Goal: Task Accomplishment & Management: Manage account settings

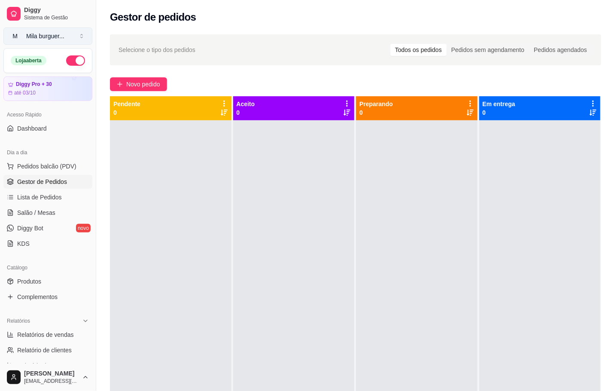
drag, startPoint x: 45, startPoint y: 38, endPoint x: 39, endPoint y: 34, distance: 7.7
click at [47, 37] on div "Mila burguer ..." at bounding box center [45, 36] width 38 height 9
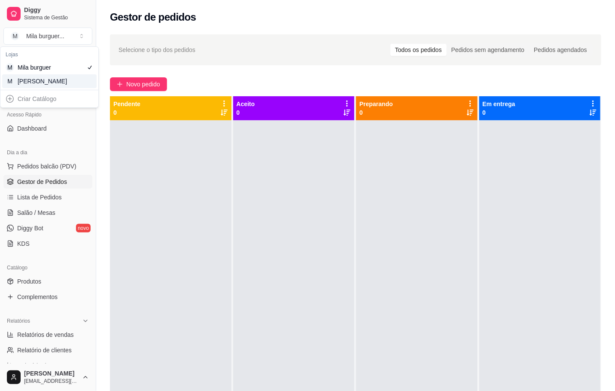
click at [76, 83] on div "M Mila Salgados" at bounding box center [49, 81] width 95 height 14
click at [49, 221] on ul "Pedidos balcão (PDV) Gestor de Pedidos Lista de Pedidos Salão / Mesas Diggy Bot…" at bounding box center [47, 204] width 89 height 91
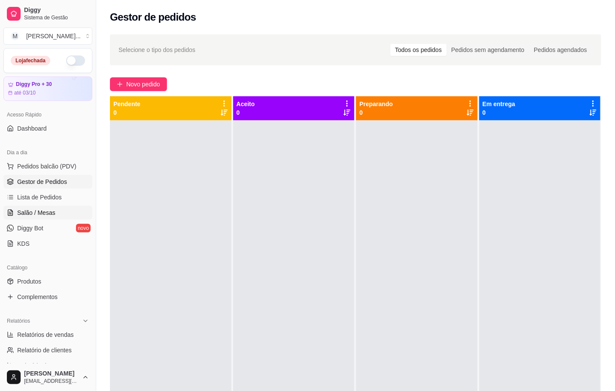
click at [49, 213] on span "Salão / Mesas" at bounding box center [36, 212] width 38 height 9
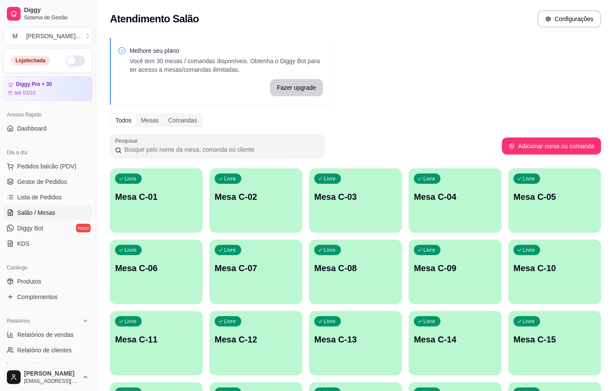
click at [129, 204] on div "Livre Mesa C-01" at bounding box center [156, 195] width 93 height 54
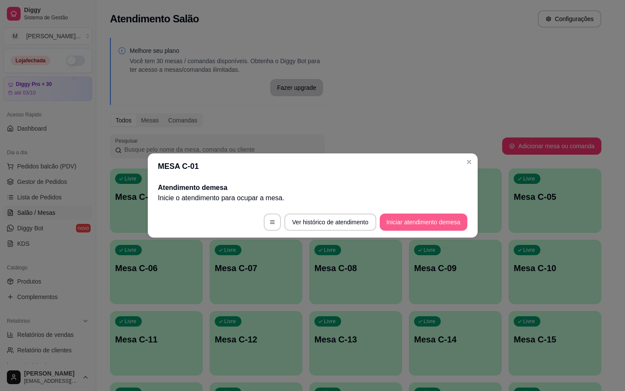
click at [418, 218] on button "Iniciar atendimento de mesa" at bounding box center [424, 222] width 88 height 17
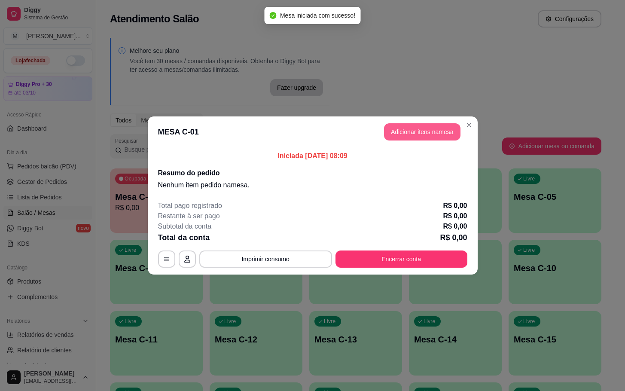
click at [421, 141] on button "Adicionar itens na mesa" at bounding box center [422, 131] width 77 height 17
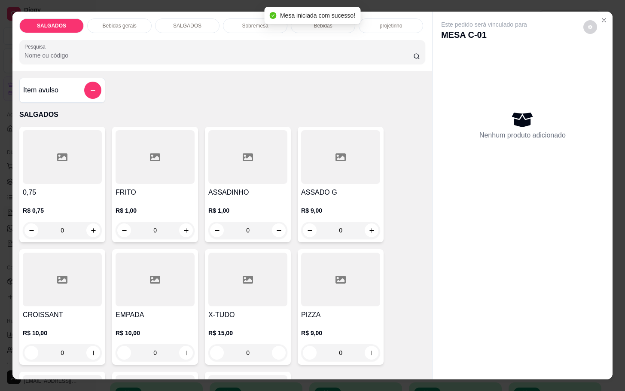
scroll to position [129, 0]
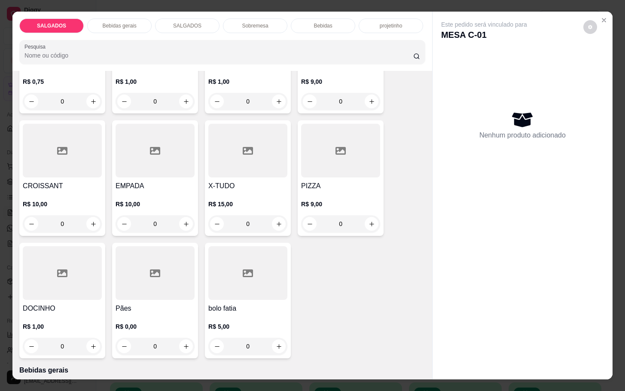
drag, startPoint x: 169, startPoint y: 258, endPoint x: 173, endPoint y: 257, distance: 4.5
click at [173, 257] on div at bounding box center [155, 273] width 79 height 54
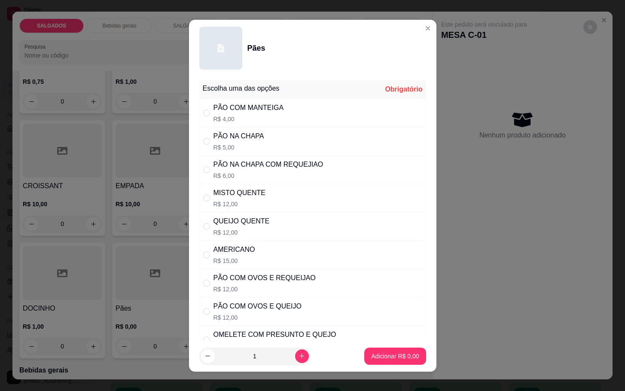
click at [267, 143] on div "PÃO NA CHAPA R$ 5,00" at bounding box center [312, 141] width 227 height 28
radio input "true"
click at [299, 355] on icon "increase-product-quantity" at bounding box center [302, 356] width 6 height 6
type input "3"
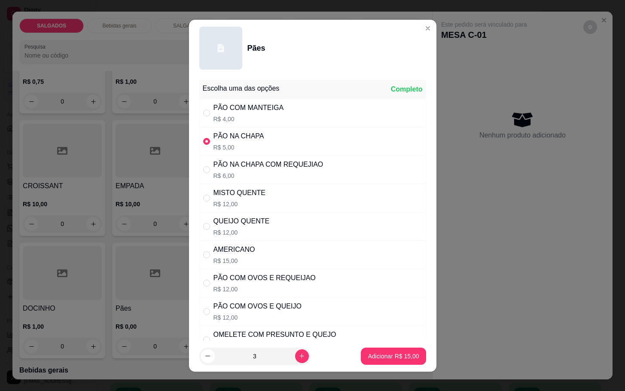
click at [368, 354] on p "Adicionar R$ 15,00" at bounding box center [393, 356] width 51 height 9
type input "3"
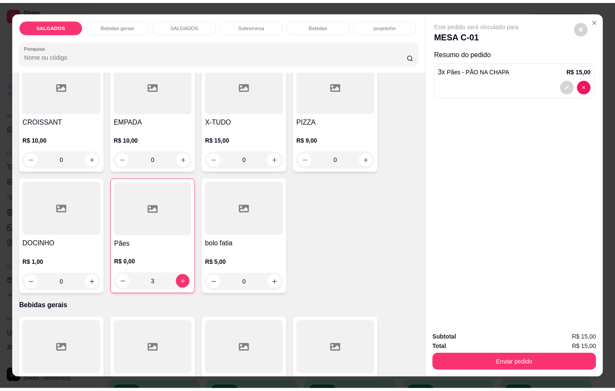
scroll to position [387, 0]
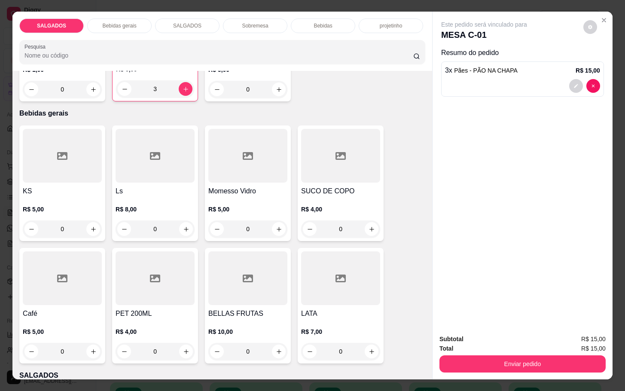
click at [74, 251] on div at bounding box center [62, 278] width 79 height 54
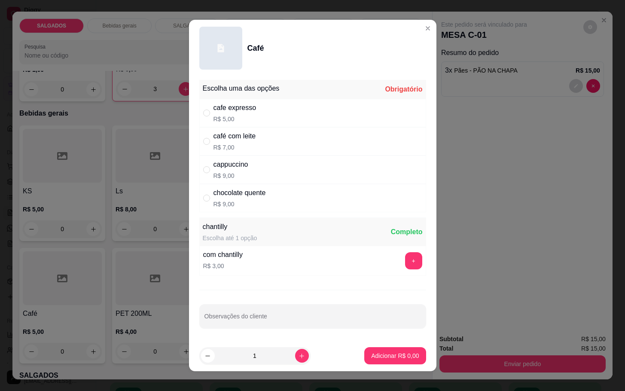
click at [312, 112] on div "cafe expresso R$ 5,00" at bounding box center [312, 113] width 227 height 28
radio input "true"
click at [295, 362] on button "increase-product-quantity" at bounding box center [301, 355] width 13 height 13
type input "2"
click at [366, 351] on button "Adicionar R$ 10,00" at bounding box center [393, 355] width 65 height 17
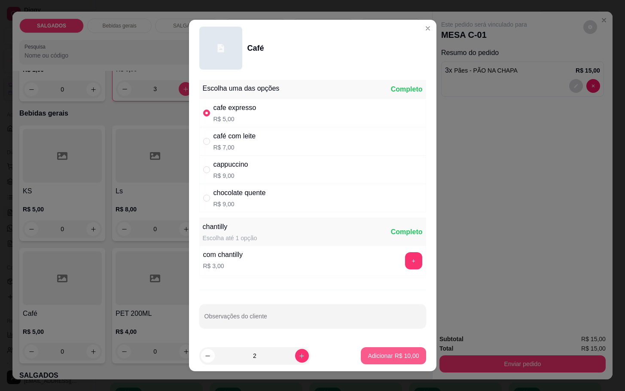
type input "2"
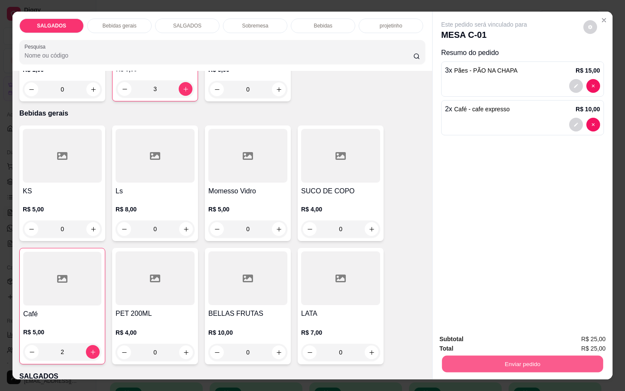
click at [467, 355] on button "Enviar pedido" at bounding box center [522, 363] width 161 height 17
click at [467, 341] on button "Não registrar e enviar pedido" at bounding box center [492, 338] width 89 height 16
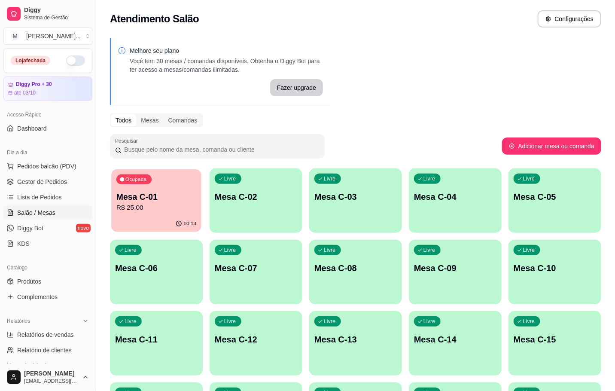
click at [174, 223] on div "00:13" at bounding box center [156, 224] width 90 height 16
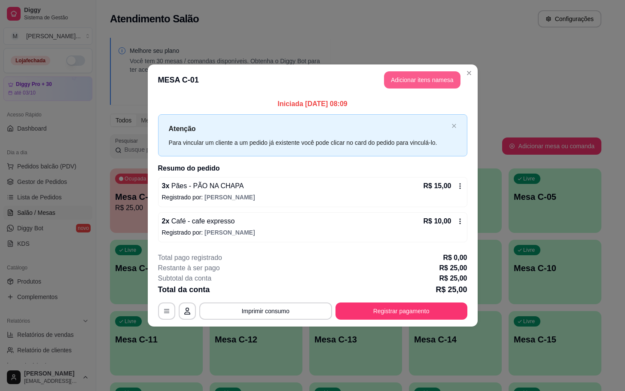
click at [418, 86] on button "Adicionar itens na mesa" at bounding box center [422, 79] width 77 height 17
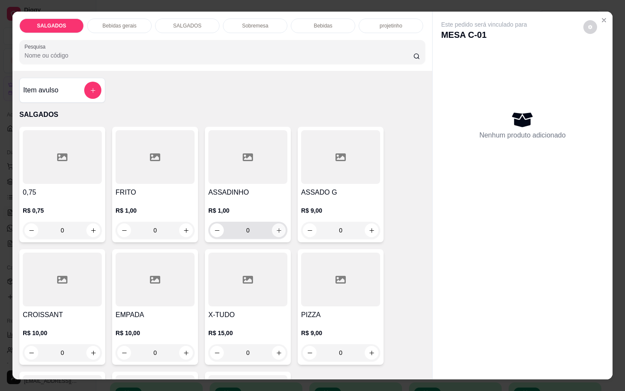
click at [277, 227] on icon "increase-product-quantity" at bounding box center [279, 230] width 6 height 6
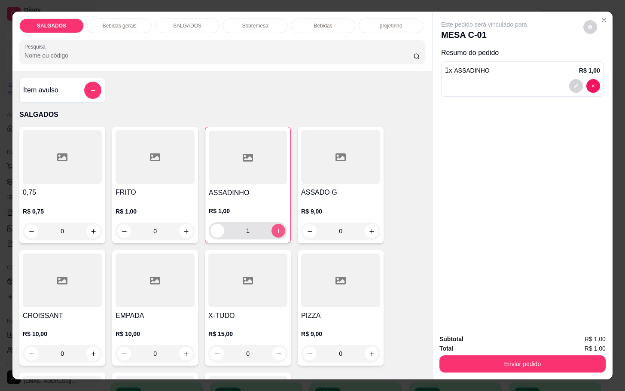
click at [277, 224] on button "increase-product-quantity" at bounding box center [279, 231] width 14 height 14
click at [277, 224] on button "increase-product-quantity" at bounding box center [278, 230] width 13 height 13
click at [277, 224] on button "increase-product-quantity" at bounding box center [279, 231] width 14 height 14
type input "5"
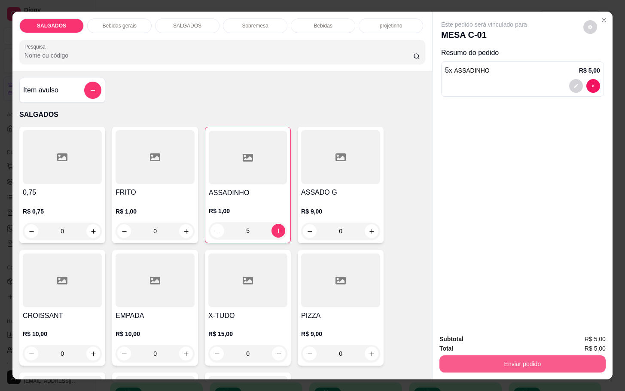
click at [530, 356] on button "Enviar pedido" at bounding box center [523, 363] width 166 height 17
click at [514, 338] on button "Não registrar e enviar pedido" at bounding box center [493, 338] width 87 height 16
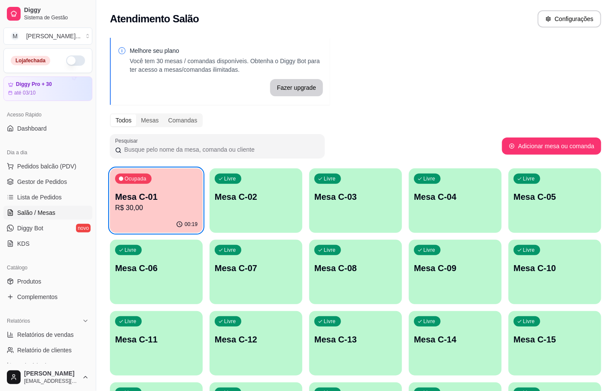
click at [138, 222] on div "00:19" at bounding box center [156, 224] width 93 height 17
click at [186, 174] on div "Ocupada Mesa C-01 R$ 30,00" at bounding box center [156, 192] width 90 height 46
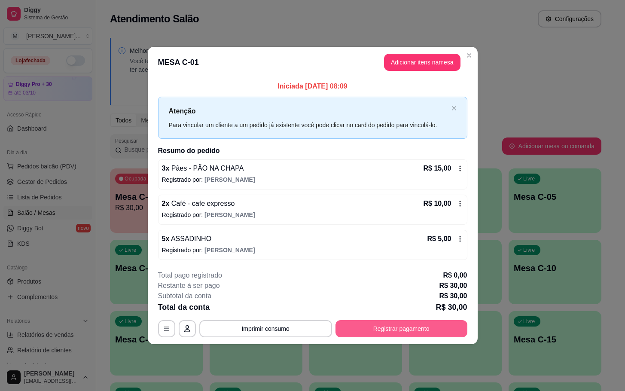
click at [421, 335] on button "Registrar pagamento" at bounding box center [402, 328] width 132 height 17
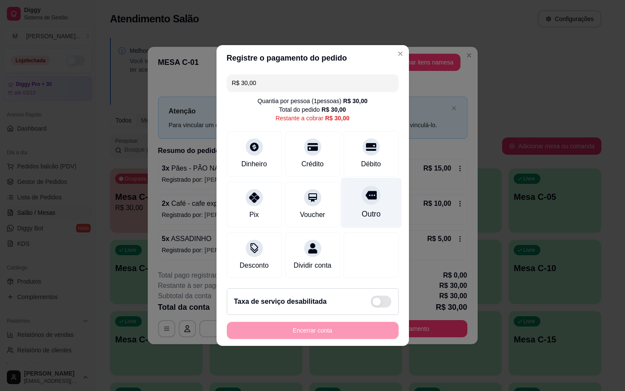
click at [352, 186] on div "Outro" at bounding box center [371, 203] width 61 height 50
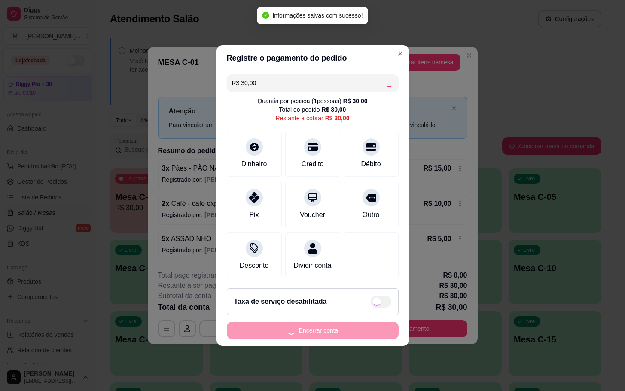
type input "R$ 0,00"
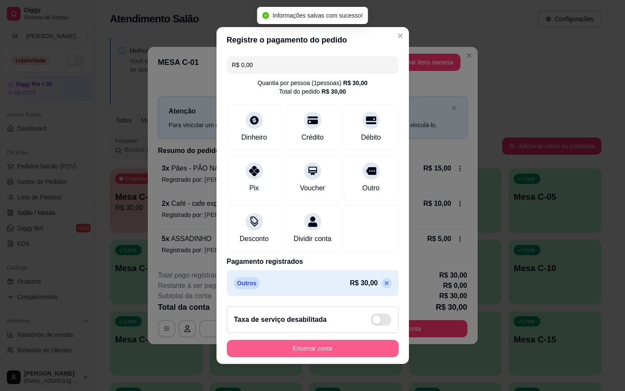
click at [306, 349] on button "Encerrar conta" at bounding box center [313, 348] width 172 height 17
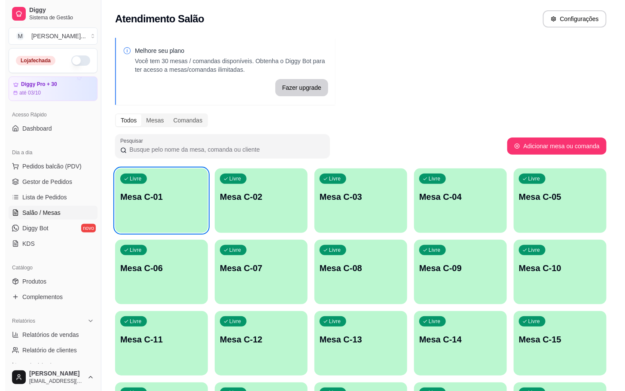
scroll to position [233, 0]
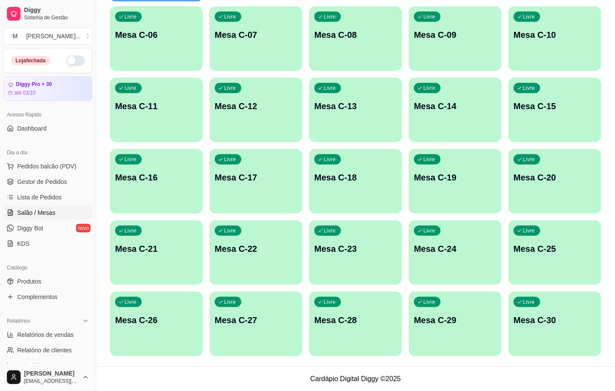
click at [210, 260] on div "Livre Mesa C-01 Livre Mesa C-02 Livre Mesa C-03 Livre Mesa C-04 Livre Mesa C-05…" at bounding box center [356, 145] width 492 height 421
click at [236, 263] on div "Livre Mesa C-22" at bounding box center [256, 247] width 93 height 54
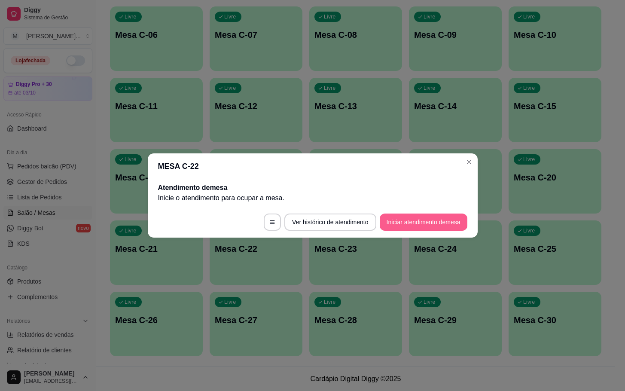
click at [414, 213] on footer "Ver histórico de atendimento Iniciar atendimento de mesa" at bounding box center [313, 222] width 330 height 31
click at [414, 223] on button "Iniciar atendimento de mesa" at bounding box center [424, 222] width 88 height 17
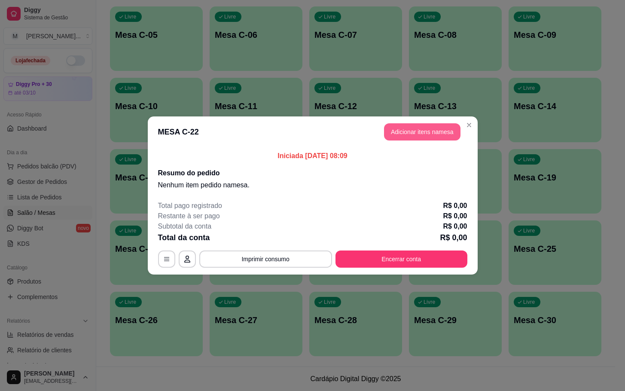
click at [427, 141] on button "Adicionar itens na mesa" at bounding box center [422, 131] width 77 height 17
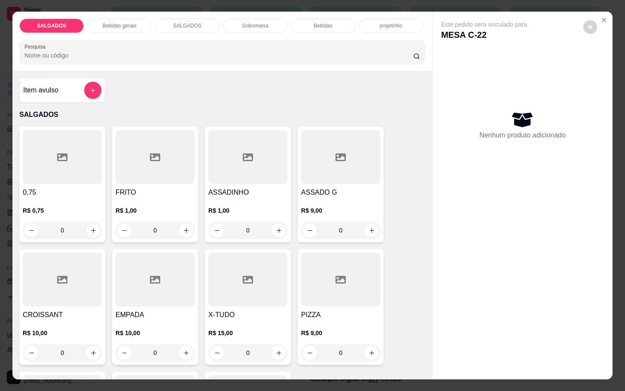
click at [160, 169] on div at bounding box center [155, 157] width 79 height 54
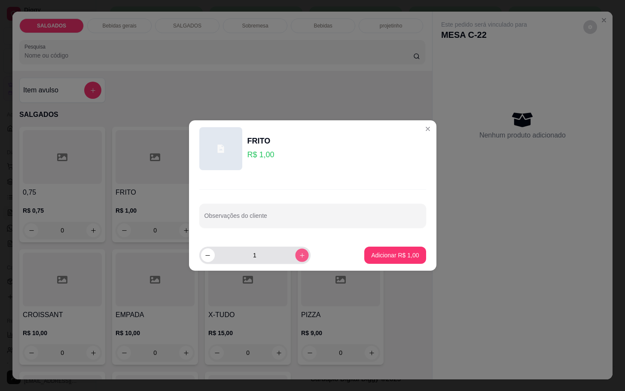
click at [298, 256] on button "increase-product-quantity" at bounding box center [301, 254] width 13 height 13
click at [299, 256] on button "increase-product-quantity" at bounding box center [301, 254] width 13 height 13
click at [298, 256] on button "increase-product-quantity" at bounding box center [302, 255] width 14 height 14
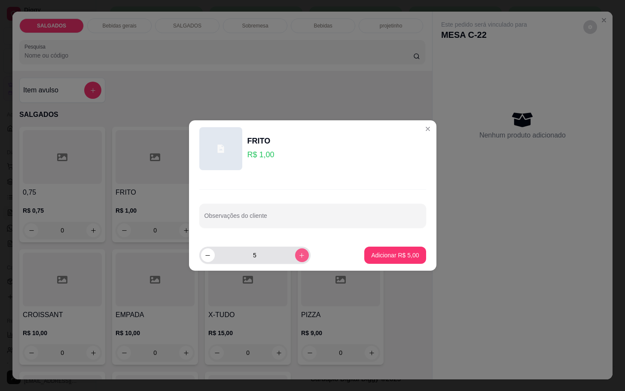
type input "6"
click at [382, 256] on p "Adicionar R$ 6,00" at bounding box center [395, 255] width 48 height 9
type input "6"
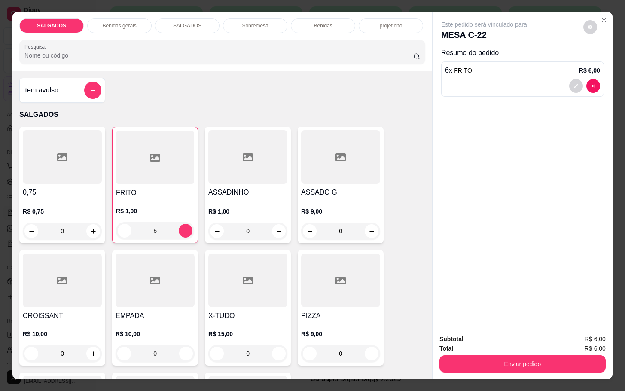
drag, startPoint x: 123, startPoint y: 28, endPoint x: 142, endPoint y: 103, distance: 77.2
click at [124, 28] on div "Bebidas gerais" at bounding box center [119, 25] width 64 height 15
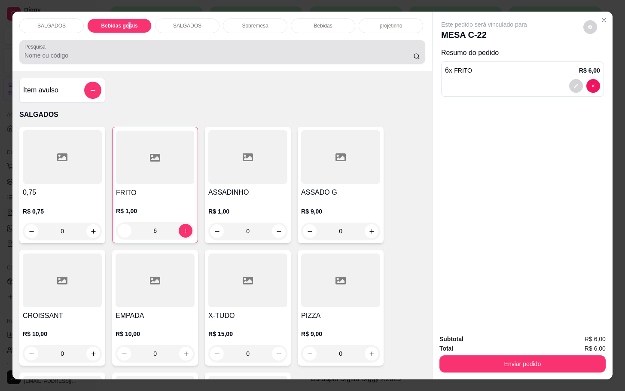
scroll to position [21, 0]
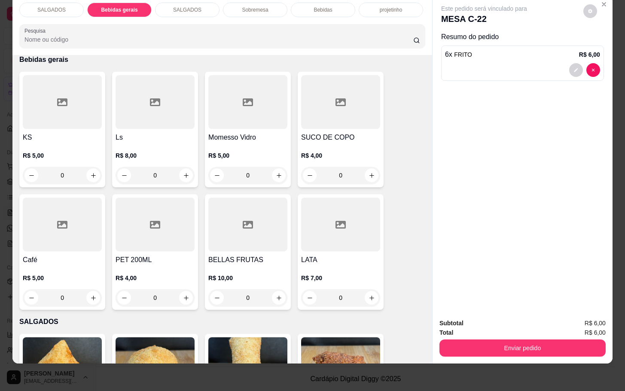
click at [55, 255] on h4 "Café" at bounding box center [62, 260] width 79 height 10
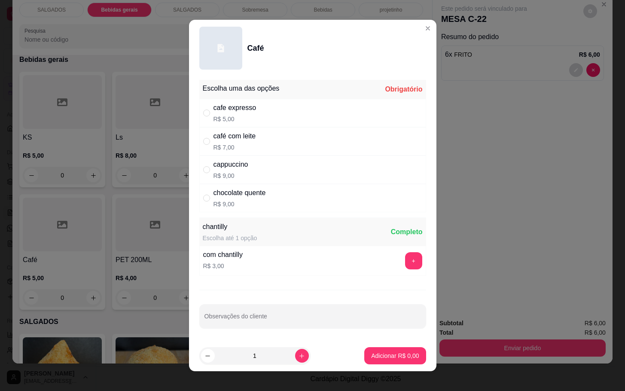
click at [299, 126] on div "cafe expresso R$ 5,00" at bounding box center [312, 113] width 227 height 28
click at [307, 156] on div "cappuccino R$ 9,00" at bounding box center [312, 170] width 227 height 28
radio input "false"
radio input "true"
click at [321, 147] on div "café com leite R$ 7,00" at bounding box center [312, 141] width 227 height 28
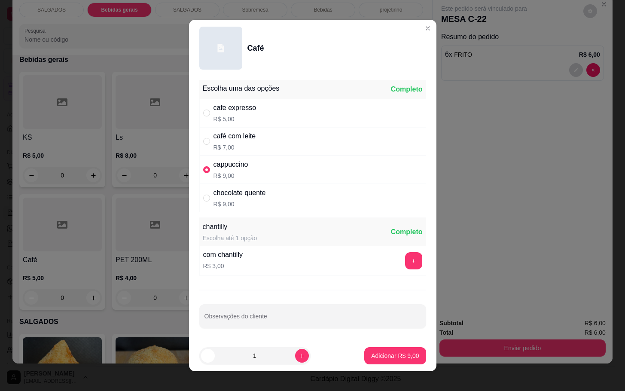
radio input "true"
radio input "false"
click at [381, 357] on p "Adicionar R$ 7,00" at bounding box center [395, 356] width 48 height 9
type input "1"
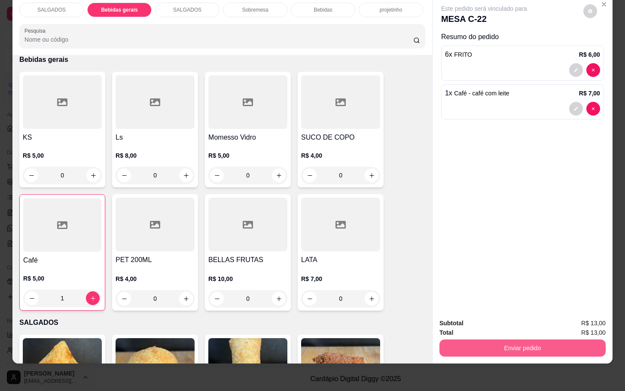
click at [472, 340] on button "Enviar pedido" at bounding box center [523, 348] width 166 height 17
click at [476, 319] on button "Não registrar e enviar pedido" at bounding box center [493, 317] width 87 height 16
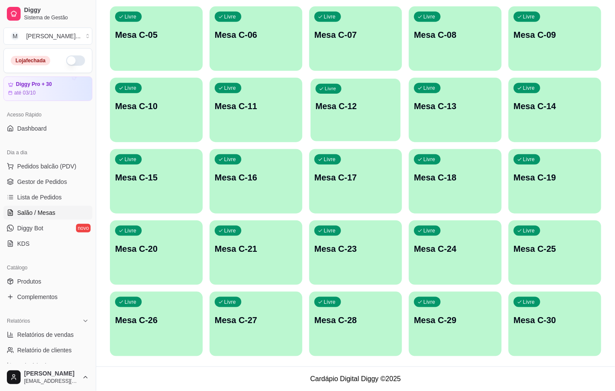
click at [369, 138] on div "button" at bounding box center [356, 136] width 90 height 10
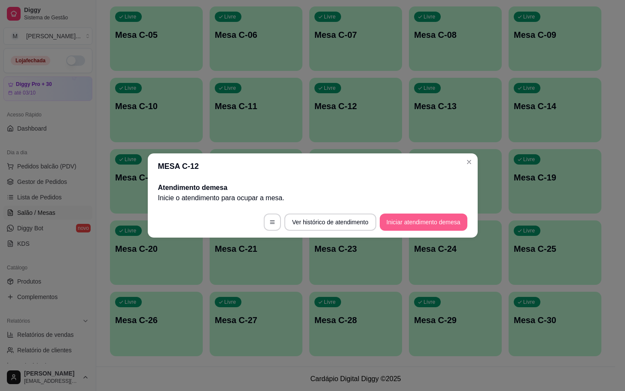
click at [444, 223] on button "Iniciar atendimento de mesa" at bounding box center [424, 222] width 88 height 17
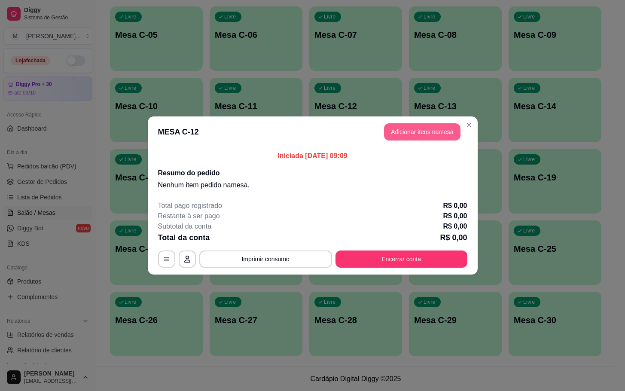
click at [432, 138] on button "Adicionar itens na mesa" at bounding box center [422, 131] width 77 height 17
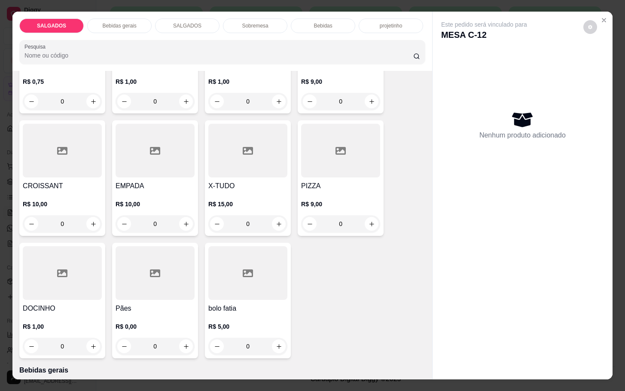
scroll to position [0, 0]
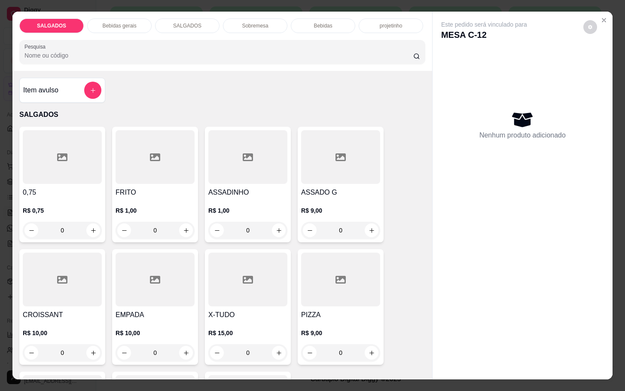
click at [167, 322] on div "R$ 10,00 0" at bounding box center [155, 340] width 79 height 41
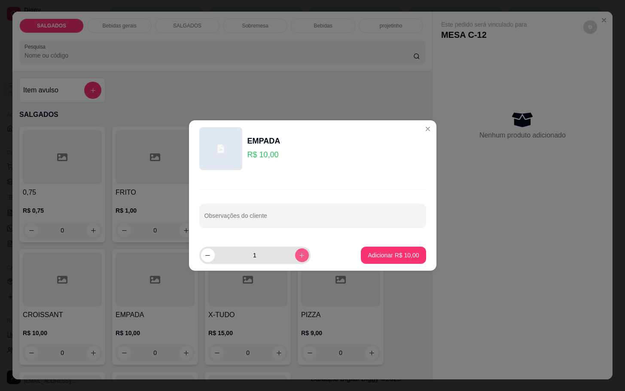
click at [299, 254] on icon "increase-product-quantity" at bounding box center [302, 255] width 6 height 6
type input "3"
click at [361, 260] on div "Adicionar R$ 30,00" at bounding box center [393, 255] width 65 height 17
click at [368, 257] on p "Adicionar R$ 30,00" at bounding box center [393, 255] width 51 height 9
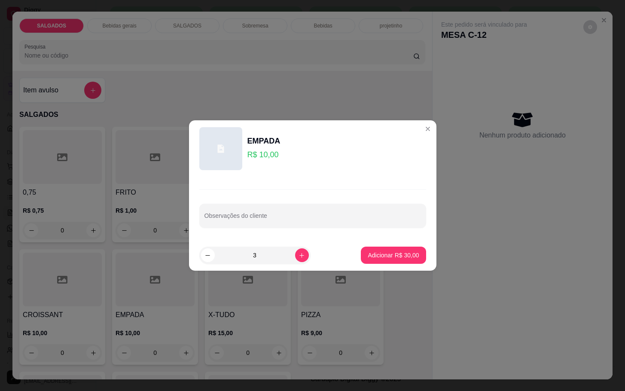
type input "3"
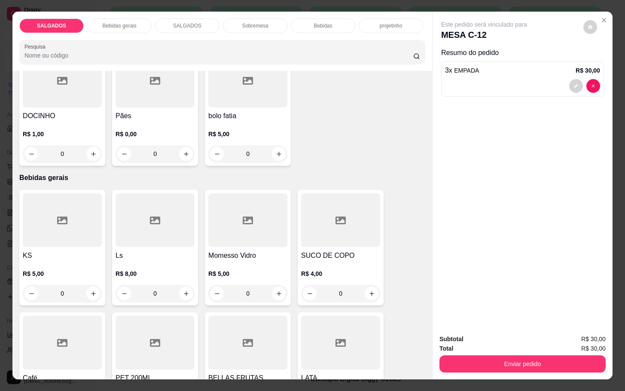
scroll to position [387, 0]
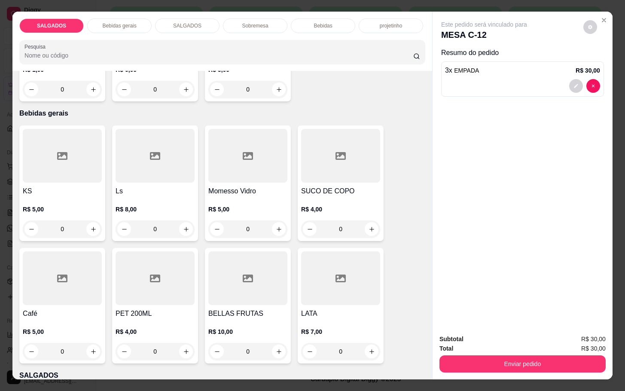
click at [80, 264] on div at bounding box center [62, 278] width 79 height 54
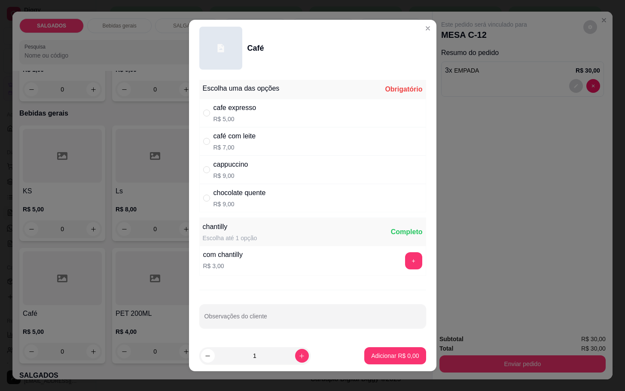
click at [261, 155] on div "café com leite R$ 7,00" at bounding box center [312, 141] width 227 height 28
radio input "true"
click at [371, 355] on p "Adicionar R$ 7,00" at bounding box center [395, 356] width 48 height 9
type input "1"
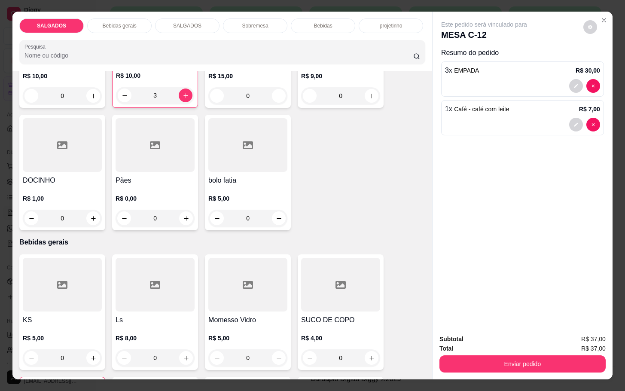
scroll to position [129, 0]
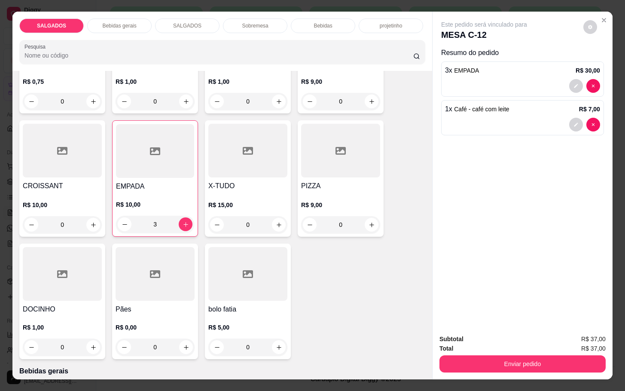
click at [119, 18] on div "Bebidas gerais" at bounding box center [119, 25] width 64 height 15
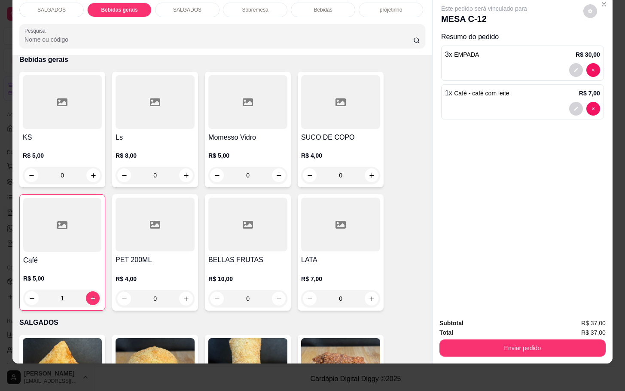
click at [321, 4] on div "Bebidas" at bounding box center [323, 10] width 64 height 15
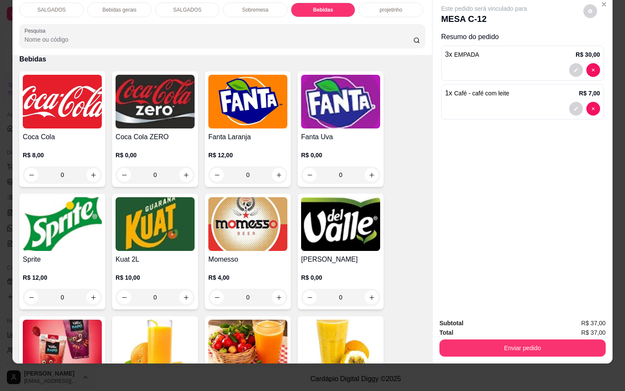
click at [70, 101] on img at bounding box center [62, 102] width 79 height 54
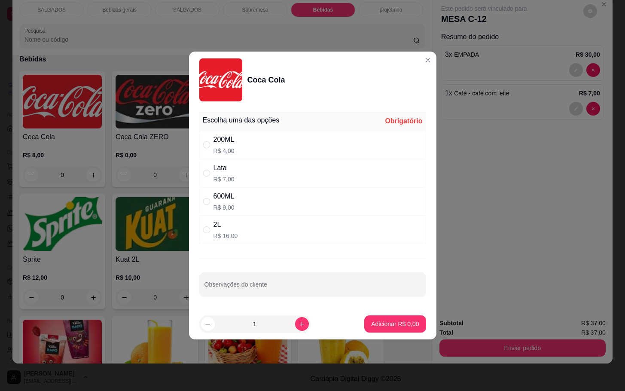
drag, startPoint x: 291, startPoint y: 174, endPoint x: 297, endPoint y: 177, distance: 5.8
click at [293, 174] on div "Lata R$ 7,00" at bounding box center [312, 173] width 227 height 28
radio input "true"
click at [388, 327] on p "Adicionar R$ 7,00" at bounding box center [395, 324] width 46 height 8
type input "1"
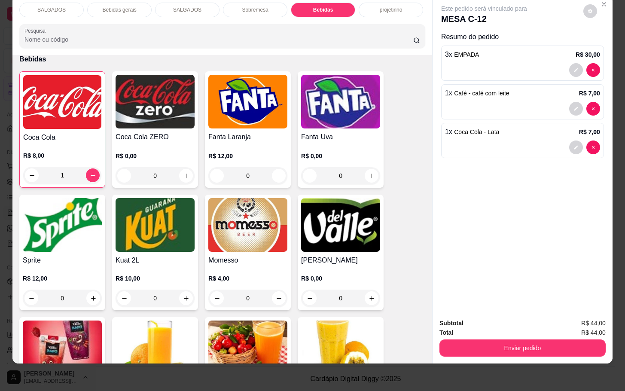
click at [69, 3] on div "SALGADOS" at bounding box center [51, 10] width 64 height 15
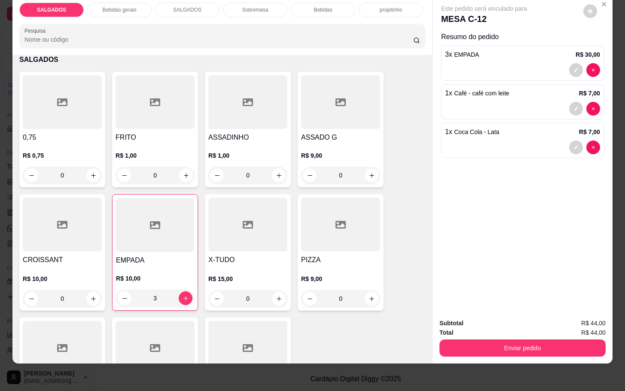
click at [129, 6] on p "Bebidas gerais" at bounding box center [119, 9] width 34 height 7
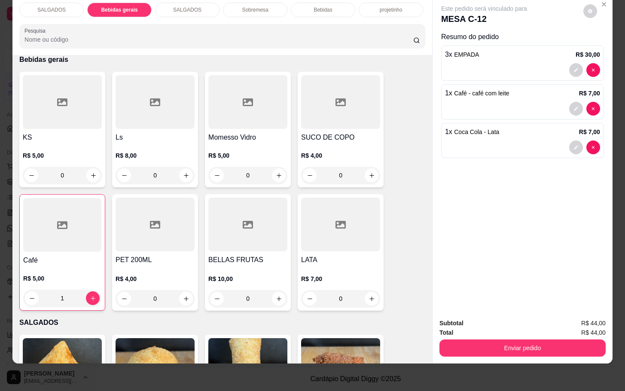
click at [301, 11] on div "SALGADOS Bebidas gerais SALGADOS Sobremesa Bebidas projetinho Pesquisa" at bounding box center [222, 25] width 420 height 59
click at [303, 9] on div "SALGADOS Bebidas gerais SALGADOS Sobremesa Bebidas projetinho Pesquisa" at bounding box center [222, 25] width 420 height 59
click at [303, 5] on div "Bebidas" at bounding box center [323, 10] width 64 height 15
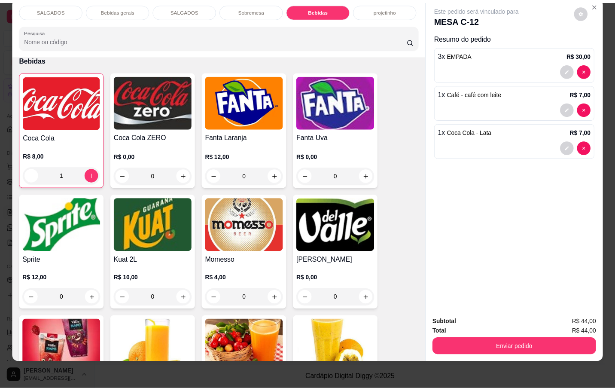
scroll to position [1607, 0]
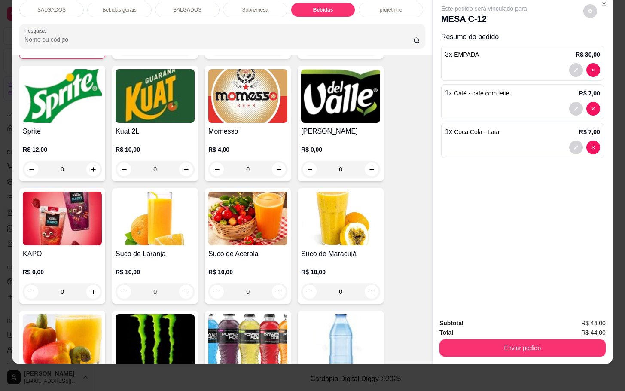
click at [48, 223] on img at bounding box center [62, 219] width 79 height 54
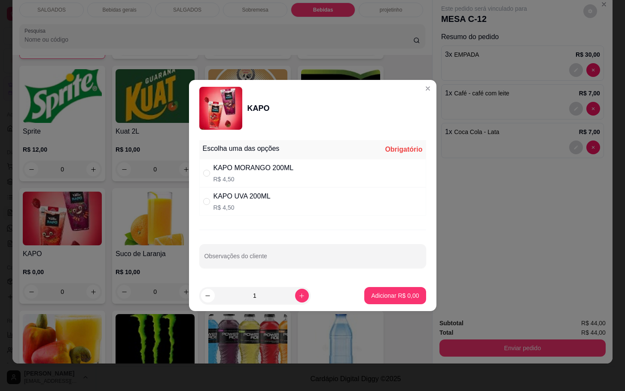
drag, startPoint x: 264, startPoint y: 175, endPoint x: 270, endPoint y: 181, distance: 7.6
click at [266, 175] on p "R$ 4,50" at bounding box center [254, 179] width 80 height 9
radio input "true"
click at [369, 303] on button "Adicionar R$ 4,50" at bounding box center [394, 295] width 61 height 17
type input "1"
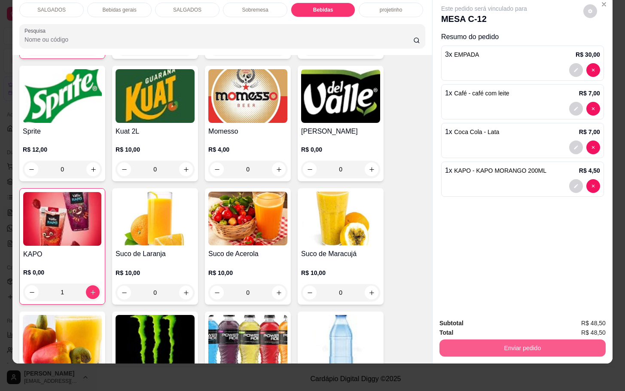
click at [477, 346] on button "Enviar pedido" at bounding box center [523, 348] width 166 height 17
click at [503, 312] on button "Não registrar e enviar pedido" at bounding box center [493, 317] width 87 height 16
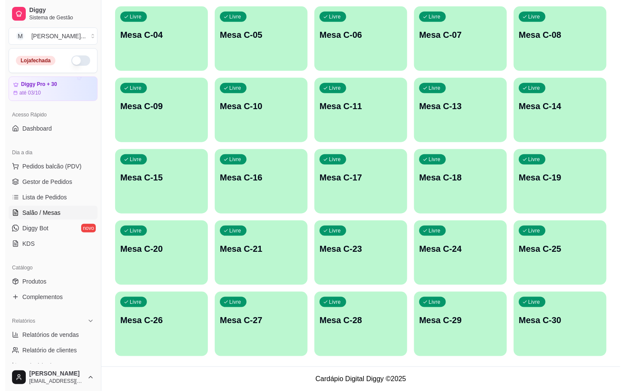
scroll to position [169, 0]
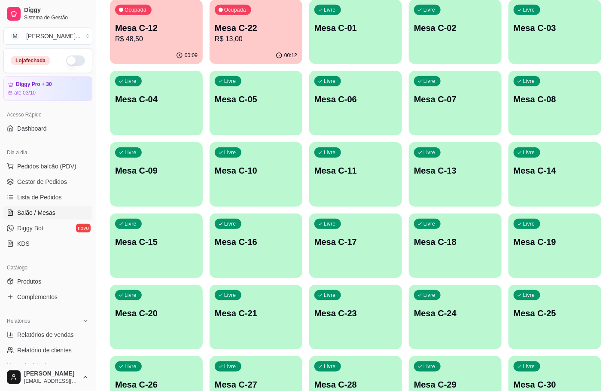
click at [249, 44] on div "Ocupada Mesa C-22 R$ 13,00" at bounding box center [256, 24] width 93 height 48
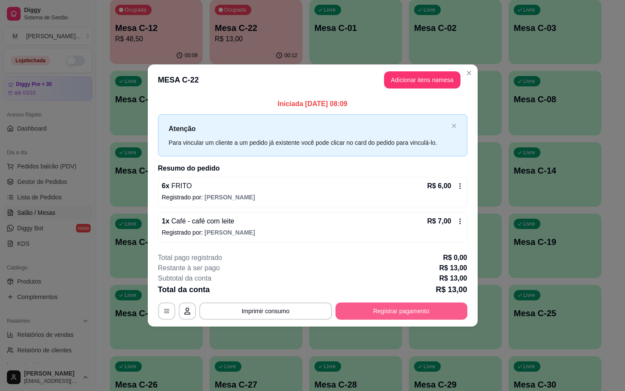
click at [399, 304] on button "Registrar pagamento" at bounding box center [402, 311] width 132 height 17
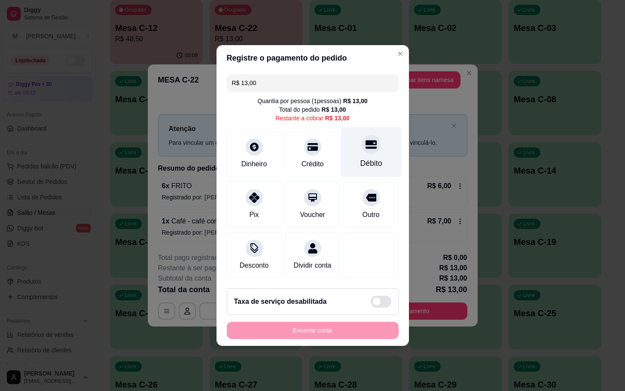
click at [367, 165] on div "Débito" at bounding box center [371, 152] width 61 height 50
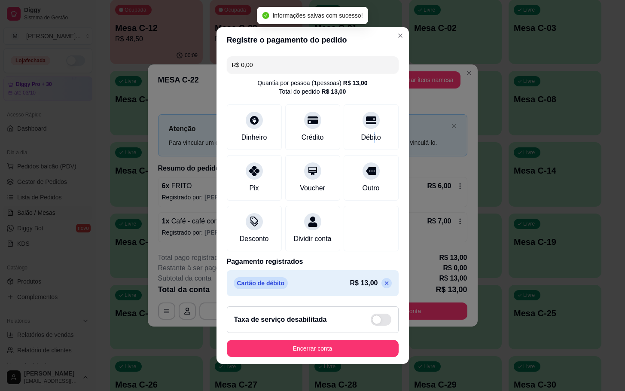
type input "R$ 0,00"
click at [374, 355] on button "Encerrar conta" at bounding box center [313, 348] width 172 height 17
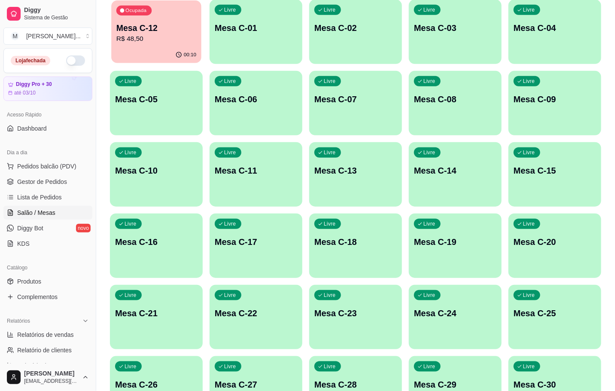
click at [140, 46] on div "Ocupada Mesa C-12 R$ 48,50" at bounding box center [156, 23] width 90 height 46
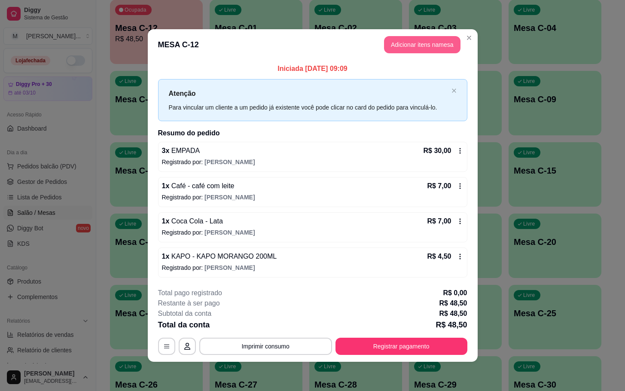
click at [388, 36] on button "Adicionar itens na mesa" at bounding box center [422, 44] width 77 height 17
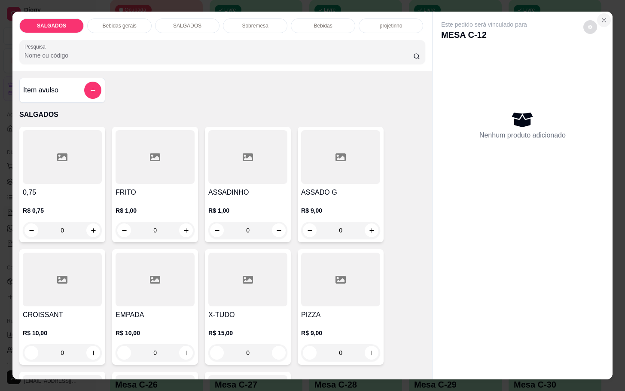
click at [605, 15] on button "Close" at bounding box center [604, 20] width 14 height 14
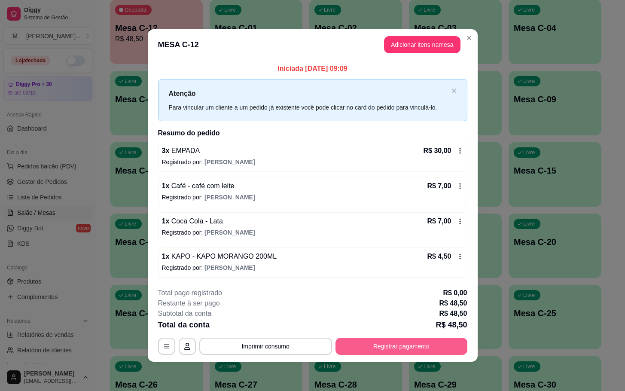
click at [441, 353] on button "Registrar pagamento" at bounding box center [402, 346] width 132 height 17
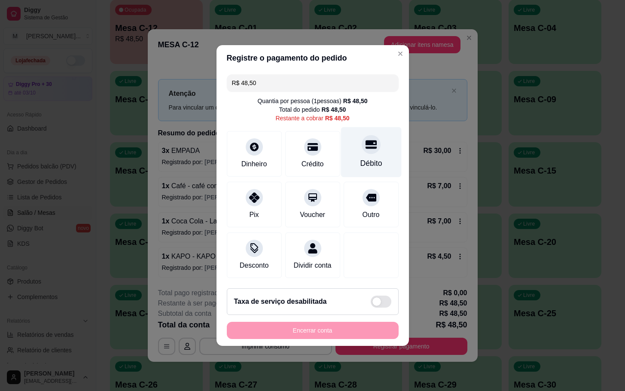
drag, startPoint x: 374, startPoint y: 162, endPoint x: 374, endPoint y: 168, distance: 6.5
click at [375, 162] on div "Débito" at bounding box center [371, 152] width 61 height 50
type input "R$ 0,00"
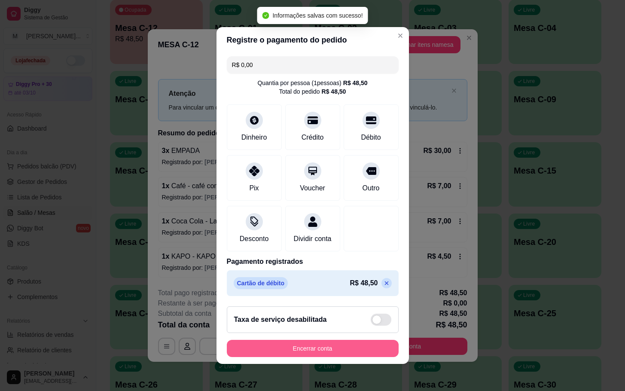
click at [320, 357] on button "Encerrar conta" at bounding box center [313, 348] width 172 height 17
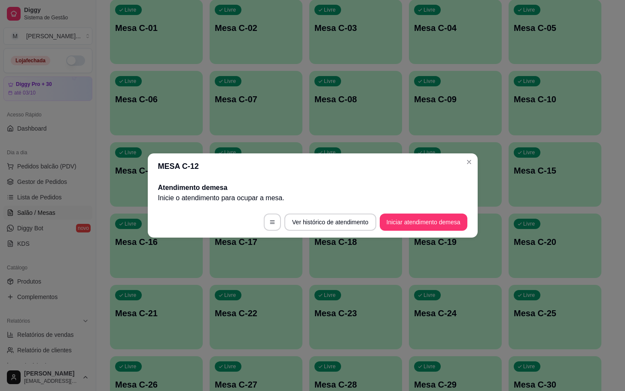
click at [422, 220] on button "Iniciar atendimento de mesa" at bounding box center [424, 222] width 88 height 17
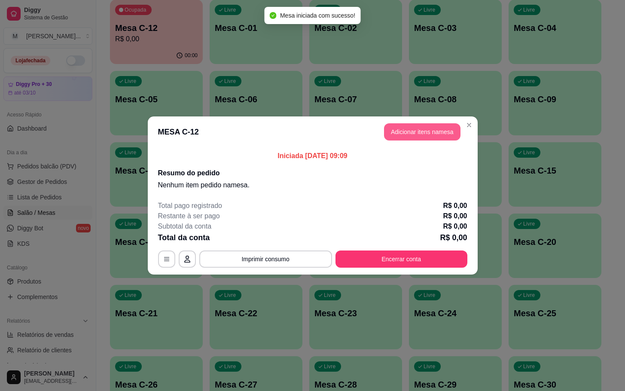
click at [436, 127] on button "Adicionar itens na mesa" at bounding box center [422, 131] width 77 height 17
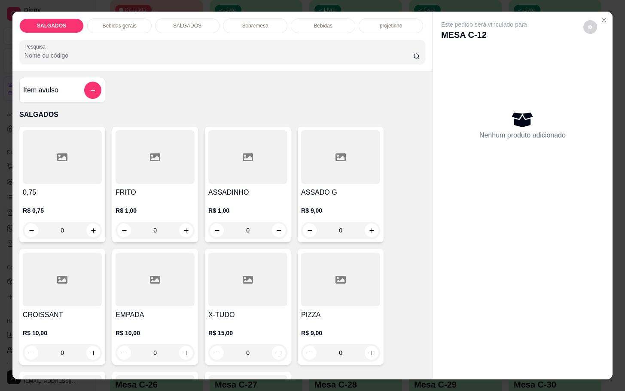
click at [143, 198] on div "R$ 1,00 0" at bounding box center [155, 218] width 79 height 41
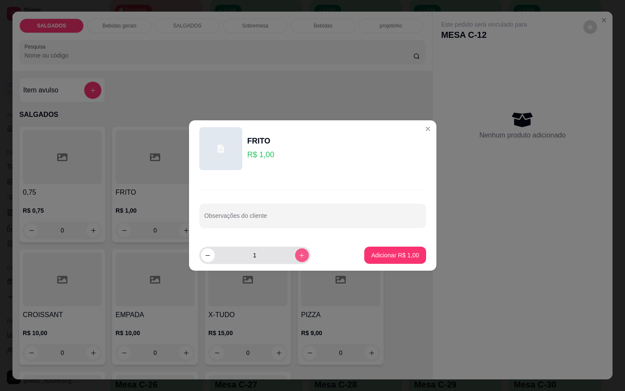
click at [295, 260] on button "increase-product-quantity" at bounding box center [302, 255] width 14 height 14
type input "5"
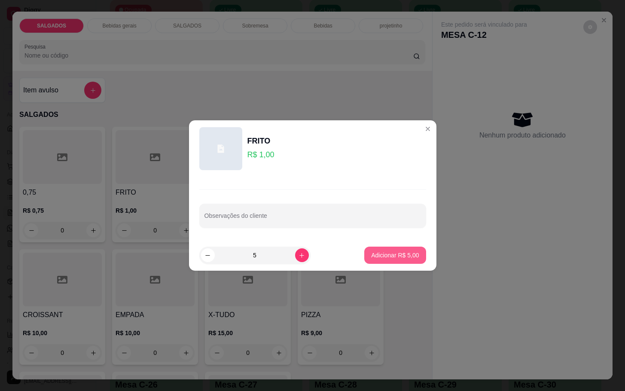
click at [371, 254] on p "Adicionar R$ 5,00" at bounding box center [395, 255] width 48 height 9
type input "5"
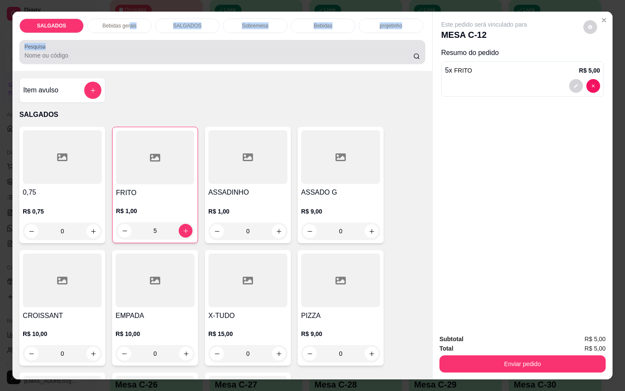
drag, startPoint x: 127, startPoint y: 30, endPoint x: 128, endPoint y: 35, distance: 5.3
click at [128, 35] on div "SALGADOS Bebidas gerais SALGADOS Sobremesa Bebidas projetinho Pesquisa" at bounding box center [222, 41] width 420 height 59
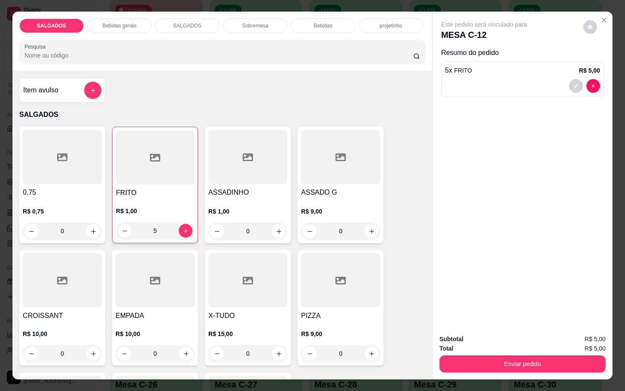
click at [114, 24] on p "Bebidas gerais" at bounding box center [119, 25] width 34 height 7
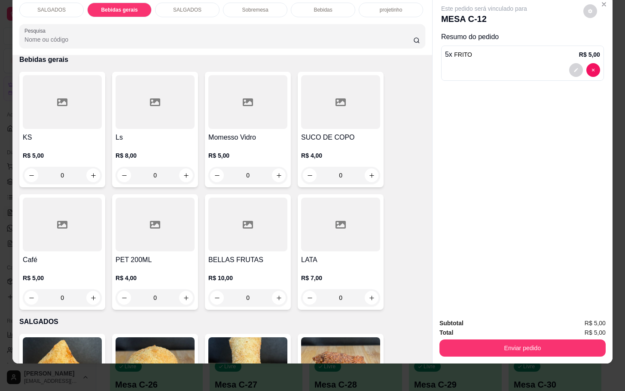
click at [32, 115] on div at bounding box center [62, 102] width 79 height 54
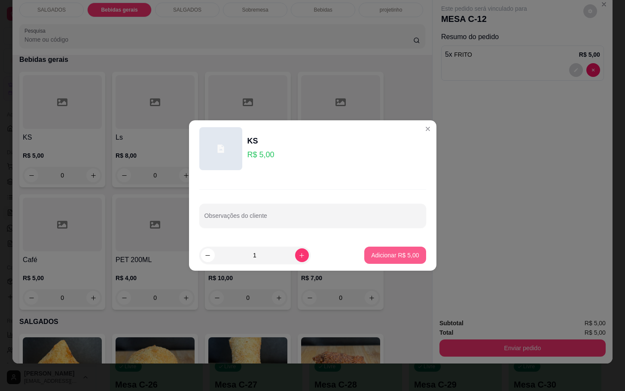
click at [364, 261] on button "Adicionar R$ 5,00" at bounding box center [394, 255] width 61 height 17
type input "1"
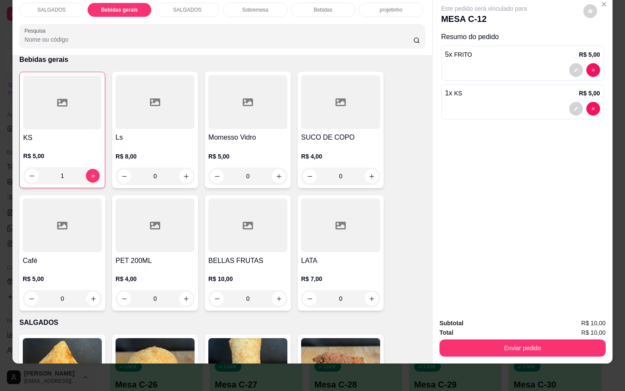
click at [485, 337] on div "Enviar pedido" at bounding box center [523, 346] width 166 height 19
click at [484, 337] on div "Enviar pedido" at bounding box center [523, 346] width 166 height 19
click at [483, 337] on div "Enviar pedido" at bounding box center [523, 346] width 166 height 19
click at [483, 340] on button "Enviar pedido" at bounding box center [522, 348] width 161 height 17
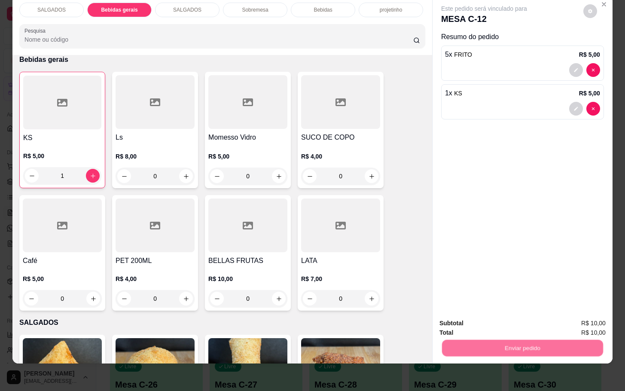
click at [481, 315] on button "Não registrar e enviar pedido" at bounding box center [493, 317] width 87 height 16
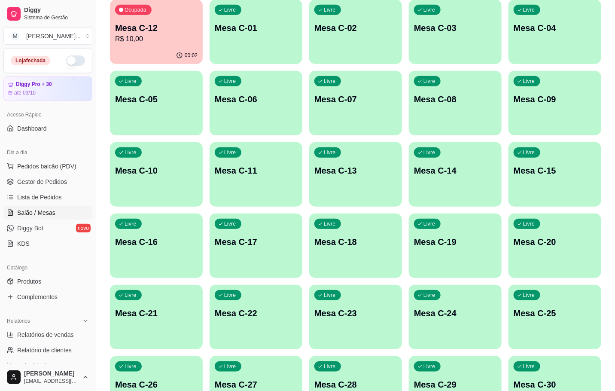
click at [381, 297] on div "Livre Mesa C-23" at bounding box center [355, 312] width 93 height 54
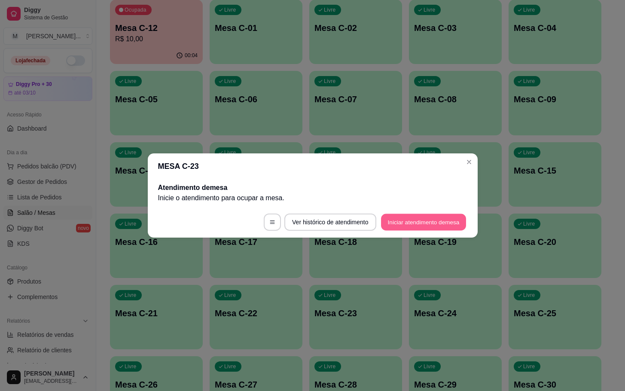
click at [418, 230] on button "Iniciar atendimento de mesa" at bounding box center [423, 222] width 85 height 17
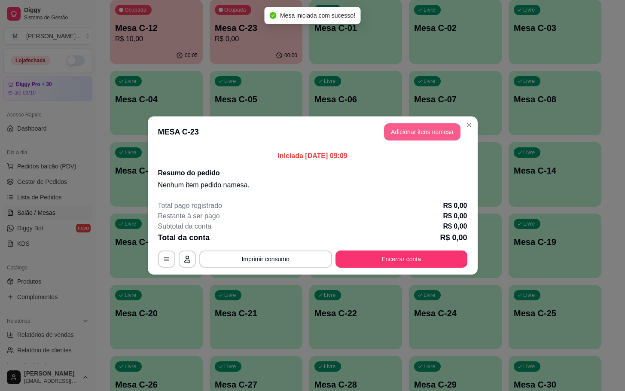
click at [416, 133] on button "Adicionar itens na mesa" at bounding box center [422, 131] width 77 height 17
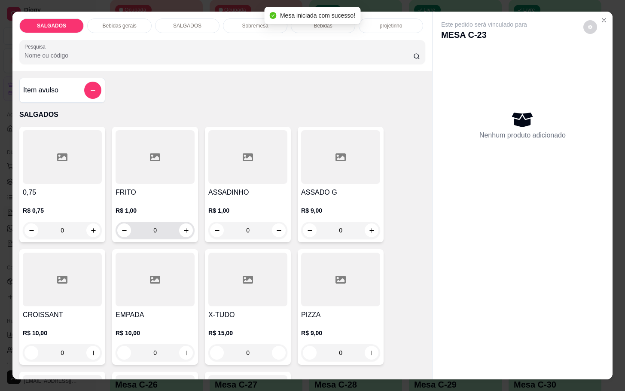
click at [185, 222] on div "0" at bounding box center [155, 230] width 76 height 17
click at [184, 227] on icon "increase-product-quantity" at bounding box center [186, 230] width 6 height 6
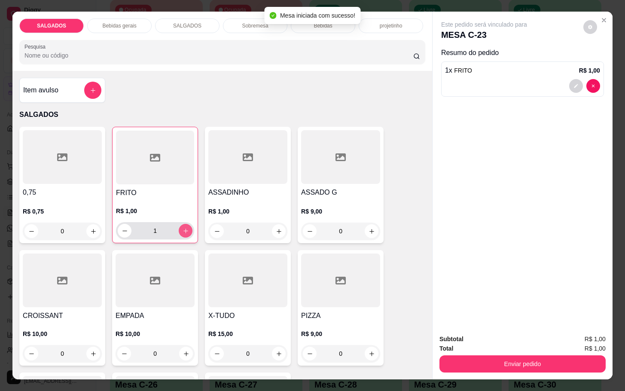
click at [184, 228] on icon "increase-product-quantity" at bounding box center [186, 231] width 6 height 6
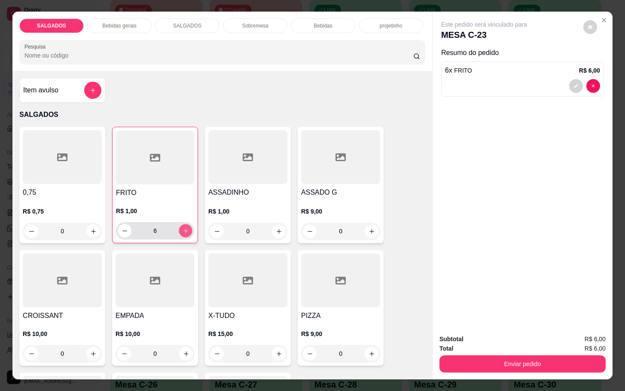
click at [184, 228] on icon "increase-product-quantity" at bounding box center [186, 231] width 6 height 6
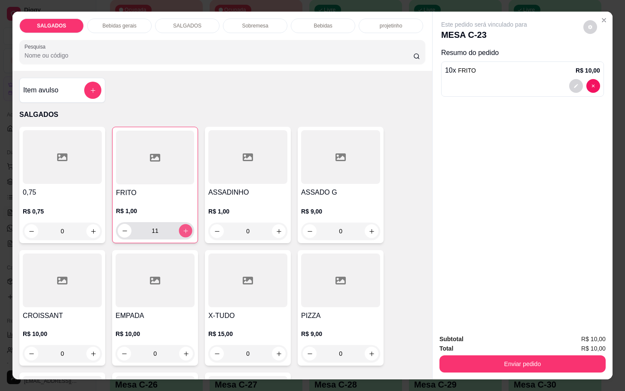
click at [184, 228] on icon "increase-product-quantity" at bounding box center [186, 231] width 6 height 6
type input "15"
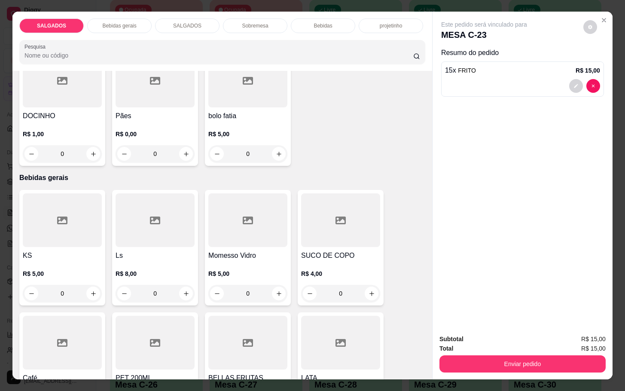
scroll to position [516, 0]
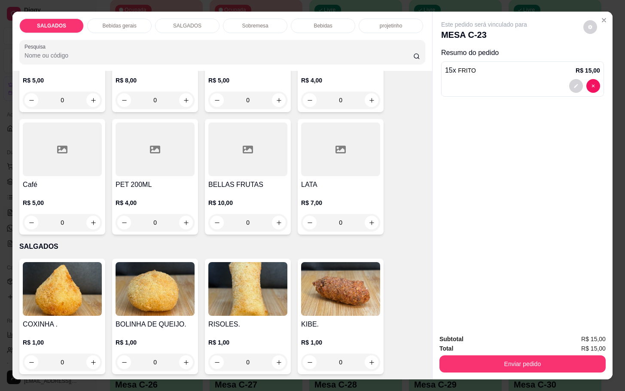
click at [35, 182] on h4 "Café" at bounding box center [62, 185] width 79 height 10
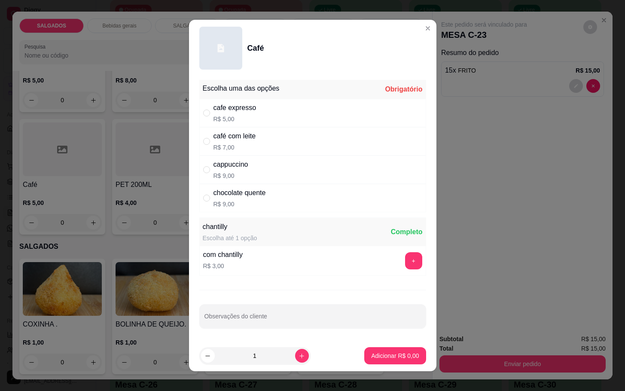
click at [272, 110] on div "cafe expresso R$ 5,00" at bounding box center [312, 113] width 227 height 28
radio input "true"
click at [369, 361] on button "Adicionar R$ 5,00" at bounding box center [394, 355] width 61 height 17
type input "1"
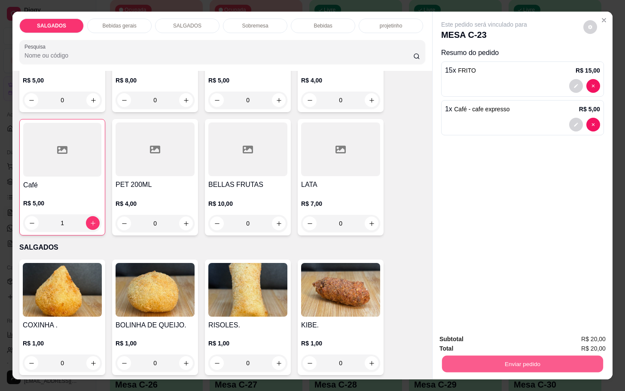
click at [468, 358] on button "Enviar pedido" at bounding box center [522, 363] width 161 height 17
click at [458, 344] on button "Não registrar e enviar pedido" at bounding box center [492, 338] width 89 height 16
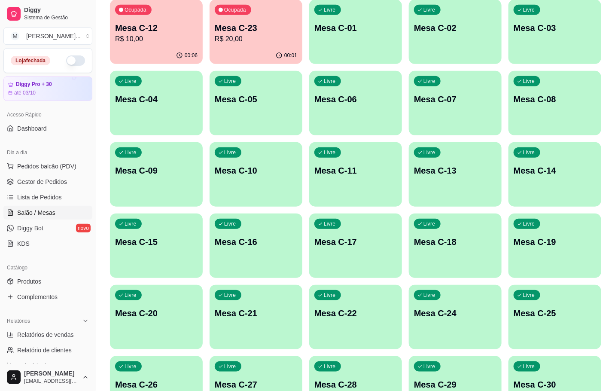
click at [153, 37] on p "R$ 10,00" at bounding box center [156, 39] width 83 height 10
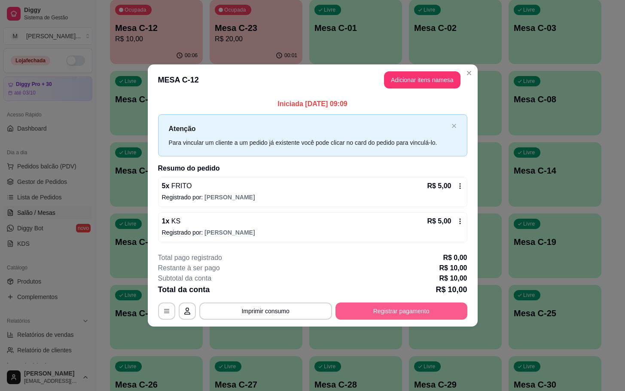
click at [361, 303] on button "Registrar pagamento" at bounding box center [402, 311] width 132 height 17
click at [396, 309] on button "Registrar pagamento" at bounding box center [402, 311] width 132 height 17
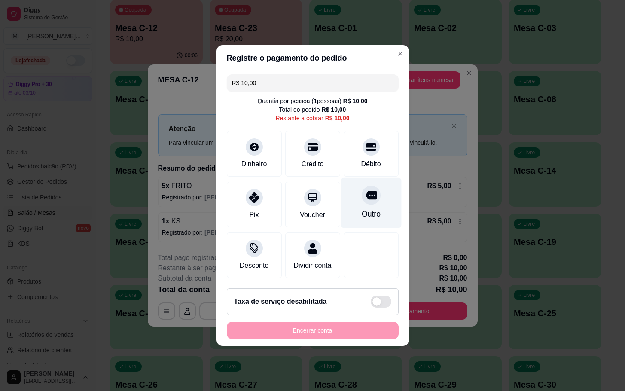
click at [367, 214] on div "Outro" at bounding box center [370, 213] width 19 height 11
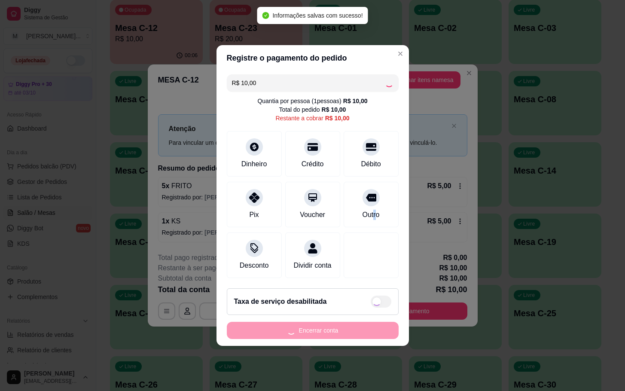
type input "R$ 0,00"
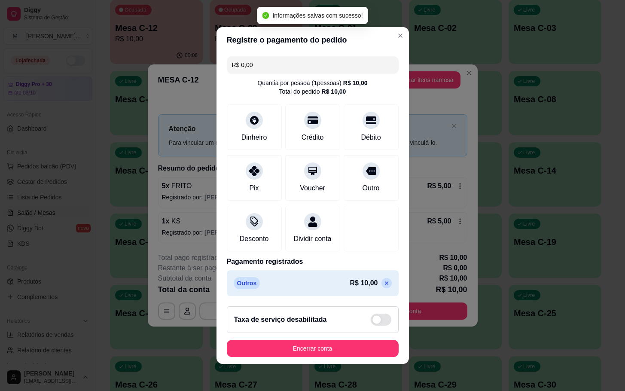
click at [352, 364] on footer "Taxa de serviço desabilitada Encerrar conta" at bounding box center [313, 332] width 193 height 64
drag, startPoint x: 347, startPoint y: 342, endPoint x: 349, endPoint y: 346, distance: 5.0
click at [349, 346] on footer "Taxa de serviço desabilitada Encerrar conta" at bounding box center [313, 332] width 193 height 64
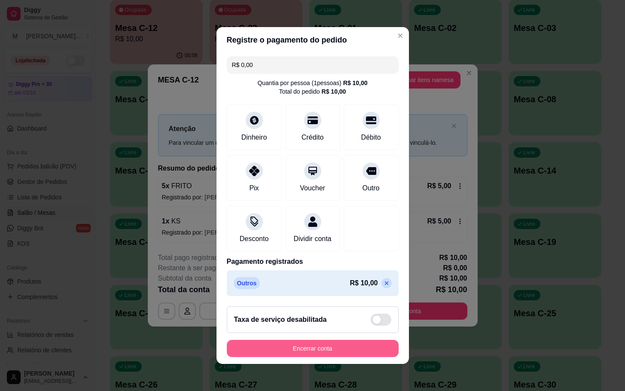
click at [351, 350] on button "Encerrar conta" at bounding box center [313, 348] width 172 height 17
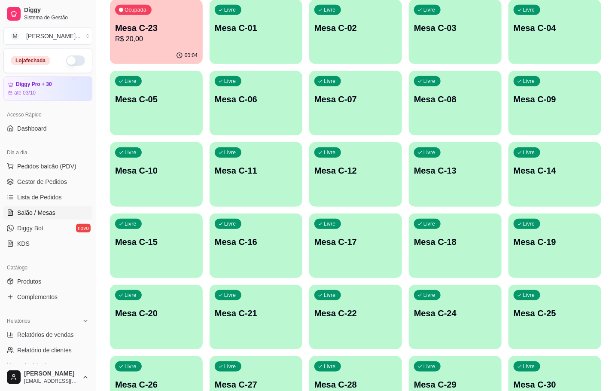
click at [137, 34] on p "R$ 20,00" at bounding box center [156, 39] width 83 height 10
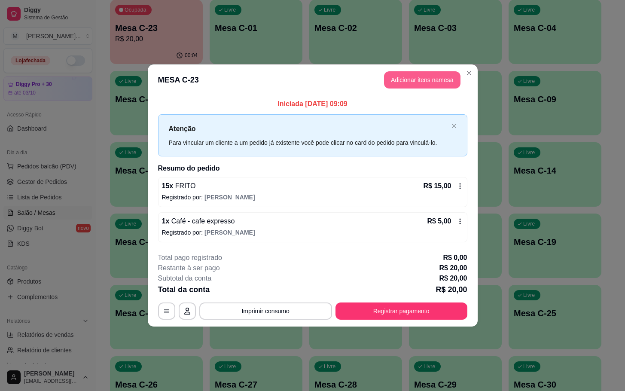
click at [407, 77] on button "Adicionar itens na mesa" at bounding box center [422, 79] width 77 height 17
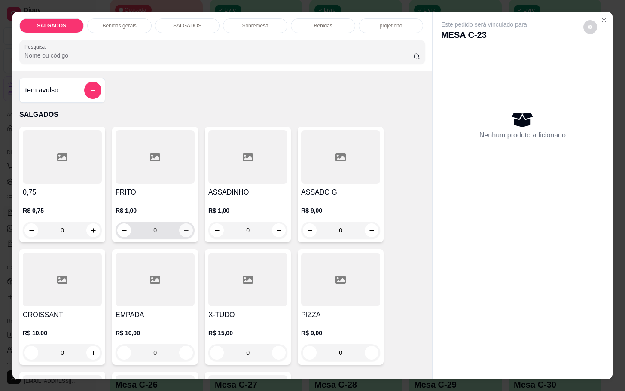
click at [183, 227] on icon "increase-product-quantity" at bounding box center [186, 230] width 6 height 6
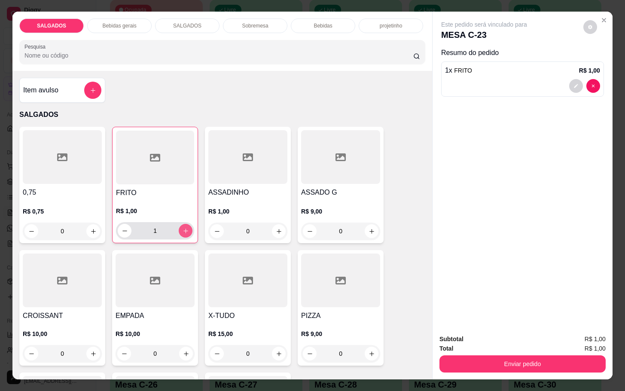
click at [183, 228] on icon "increase-product-quantity" at bounding box center [186, 231] width 6 height 6
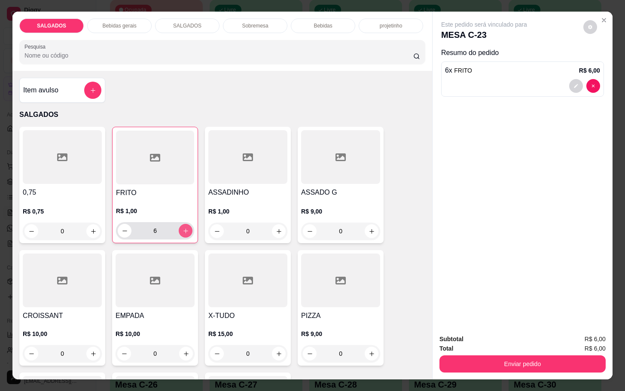
click at [183, 228] on icon "increase-product-quantity" at bounding box center [186, 231] width 6 height 6
type input "10"
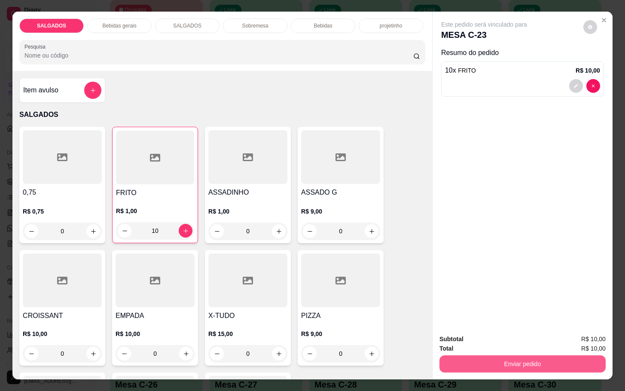
click at [556, 356] on button "Enviar pedido" at bounding box center [523, 363] width 166 height 17
click at [516, 333] on button "Não registrar e enviar pedido" at bounding box center [492, 338] width 89 height 16
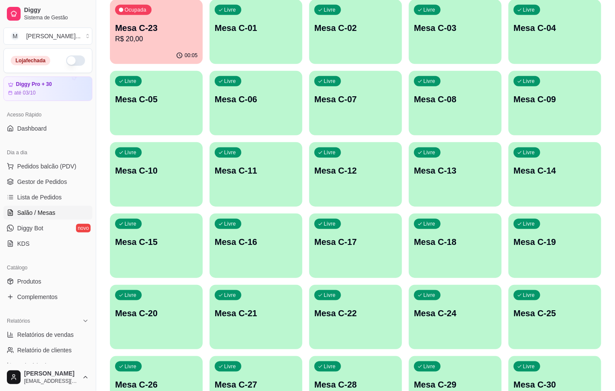
click at [356, 171] on p "Mesa C-12" at bounding box center [356, 171] width 83 height 12
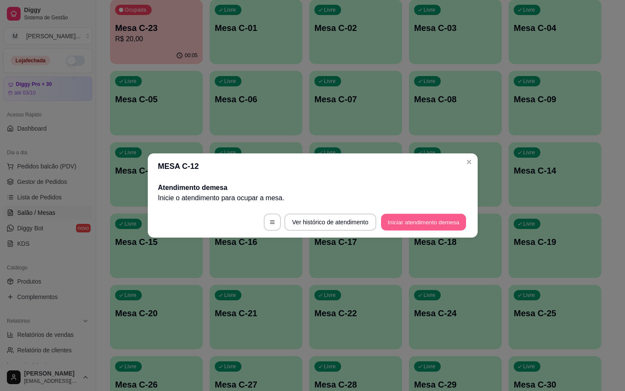
click at [419, 220] on button "Iniciar atendimento de mesa" at bounding box center [423, 222] width 85 height 17
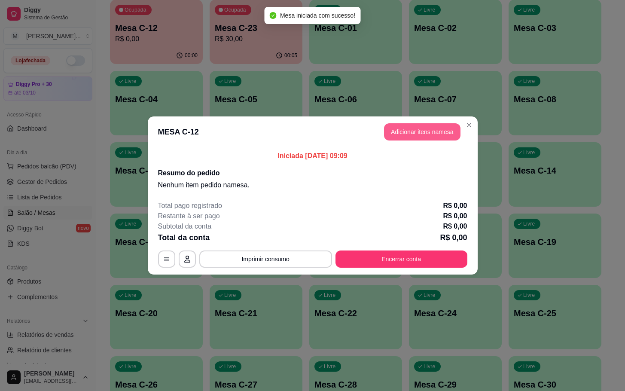
click at [415, 132] on button "Adicionar itens na mesa" at bounding box center [422, 131] width 77 height 17
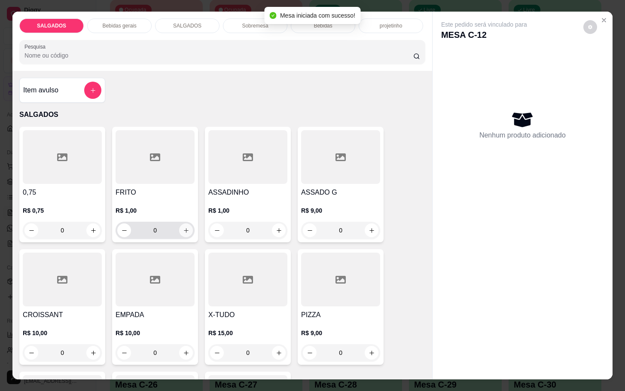
click at [179, 226] on button "increase-product-quantity" at bounding box center [186, 230] width 14 height 14
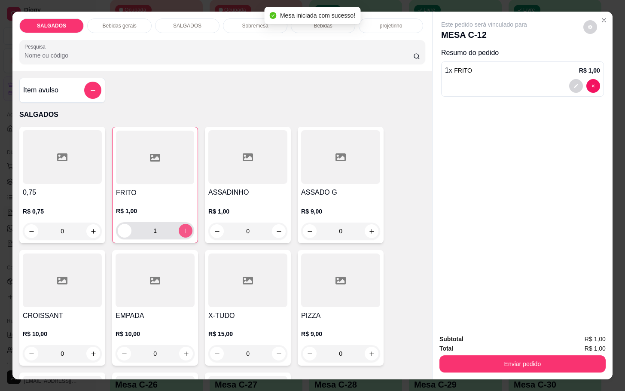
click at [179, 226] on button "increase-product-quantity" at bounding box center [186, 231] width 14 height 14
click at [179, 226] on button "increase-product-quantity" at bounding box center [185, 230] width 13 height 13
click at [179, 226] on button "increase-product-quantity" at bounding box center [186, 231] width 14 height 14
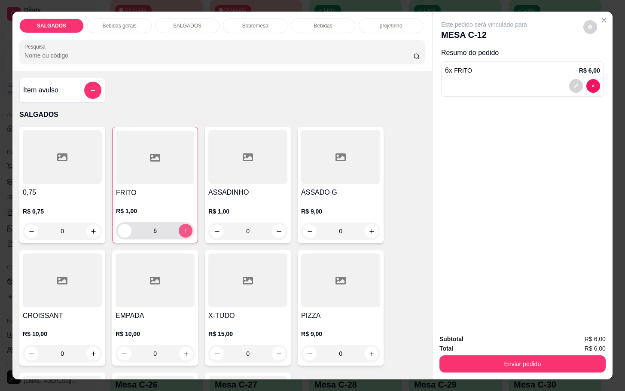
click at [179, 226] on button "increase-product-quantity" at bounding box center [186, 231] width 14 height 14
click at [179, 226] on button "increase-product-quantity" at bounding box center [185, 230] width 13 height 13
click at [179, 226] on button "increase-product-quantity" at bounding box center [186, 231] width 14 height 14
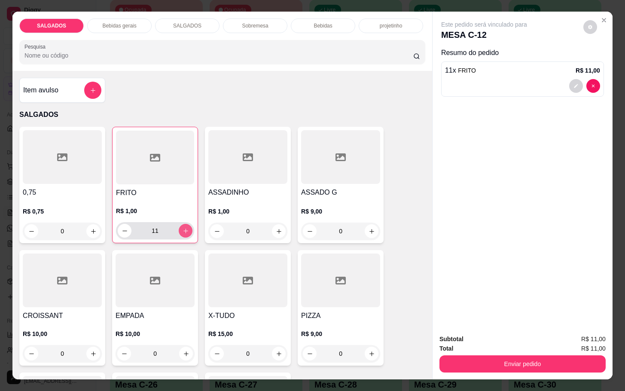
click at [179, 226] on button "increase-product-quantity" at bounding box center [186, 231] width 14 height 14
click at [180, 224] on button "increase-product-quantity" at bounding box center [186, 231] width 14 height 14
type input "13"
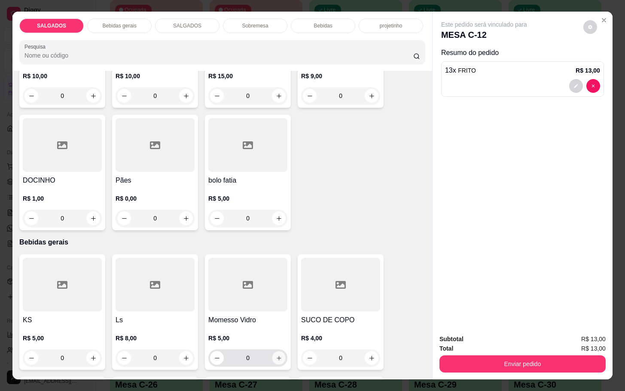
click at [275, 359] on button "increase-product-quantity" at bounding box center [278, 358] width 13 height 13
type input "1"
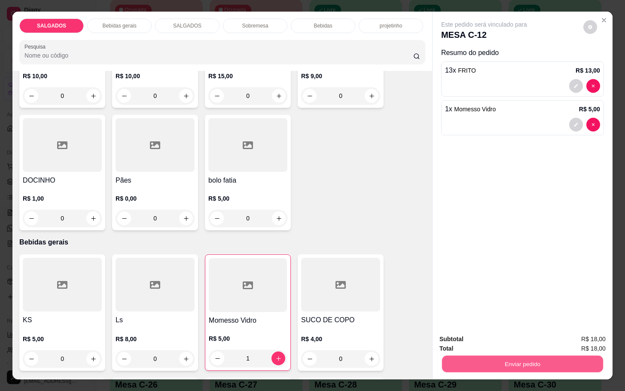
click at [455, 360] on button "Enviar pedido" at bounding box center [522, 363] width 161 height 17
click at [464, 340] on button "Não registrar e enviar pedido" at bounding box center [493, 338] width 87 height 16
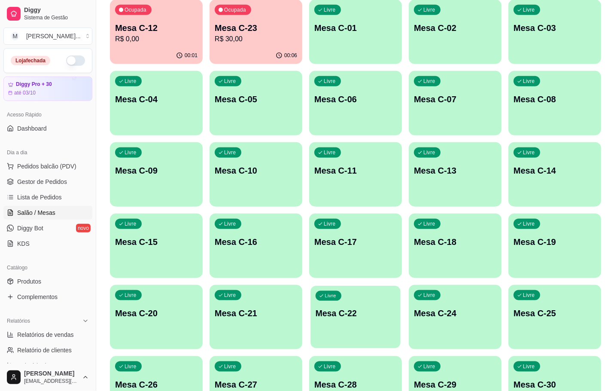
click at [379, 327] on div "Livre Mesa C-22" at bounding box center [356, 312] width 90 height 52
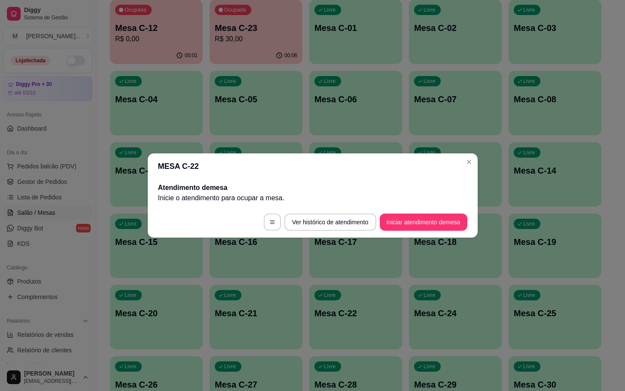
click at [435, 232] on footer "Ver histórico de atendimento Iniciar atendimento de mesa" at bounding box center [313, 222] width 330 height 31
click at [436, 229] on button "Iniciar atendimento de mesa" at bounding box center [424, 222] width 88 height 17
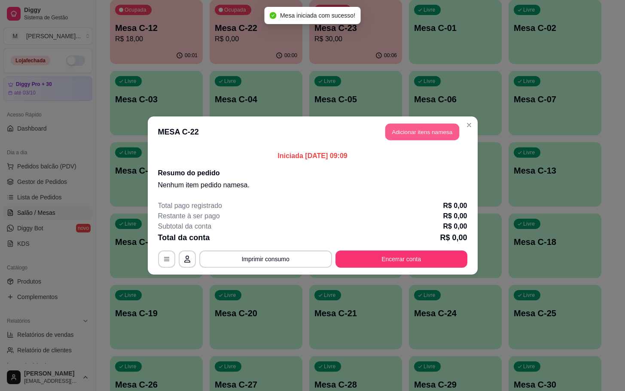
click at [438, 135] on button "Adicionar itens na mesa" at bounding box center [423, 132] width 74 height 17
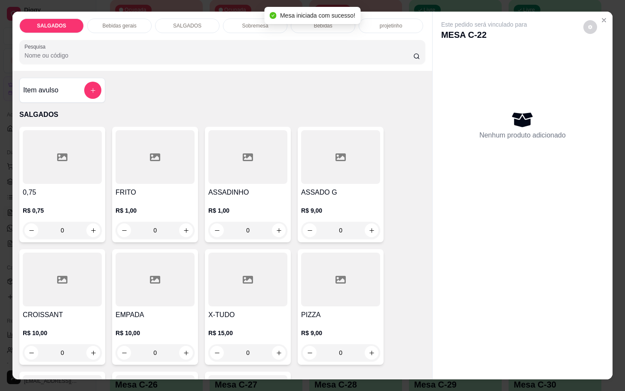
click at [129, 167] on div at bounding box center [155, 157] width 79 height 54
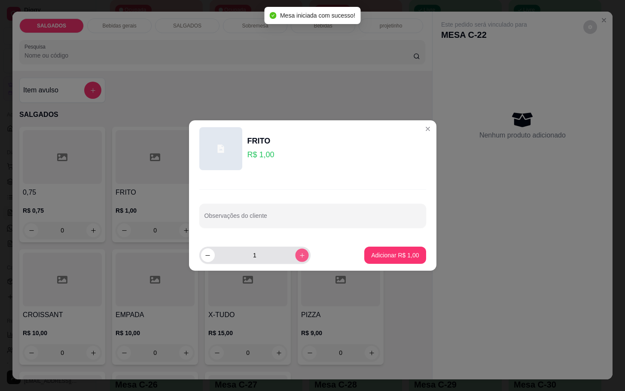
click at [295, 251] on button "increase-product-quantity" at bounding box center [301, 254] width 13 height 13
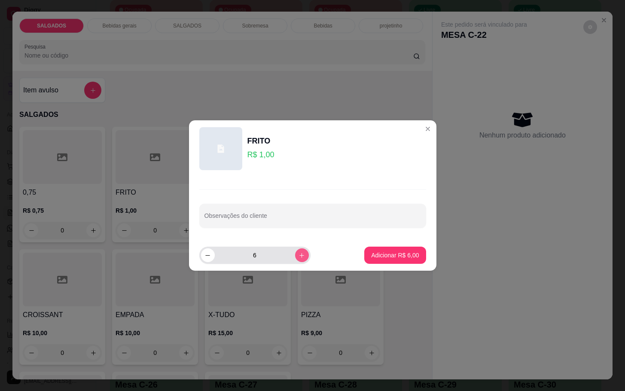
click at [295, 251] on button "increase-product-quantity" at bounding box center [302, 255] width 14 height 14
click at [295, 251] on button "increase-product-quantity" at bounding box center [301, 254] width 13 height 13
click at [296, 251] on button "increase-product-quantity" at bounding box center [301, 254] width 13 height 13
click at [296, 251] on button "increase-product-quantity" at bounding box center [302, 255] width 14 height 14
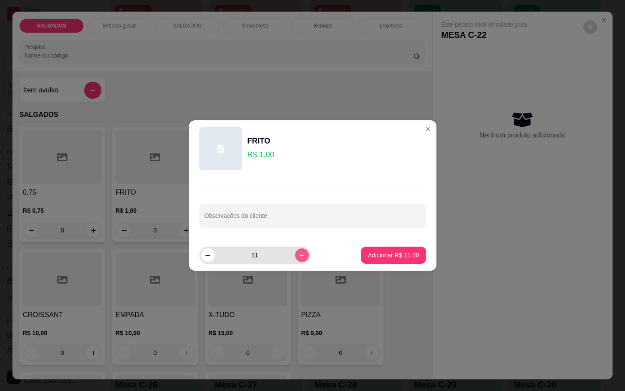
click at [296, 251] on button "increase-product-quantity" at bounding box center [302, 255] width 14 height 14
type input "12"
click at [373, 251] on p "Adicionar R$ 12,00" at bounding box center [394, 255] width 50 height 8
type input "12"
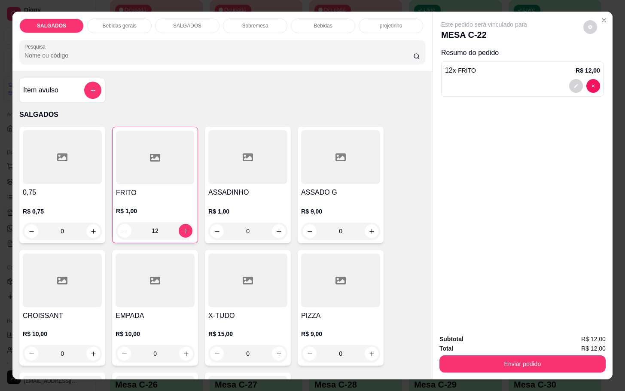
click at [120, 30] on div "SALGADOS Bebidas gerais SALGADOS Sobremesa Bebidas projetinho Pesquisa" at bounding box center [222, 41] width 420 height 59
click at [128, 22] on p "Bebidas gerais" at bounding box center [119, 25] width 34 height 7
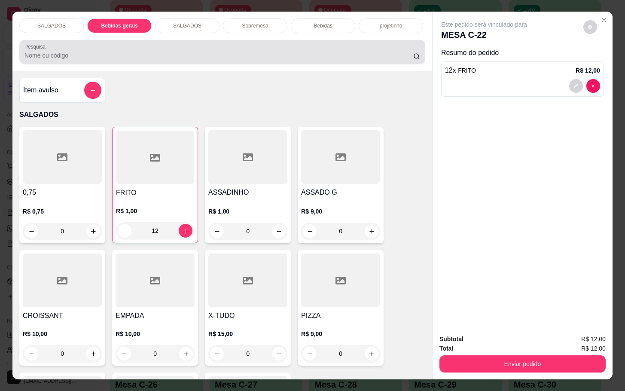
scroll to position [21, 0]
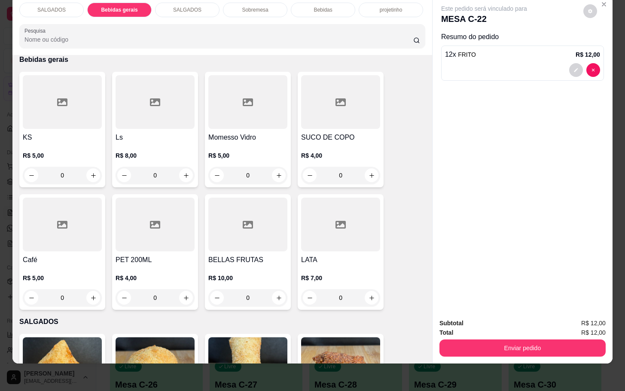
click at [303, 84] on div at bounding box center [340, 102] width 79 height 54
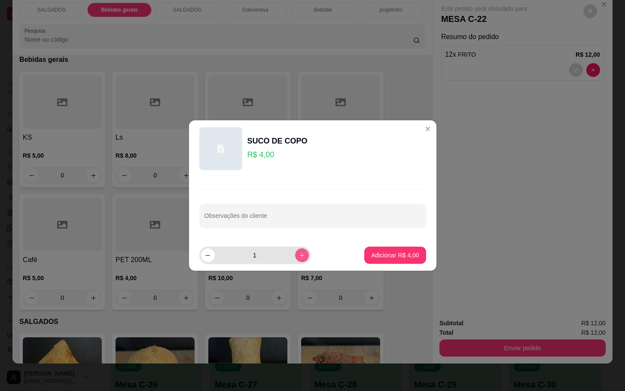
click at [299, 253] on icon "increase-product-quantity" at bounding box center [302, 255] width 6 height 6
type input "2"
click at [374, 264] on footer "2 Adicionar R$ 8,00" at bounding box center [313, 255] width 248 height 31
click at [403, 253] on p "Adicionar R$ 8,00" at bounding box center [395, 255] width 48 height 9
type input "2"
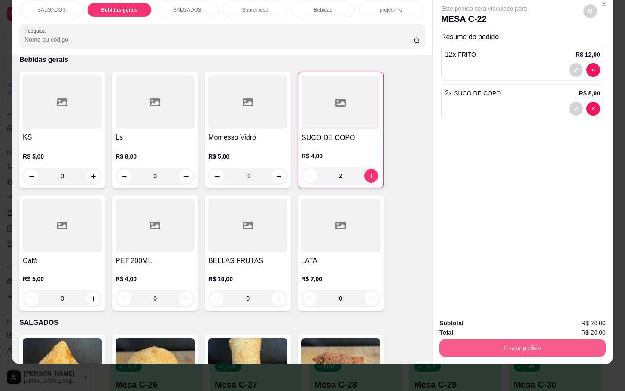
click at [457, 346] on button "Enviar pedido" at bounding box center [523, 348] width 166 height 17
click at [476, 322] on button "Não registrar e enviar pedido" at bounding box center [493, 317] width 87 height 16
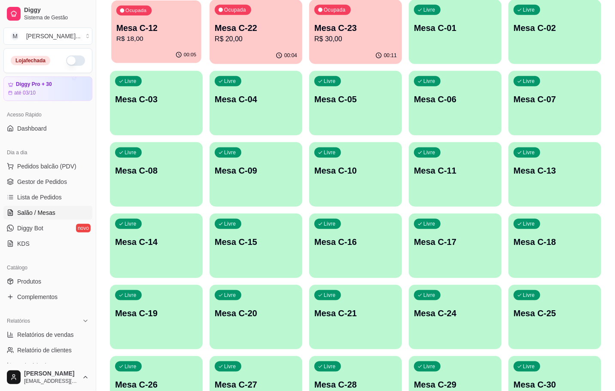
click at [132, 55] on div "00:05" at bounding box center [156, 55] width 90 height 16
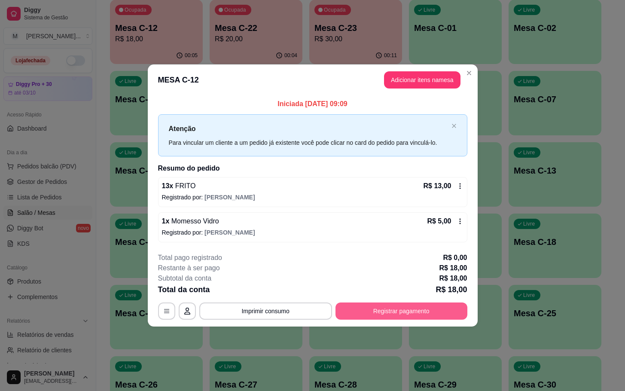
click at [423, 315] on button "Registrar pagamento" at bounding box center [402, 311] width 132 height 17
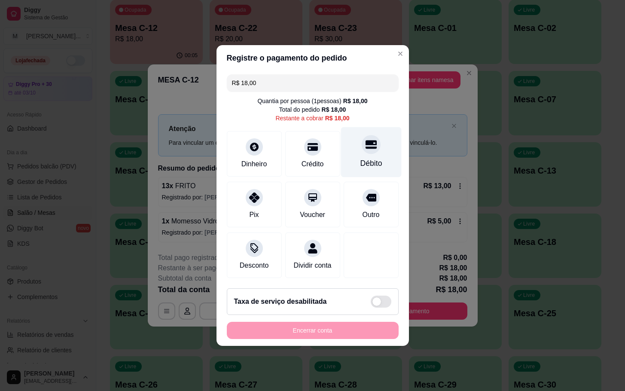
click at [383, 142] on div "Débito" at bounding box center [371, 152] width 61 height 50
type input "R$ 0,00"
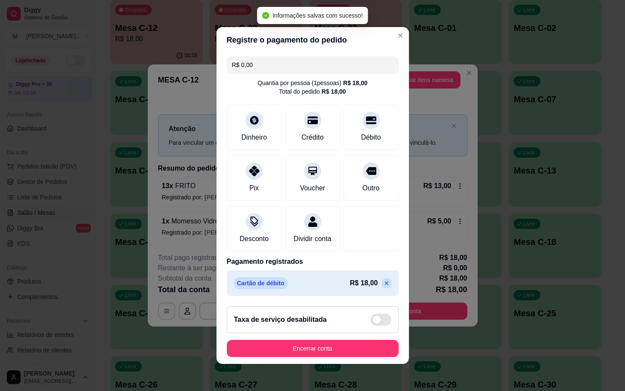
click at [363, 351] on button "Encerrar conta" at bounding box center [313, 348] width 172 height 17
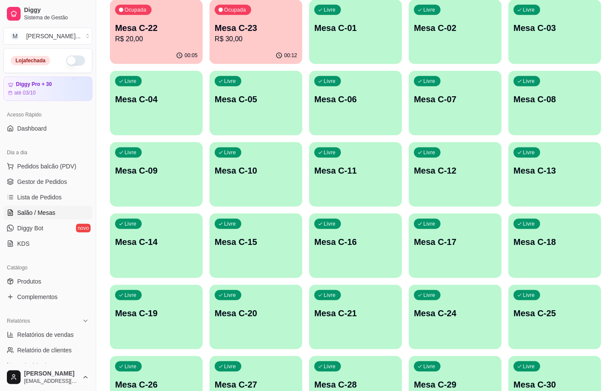
click at [249, 24] on p "Mesa C-23" at bounding box center [256, 28] width 83 height 12
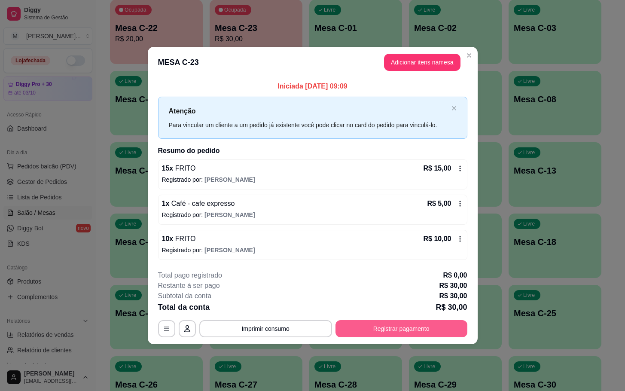
click at [374, 337] on button "Registrar pagamento" at bounding box center [402, 328] width 132 height 17
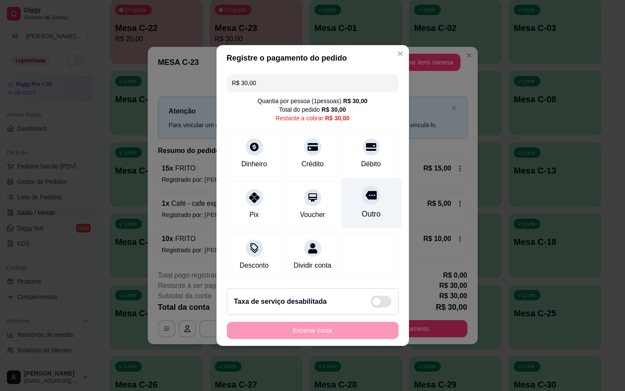
drag, startPoint x: 351, startPoint y: 202, endPoint x: 355, endPoint y: 215, distance: 13.6
click at [358, 201] on div "Outro" at bounding box center [371, 203] width 61 height 50
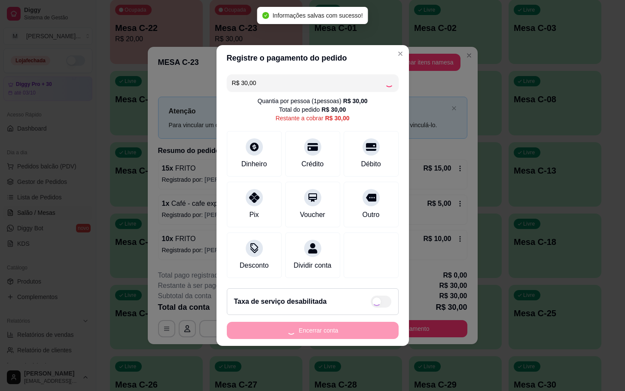
type input "R$ 0,00"
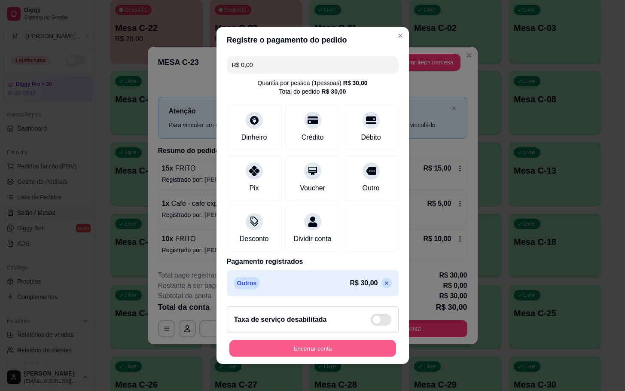
click at [309, 349] on button "Encerrar conta" at bounding box center [313, 348] width 167 height 17
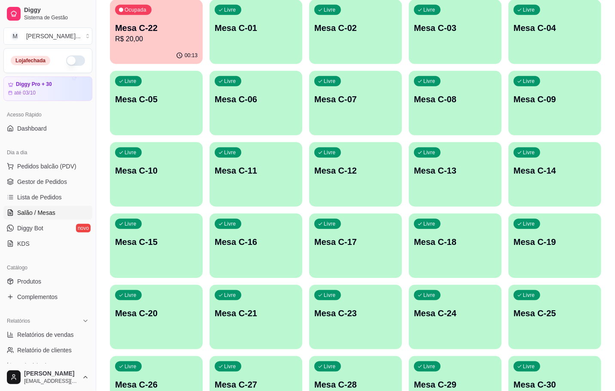
click at [162, 41] on p "R$ 20,00" at bounding box center [156, 39] width 83 height 10
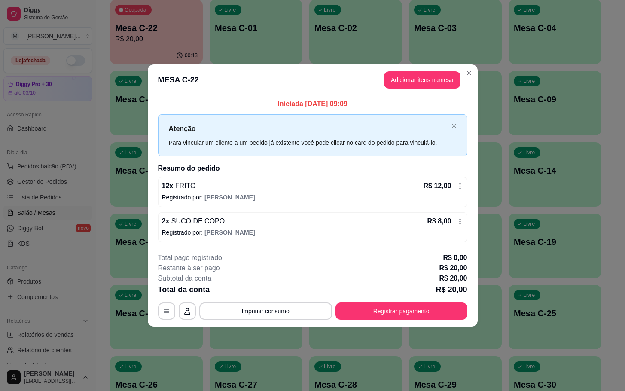
click at [429, 84] on button "Adicionar itens na mesa" at bounding box center [422, 79] width 77 height 17
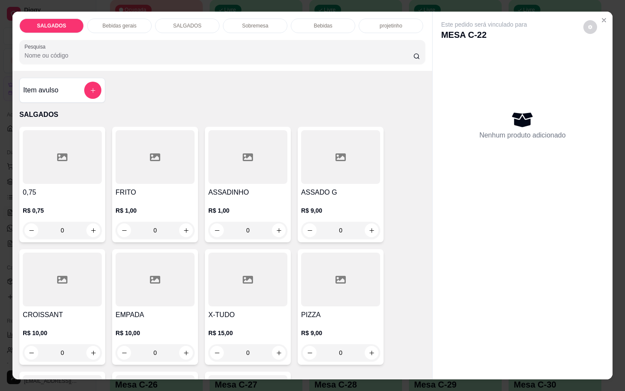
click at [162, 162] on div at bounding box center [155, 157] width 79 height 54
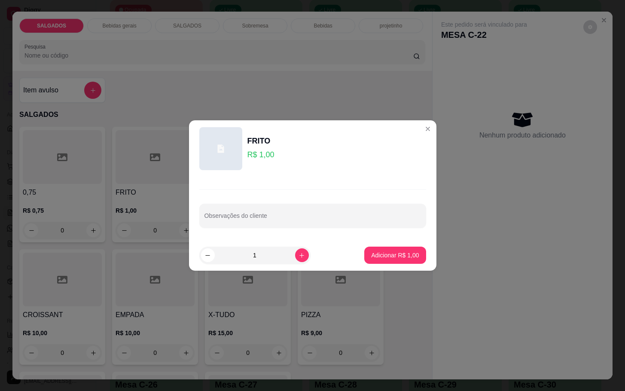
click at [298, 265] on footer "1 Adicionar R$ 1,00" at bounding box center [313, 255] width 248 height 31
click at [297, 262] on div "1" at bounding box center [255, 255] width 108 height 17
click at [295, 262] on div "1" at bounding box center [255, 255] width 108 height 17
click at [294, 262] on div "1" at bounding box center [255, 255] width 108 height 17
click at [295, 260] on button "increase-product-quantity" at bounding box center [301, 254] width 13 height 13
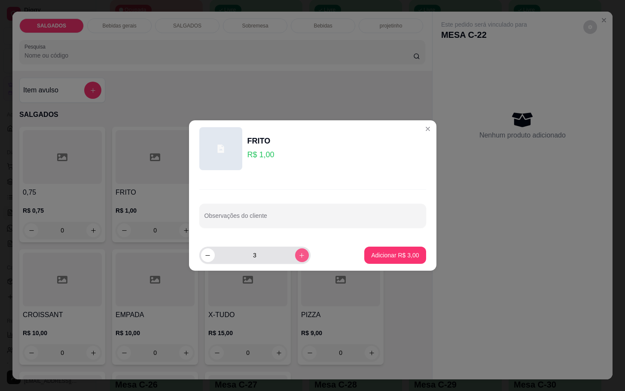
click at [295, 260] on button "increase-product-quantity" at bounding box center [302, 255] width 14 height 14
click at [295, 260] on button "increase-product-quantity" at bounding box center [301, 254] width 13 height 13
click at [296, 260] on button "increase-product-quantity" at bounding box center [301, 254] width 13 height 13
click at [299, 258] on icon "increase-product-quantity" at bounding box center [302, 255] width 6 height 6
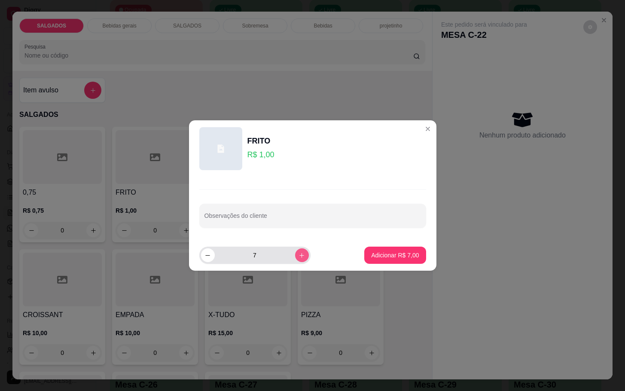
type input "8"
click at [392, 245] on footer "8 Adicionar R$ 8,00" at bounding box center [313, 255] width 248 height 31
click at [387, 248] on button "Adicionar R$ 8,00" at bounding box center [395, 255] width 60 height 17
type input "8"
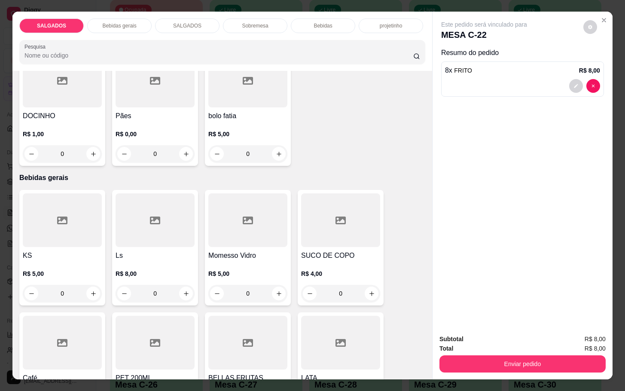
scroll to position [451, 0]
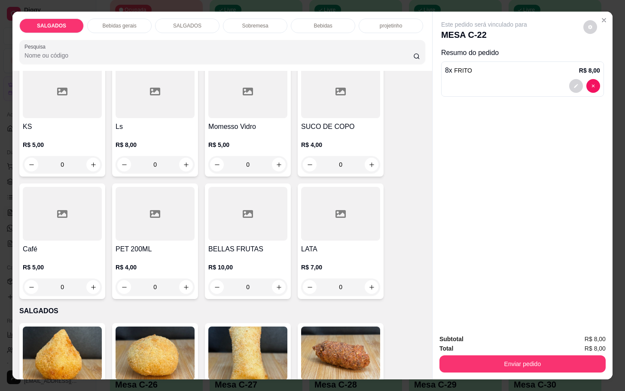
click at [321, 106] on div at bounding box center [340, 91] width 79 height 54
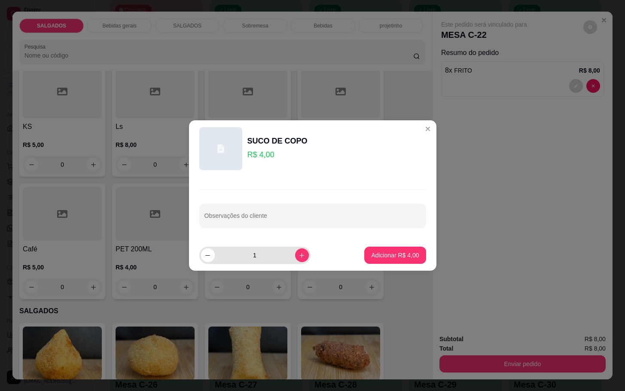
click at [295, 262] on div "1" at bounding box center [255, 255] width 108 height 17
click at [295, 259] on button "increase-product-quantity" at bounding box center [302, 255] width 14 height 14
type input "2"
drag, startPoint x: 407, startPoint y: 266, endPoint x: 421, endPoint y: 257, distance: 15.9
click at [415, 263] on footer "2 Adicionar R$ 8,00" at bounding box center [313, 255] width 248 height 31
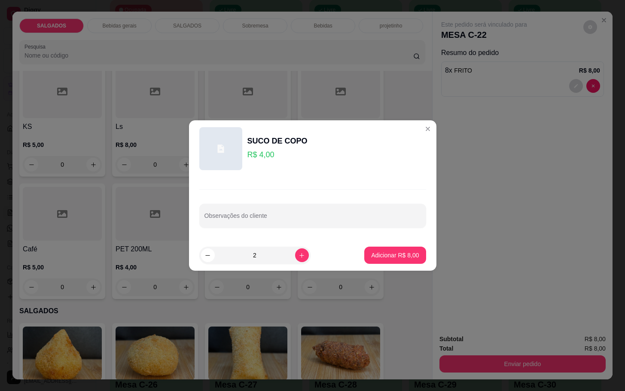
click at [374, 267] on footer "2 Adicionar R$ 8,00" at bounding box center [313, 255] width 248 height 31
click at [386, 263] on button "Adicionar R$ 8,00" at bounding box center [395, 255] width 60 height 17
type input "2"
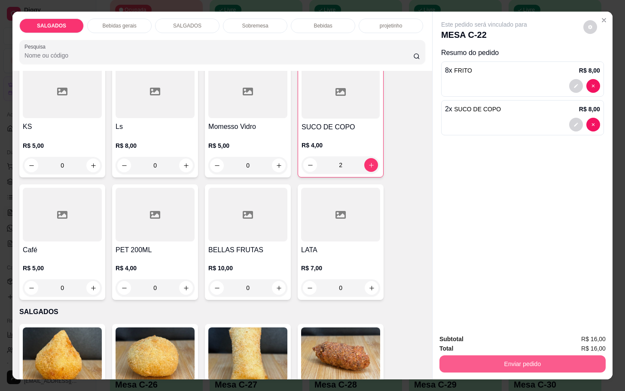
click at [503, 355] on button "Enviar pedido" at bounding box center [523, 363] width 166 height 17
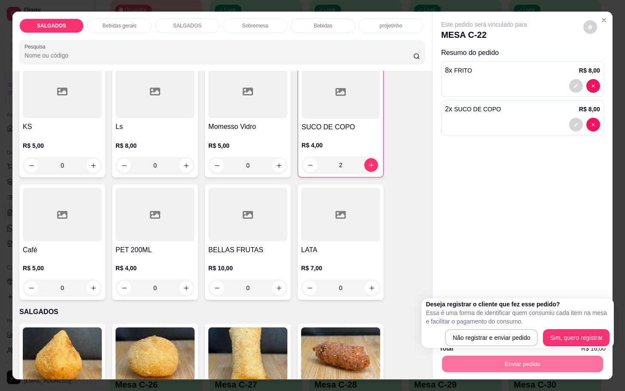
click at [507, 353] on div "Enviar pedido" at bounding box center [523, 362] width 166 height 19
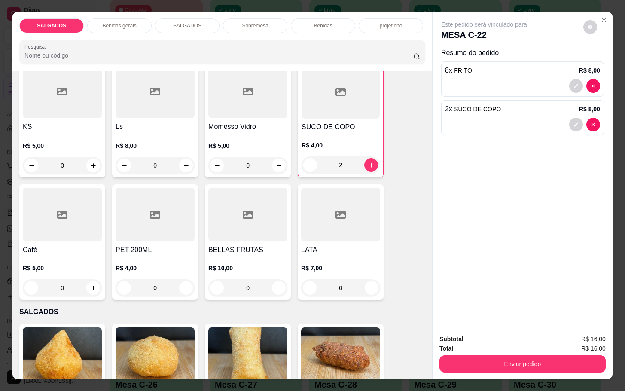
click at [507, 344] on div "Total R$ 16,00" at bounding box center [523, 348] width 166 height 9
click at [497, 356] on button "Enviar pedido" at bounding box center [523, 363] width 166 height 17
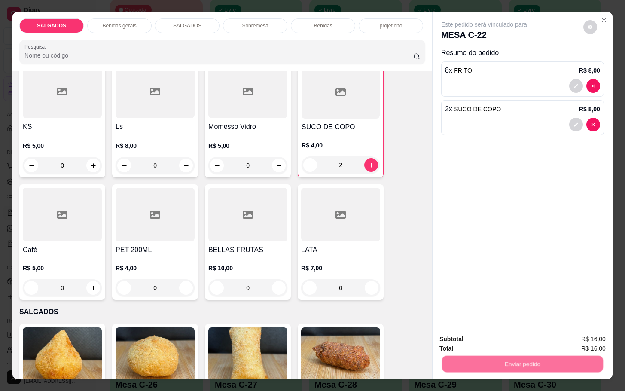
click at [504, 340] on button "Não registrar e enviar pedido" at bounding box center [492, 338] width 89 height 16
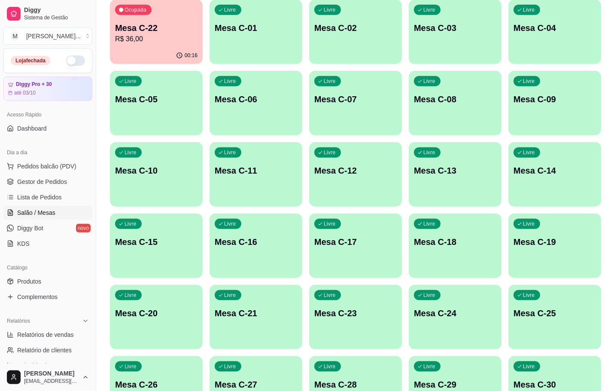
click at [166, 66] on div "Ocupada Mesa C-22 R$ 36,00 00:16 Livre Mesa C-01 Livre Mesa C-02 Livre Mesa C-0…" at bounding box center [356, 210] width 492 height 421
click at [166, 58] on div "00:16" at bounding box center [156, 55] width 93 height 17
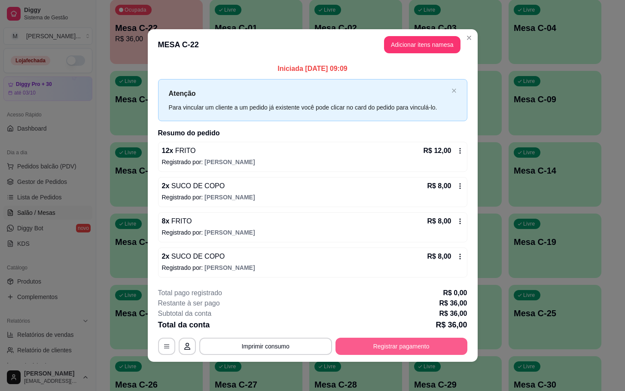
click at [366, 355] on div "**********" at bounding box center [312, 346] width 309 height 17
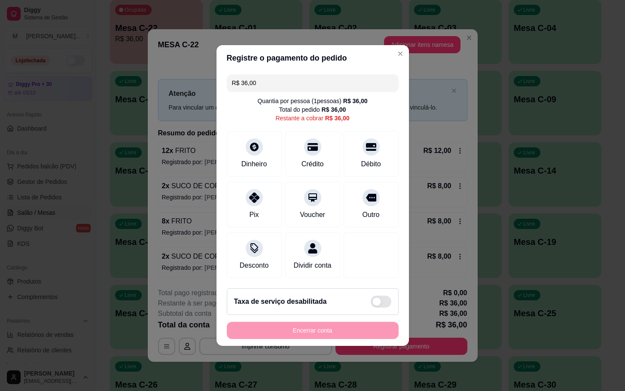
click at [391, 147] on div "R$ 36,00 Quantia por pessoa ( 1 pessoas) R$ 36,00 Total do pedido R$ 36,00 Rest…" at bounding box center [313, 176] width 193 height 211
click at [384, 147] on div "Débito" at bounding box center [371, 152] width 61 height 50
type input "R$ 0,00"
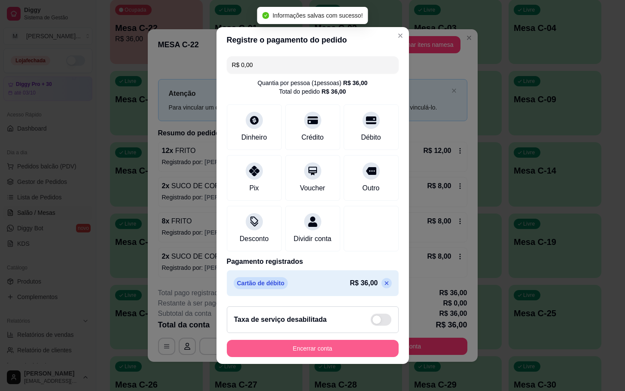
click at [364, 347] on button "Encerrar conta" at bounding box center [313, 348] width 172 height 17
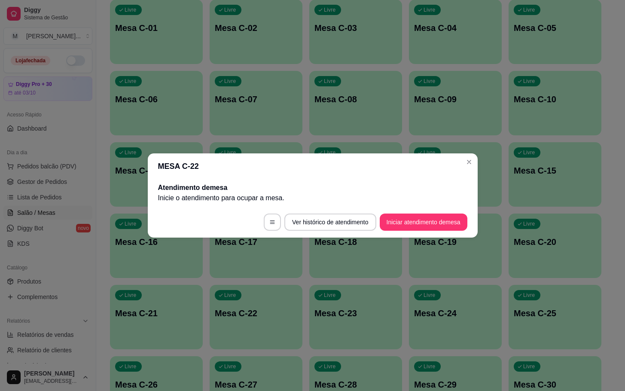
drag, startPoint x: 219, startPoint y: 209, endPoint x: 220, endPoint y: 349, distance: 140.5
click at [242, 241] on div "MESA C-22 Atendimento de mesa Inicie o atendimento para ocupar a mesa . Ver his…" at bounding box center [312, 195] width 625 height 391
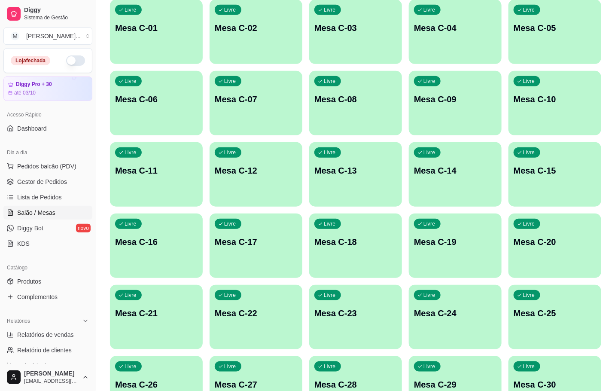
click at [365, 339] on div "button" at bounding box center [355, 344] width 93 height 10
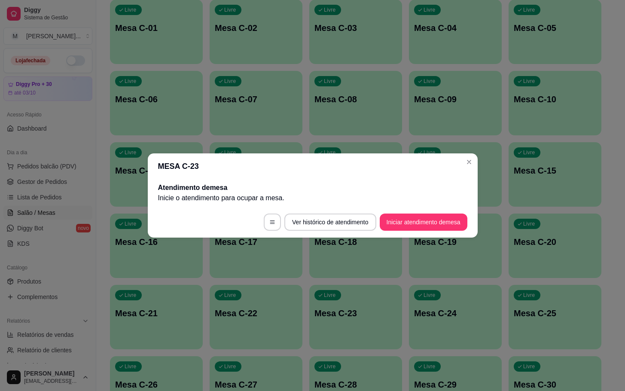
click at [417, 233] on footer "Ver histórico de atendimento Iniciar atendimento de mesa" at bounding box center [313, 222] width 330 height 31
click at [418, 232] on footer "Ver histórico de atendimento Iniciar atendimento de mesa" at bounding box center [313, 222] width 330 height 31
click at [423, 230] on button "Iniciar atendimento de mesa" at bounding box center [424, 222] width 88 height 17
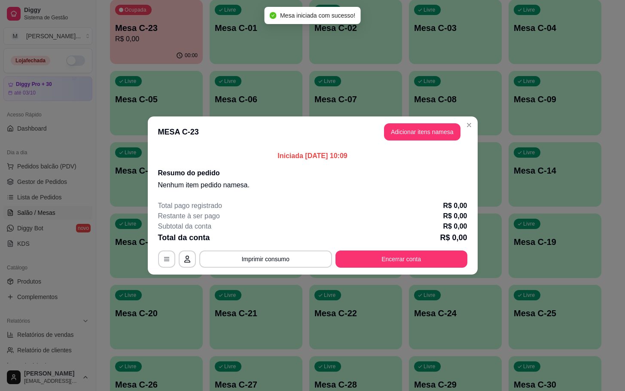
click at [423, 135] on button "Adicionar itens na mesa" at bounding box center [422, 131] width 77 height 17
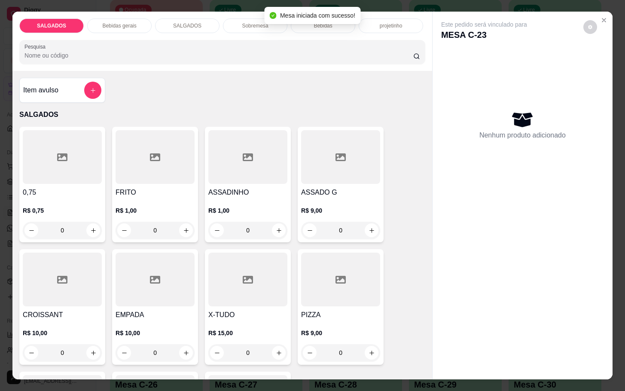
click at [178, 189] on h4 "FRITO" at bounding box center [155, 192] width 79 height 10
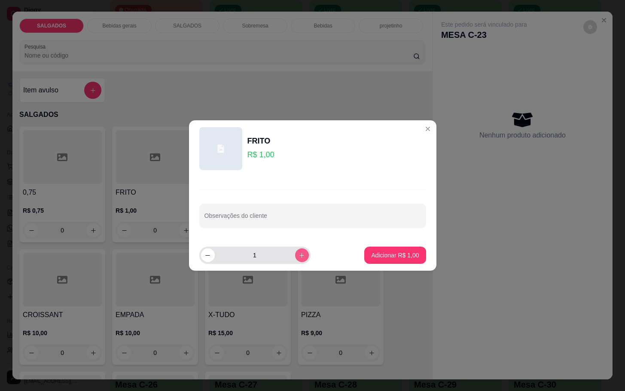
click at [297, 250] on button "increase-product-quantity" at bounding box center [302, 255] width 14 height 14
click at [297, 251] on button "increase-product-quantity" at bounding box center [301, 254] width 13 height 13
click at [297, 251] on button "increase-product-quantity" at bounding box center [302, 255] width 14 height 14
click at [295, 251] on button "increase-product-quantity" at bounding box center [301, 254] width 13 height 13
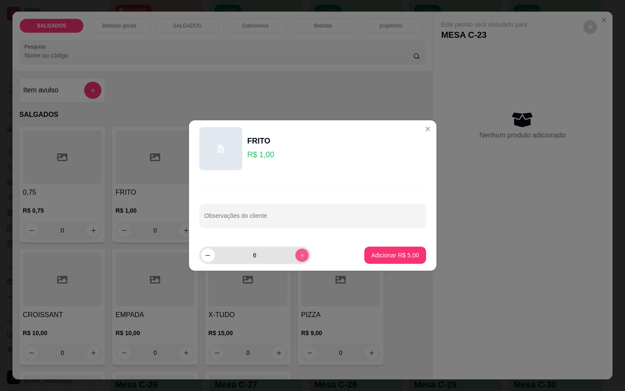
click at [295, 251] on button "increase-product-quantity" at bounding box center [301, 254] width 13 height 13
click at [297, 250] on button "increase-product-quantity" at bounding box center [302, 255] width 14 height 14
click at [297, 250] on button "increase-product-quantity" at bounding box center [301, 254] width 13 height 13
click at [295, 250] on button "increase-product-quantity" at bounding box center [301, 254] width 13 height 13
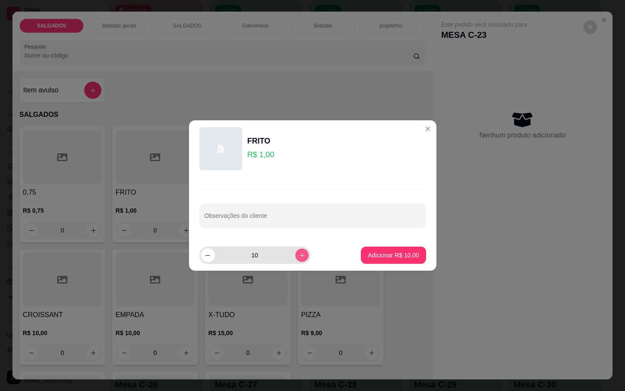
type input "11"
click at [391, 253] on p "Adicionar R$ 11,00" at bounding box center [393, 255] width 51 height 9
type input "11"
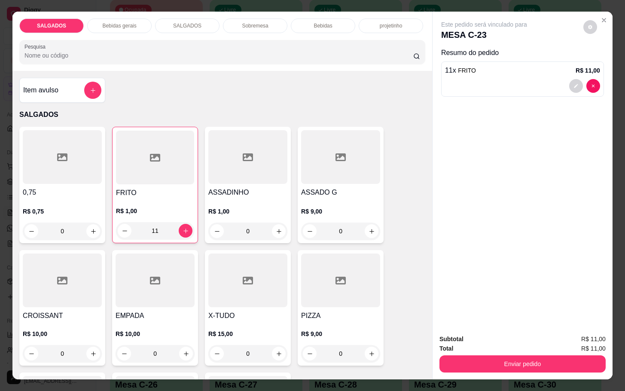
click at [114, 30] on div "SALGADOS Bebidas gerais SALGADOS Sobremesa Bebidas projetinho Pesquisa" at bounding box center [222, 41] width 420 height 59
click at [115, 28] on div "Bebidas gerais" at bounding box center [119, 25] width 64 height 15
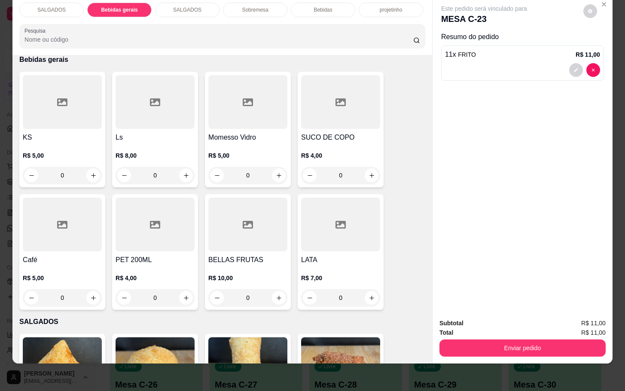
click at [146, 143] on div "R$ 8,00 0" at bounding box center [155, 163] width 79 height 41
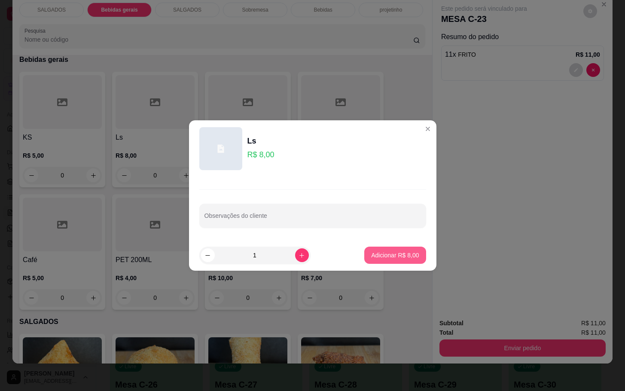
click at [385, 249] on button "Adicionar R$ 8,00" at bounding box center [394, 255] width 61 height 17
type input "1"
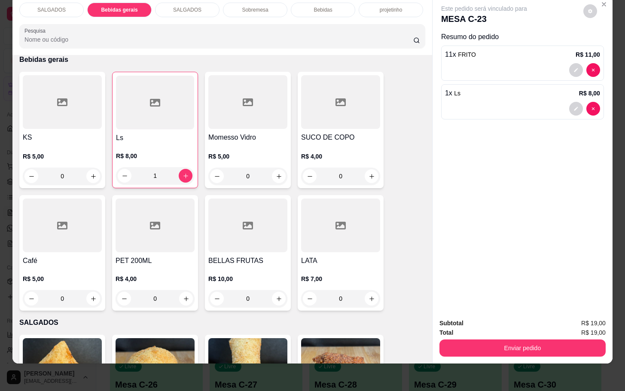
click at [498, 342] on button "Enviar pedido" at bounding box center [523, 348] width 166 height 17
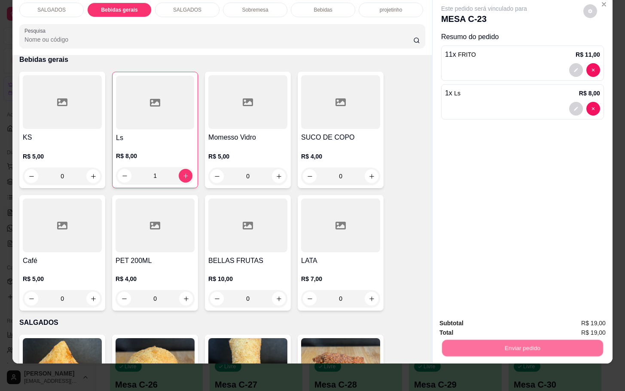
click at [488, 321] on button "Não registrar e enviar pedido" at bounding box center [492, 317] width 89 height 16
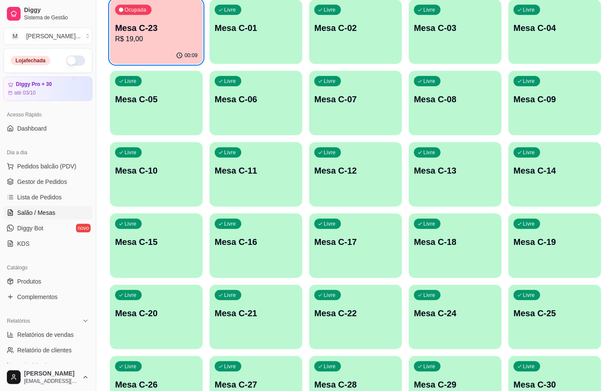
click at [162, 44] on div "Ocupada Mesa C-23 R$ 19,00" at bounding box center [156, 24] width 93 height 48
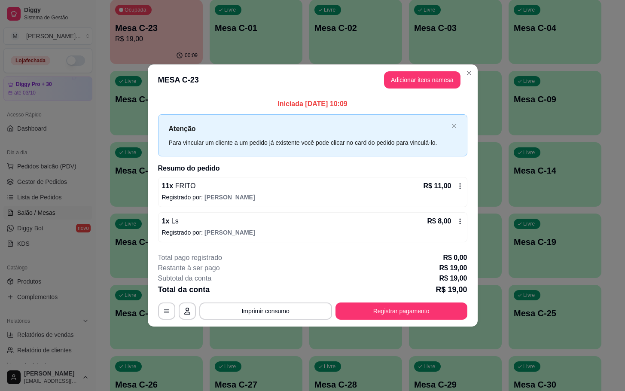
click at [412, 88] on header "MESA C-23 Adicionar itens na mesa" at bounding box center [313, 79] width 330 height 31
click at [414, 85] on button "Adicionar itens na mesa" at bounding box center [422, 79] width 77 height 17
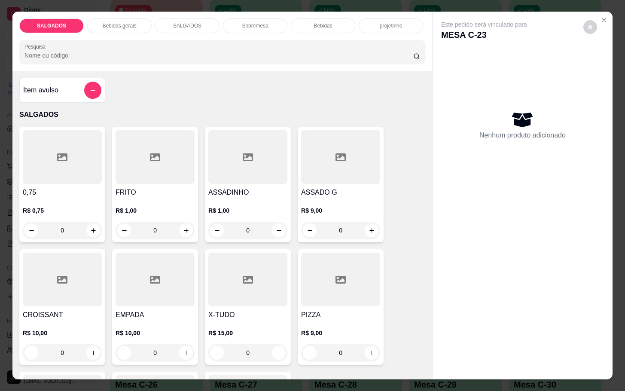
click at [135, 153] on div at bounding box center [155, 157] width 79 height 54
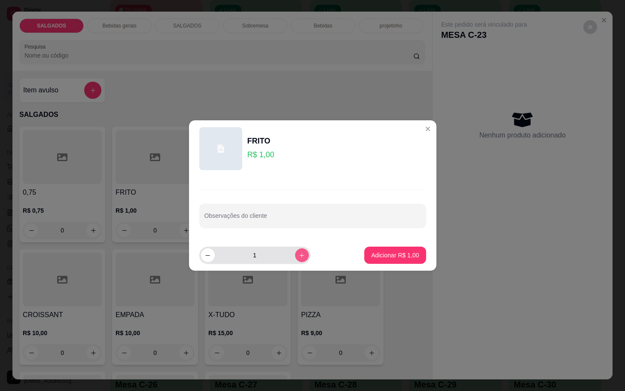
click at [300, 255] on button "increase-product-quantity" at bounding box center [302, 255] width 14 height 14
click at [299, 255] on button "increase-product-quantity" at bounding box center [302, 255] width 14 height 14
click at [299, 255] on icon "increase-product-quantity" at bounding box center [302, 255] width 6 height 6
type input "4"
click at [407, 251] on p "Adicionar R$ 4,00" at bounding box center [395, 255] width 48 height 9
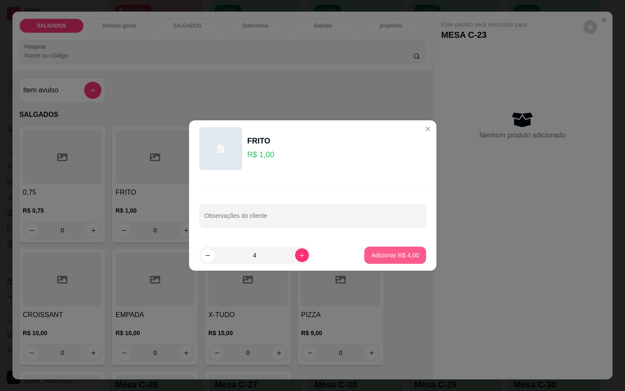
type input "4"
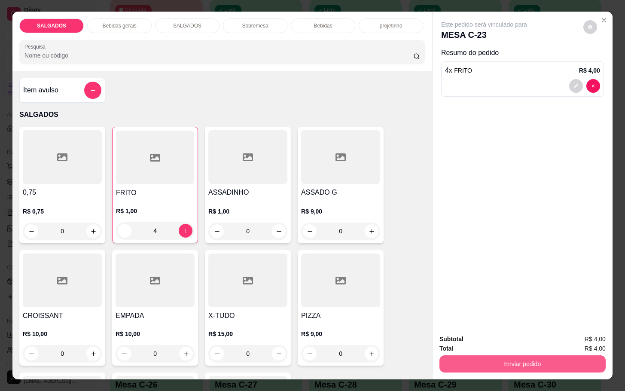
click at [527, 353] on div "Enviar pedido" at bounding box center [523, 362] width 166 height 19
click at [513, 355] on button "Enviar pedido" at bounding box center [522, 363] width 161 height 17
click at [510, 343] on button "Não registrar e enviar pedido" at bounding box center [492, 338] width 89 height 16
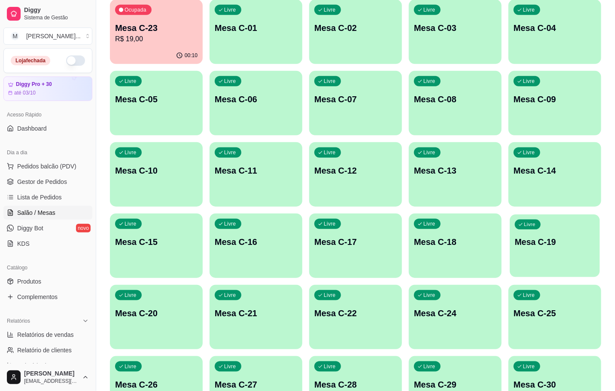
click at [532, 274] on div "button" at bounding box center [555, 272] width 90 height 10
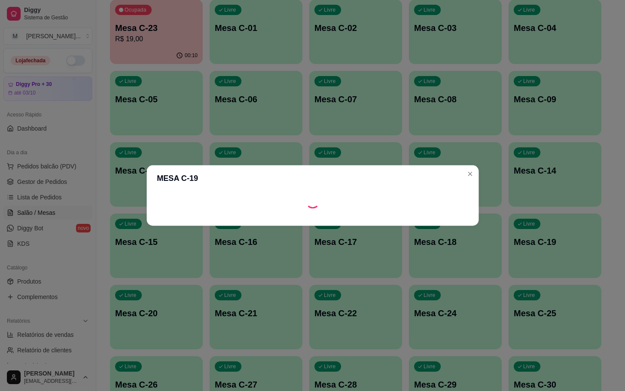
click at [214, 212] on footer at bounding box center [313, 219] width 332 height 14
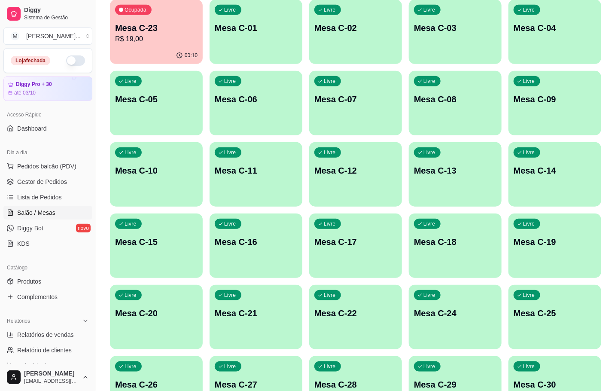
click at [343, 190] on div "Livre Mesa C-12" at bounding box center [355, 169] width 93 height 54
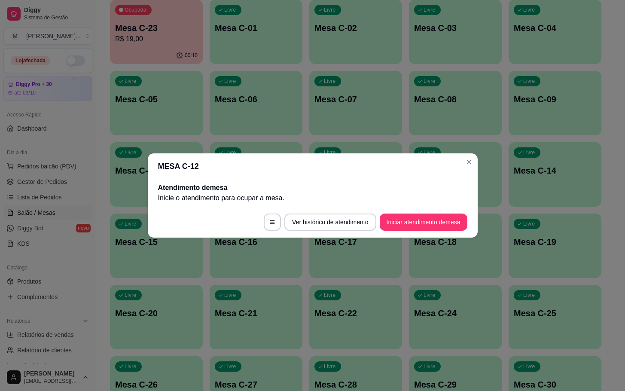
click at [436, 221] on button "Iniciar atendimento de mesa" at bounding box center [424, 222] width 88 height 17
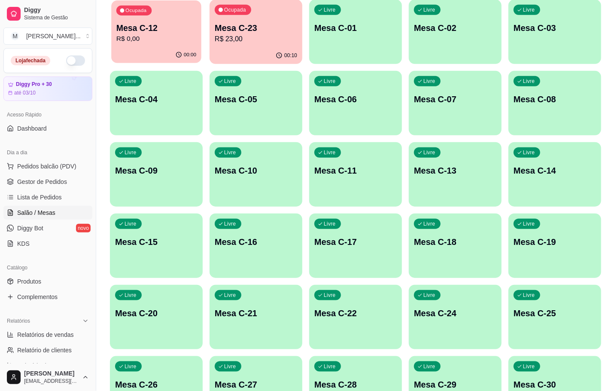
click at [187, 48] on div "00:00" at bounding box center [156, 55] width 90 height 16
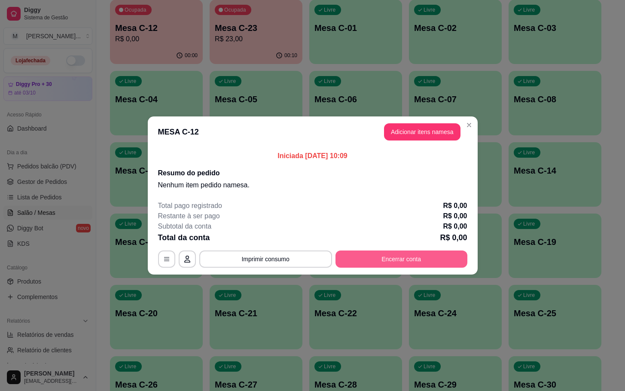
click at [386, 254] on button "Encerrar conta" at bounding box center [402, 259] width 132 height 17
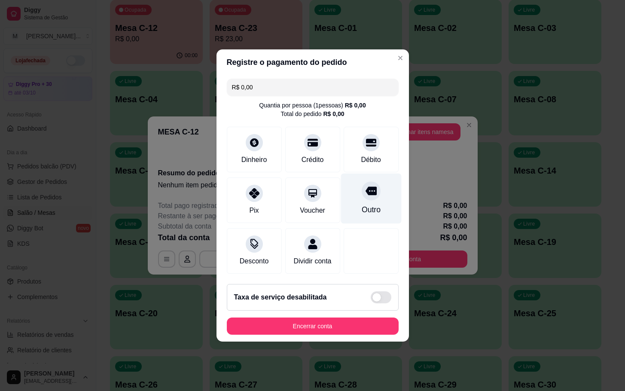
click at [367, 193] on icon at bounding box center [370, 190] width 11 height 11
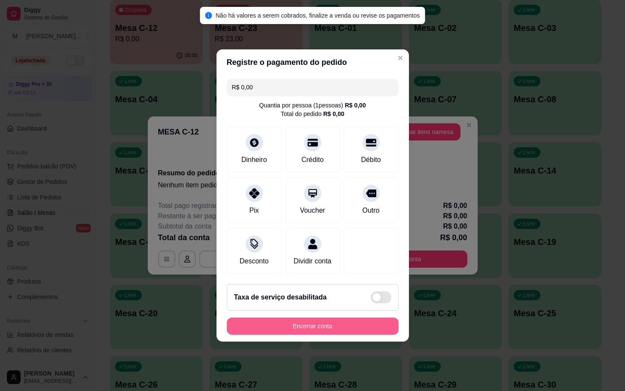
click at [346, 326] on button "Encerrar conta" at bounding box center [313, 326] width 172 height 17
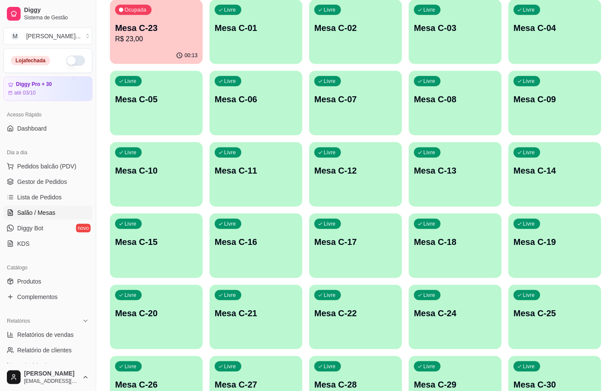
click at [160, 24] on p "Mesa C-23" at bounding box center [156, 28] width 83 height 12
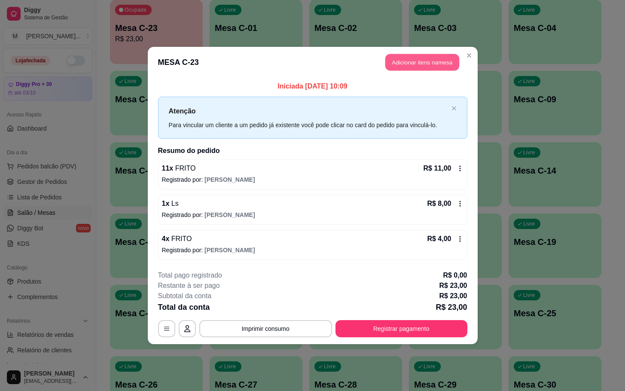
click at [404, 59] on button "Adicionar itens na mesa" at bounding box center [423, 62] width 74 height 17
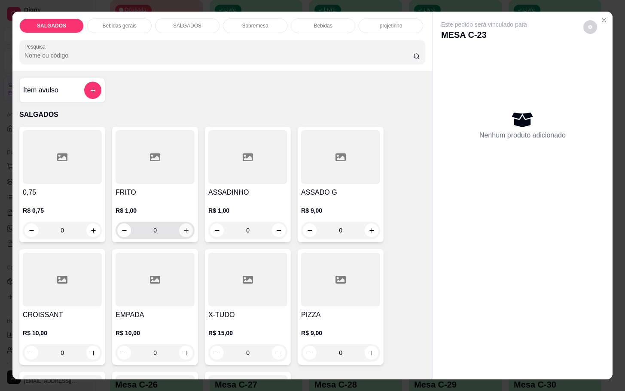
click at [185, 232] on button "increase-product-quantity" at bounding box center [186, 230] width 14 height 14
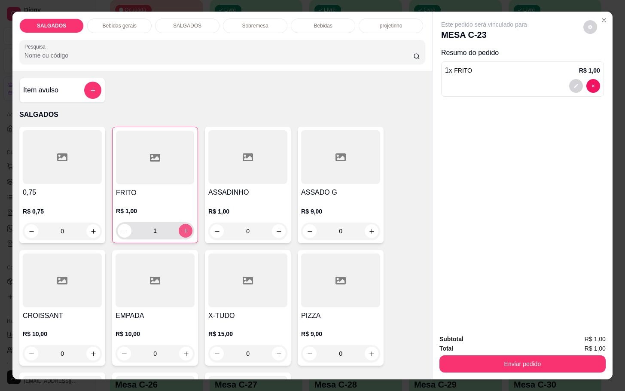
click at [179, 231] on button "increase-product-quantity" at bounding box center [186, 231] width 14 height 14
type input "3"
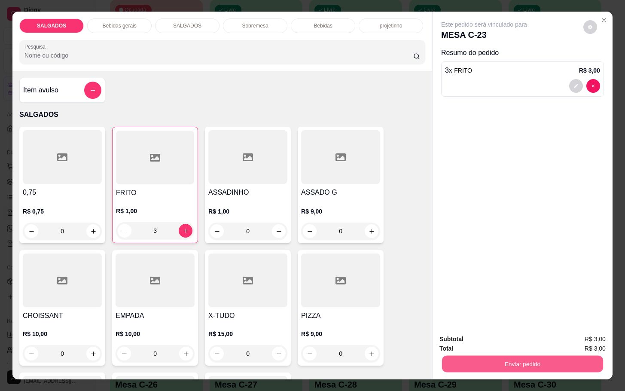
click at [520, 362] on button "Enviar pedido" at bounding box center [522, 363] width 161 height 17
click at [505, 338] on button "Não registrar e enviar pedido" at bounding box center [492, 338] width 89 height 16
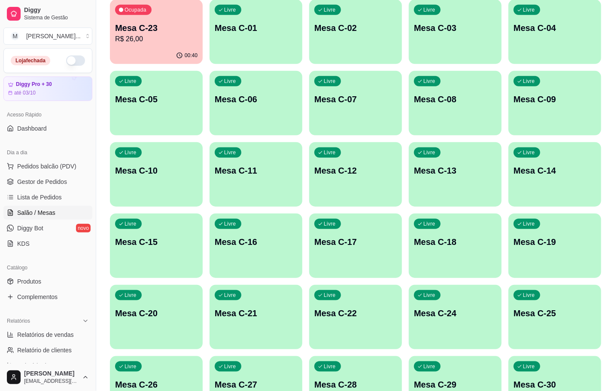
click at [334, 182] on div "Livre Mesa C-12" at bounding box center [355, 169] width 93 height 54
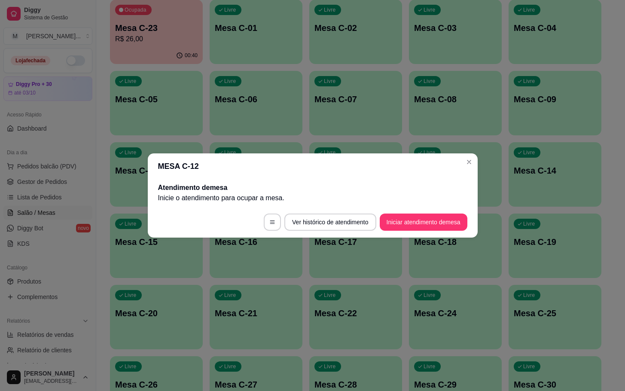
click at [400, 230] on button "Iniciar atendimento de mesa" at bounding box center [424, 222] width 88 height 17
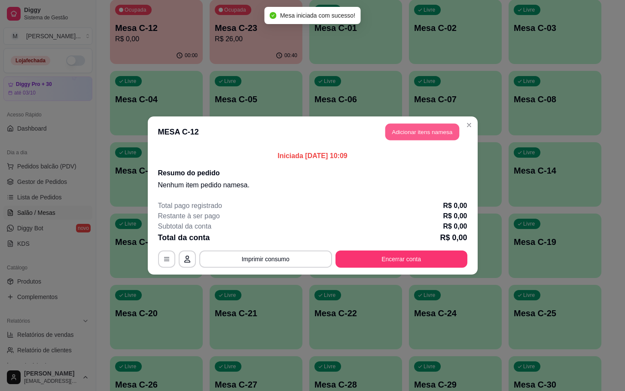
click at [425, 135] on button "Adicionar itens na mesa" at bounding box center [423, 132] width 74 height 17
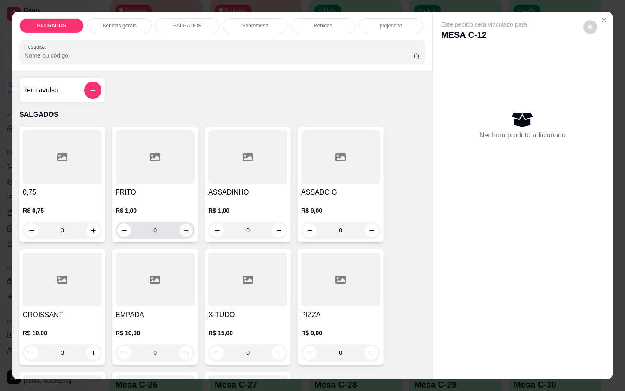
click at [183, 227] on icon "increase-product-quantity" at bounding box center [186, 230] width 6 height 6
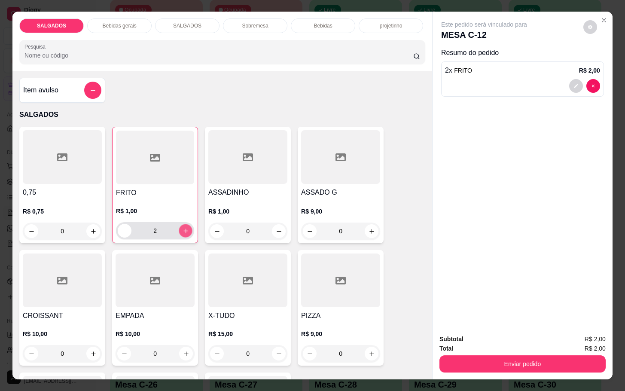
click at [183, 228] on icon "increase-product-quantity" at bounding box center [186, 231] width 6 height 6
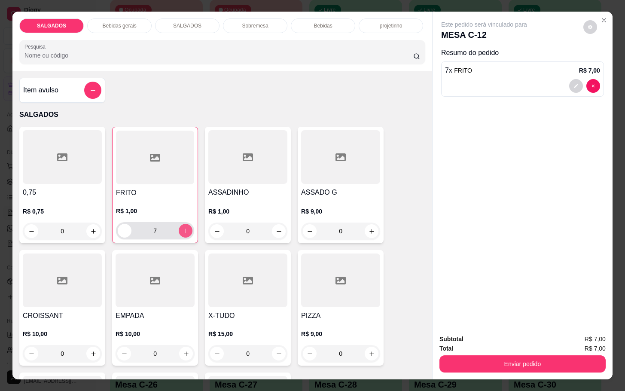
click at [183, 228] on icon "increase-product-quantity" at bounding box center [186, 231] width 6 height 6
type input "9"
click at [273, 224] on button "increase-product-quantity" at bounding box center [279, 231] width 14 height 14
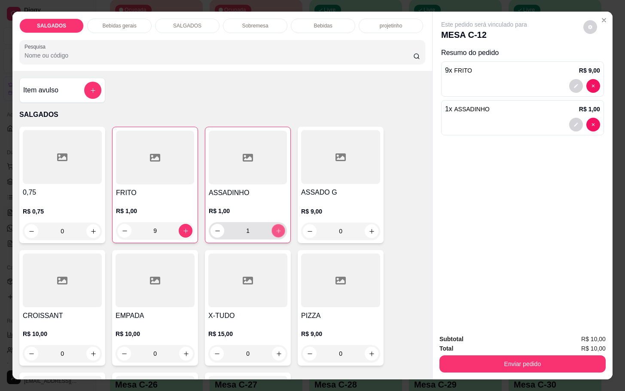
click at [275, 228] on icon "increase-product-quantity" at bounding box center [278, 231] width 6 height 6
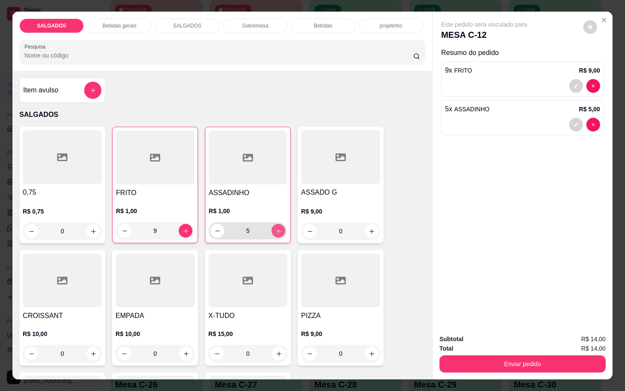
type input "6"
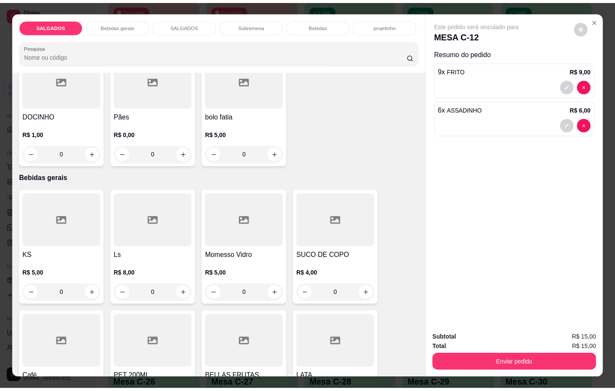
scroll to position [387, 0]
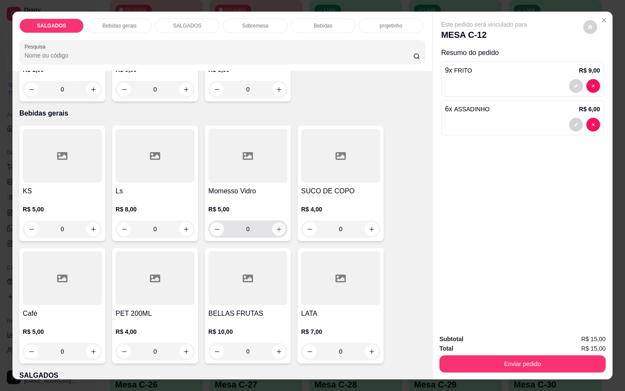
click at [274, 231] on button "increase-product-quantity" at bounding box center [278, 229] width 13 height 13
type input "1"
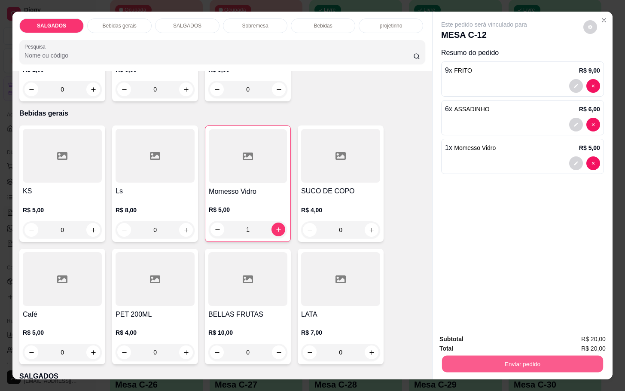
click at [512, 360] on button "Enviar pedido" at bounding box center [522, 363] width 161 height 17
click at [503, 341] on button "Não registrar e enviar pedido" at bounding box center [492, 338] width 89 height 16
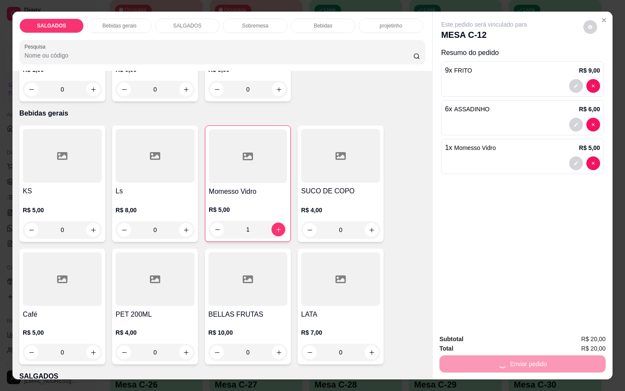
click at [503, 341] on button "Não registrar e enviar pedido" at bounding box center [493, 338] width 87 height 16
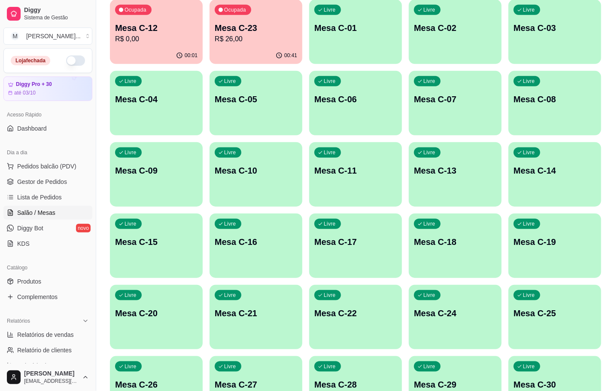
click at [166, 40] on p "R$ 0,00" at bounding box center [156, 39] width 83 height 10
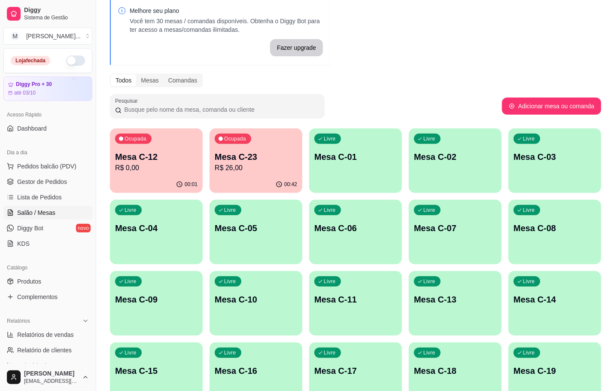
click at [159, 190] on div "00:01" at bounding box center [156, 184] width 93 height 17
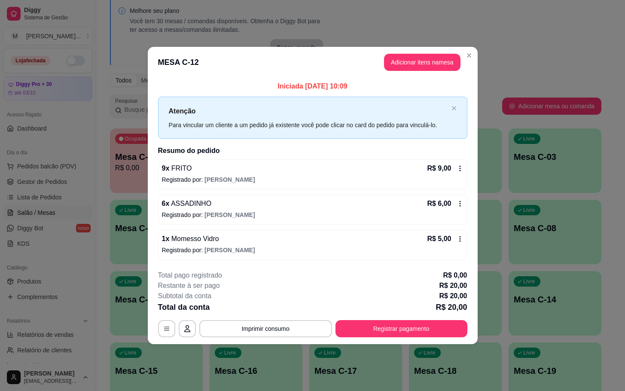
drag, startPoint x: 268, startPoint y: 153, endPoint x: 248, endPoint y: 161, distance: 22.0
click at [258, 159] on div "Iniciada [DATE] 10:09 Atenção Para vincular um cliente a um pedido já existente…" at bounding box center [312, 170] width 309 height 178
click at [387, 338] on footer "**********" at bounding box center [313, 303] width 330 height 81
click at [392, 324] on button "Registrar pagamento" at bounding box center [402, 328] width 132 height 17
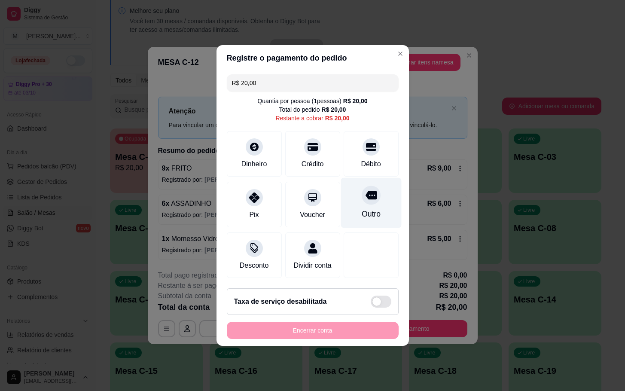
click at [365, 191] on icon at bounding box center [370, 195] width 11 height 9
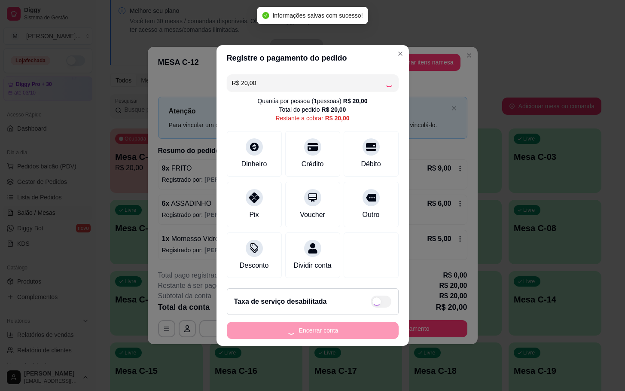
type input "R$ 0,00"
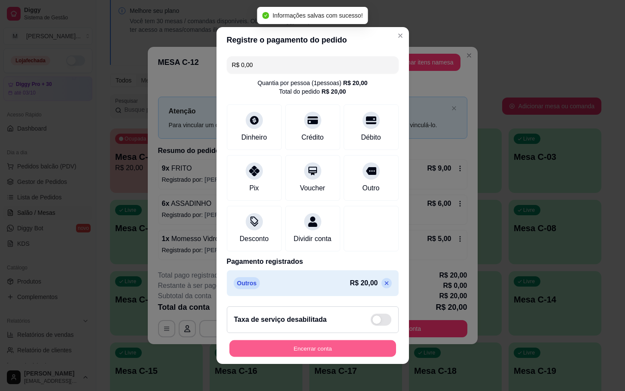
click at [346, 354] on button "Encerrar conta" at bounding box center [313, 348] width 167 height 17
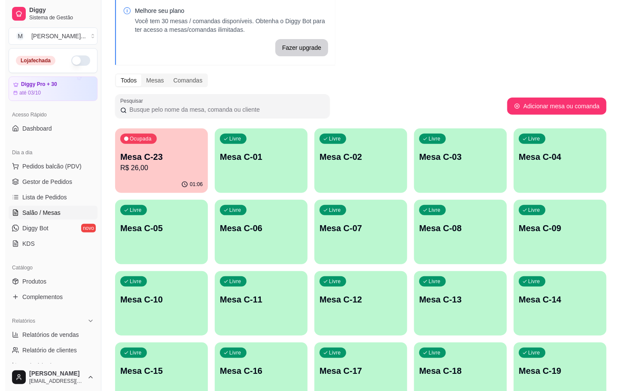
scroll to position [169, 0]
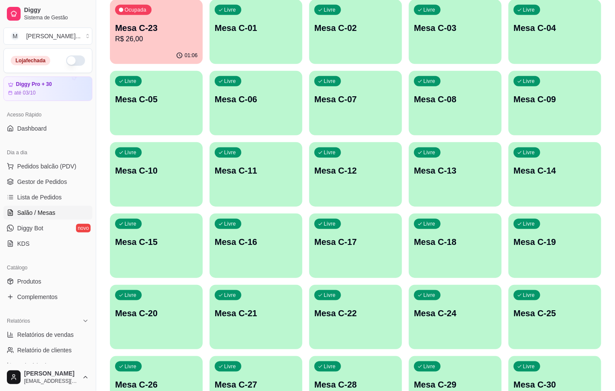
click at [380, 164] on div "Livre Mesa C-12" at bounding box center [355, 169] width 93 height 54
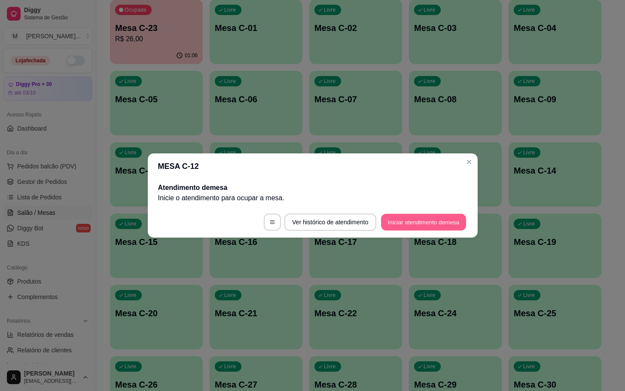
click at [401, 230] on button "Iniciar atendimento de mesa" at bounding box center [423, 222] width 85 height 17
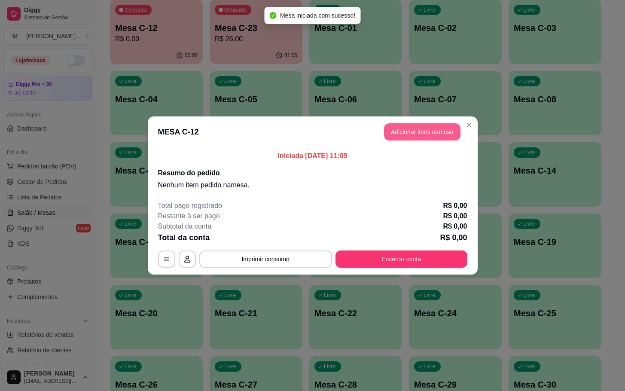
click at [410, 139] on button "Adicionar itens na mesa" at bounding box center [422, 131] width 77 height 17
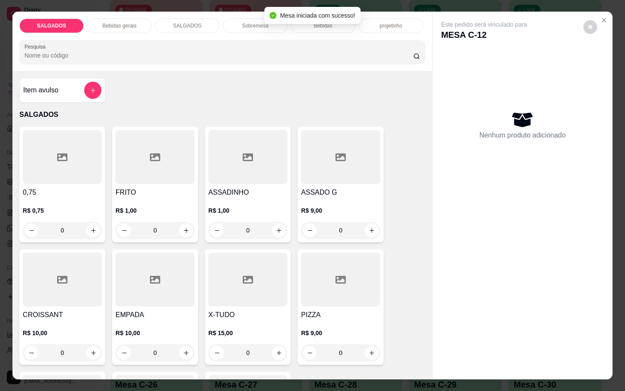
click at [172, 172] on div at bounding box center [155, 157] width 79 height 54
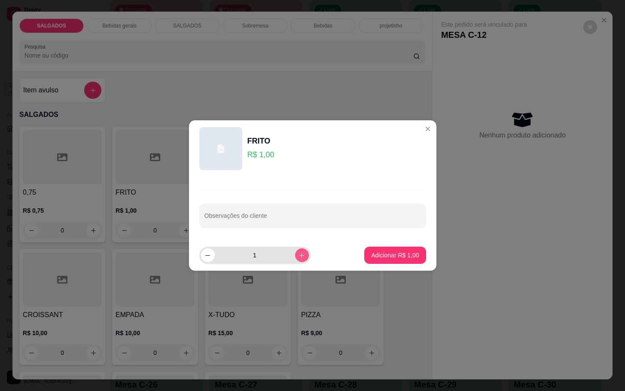
click at [295, 259] on button "increase-product-quantity" at bounding box center [302, 255] width 14 height 14
click at [295, 259] on button "increase-product-quantity" at bounding box center [301, 254] width 13 height 13
click at [296, 259] on button "increase-product-quantity" at bounding box center [302, 255] width 14 height 14
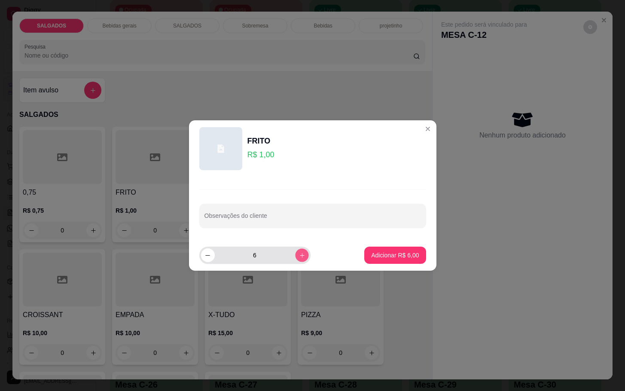
click at [296, 259] on button "increase-product-quantity" at bounding box center [301, 254] width 13 height 13
click at [296, 259] on button "increase-product-quantity" at bounding box center [302, 255] width 14 height 14
type input "10"
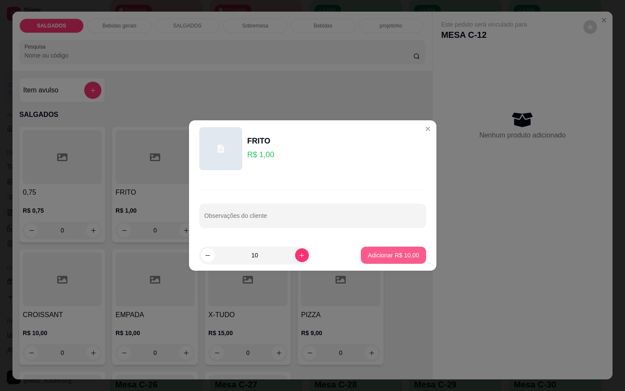
click at [370, 255] on p "Adicionar R$ 10,00" at bounding box center [393, 255] width 51 height 9
type input "10"
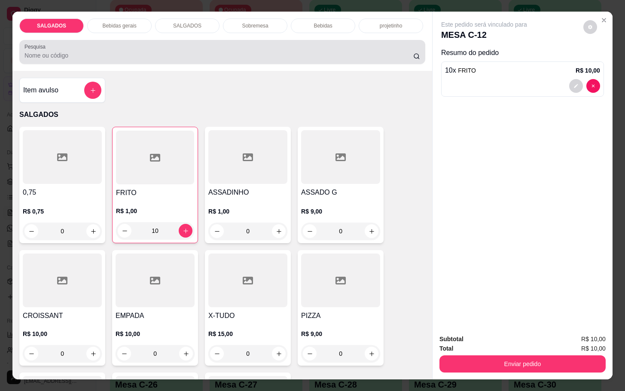
click at [132, 22] on div "Bebidas gerais" at bounding box center [119, 25] width 64 height 15
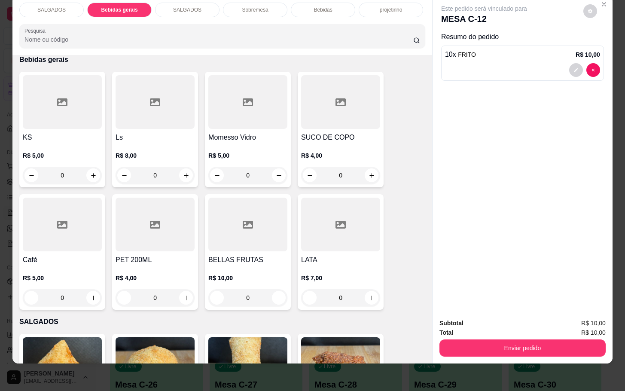
click at [133, 105] on div at bounding box center [155, 102] width 79 height 54
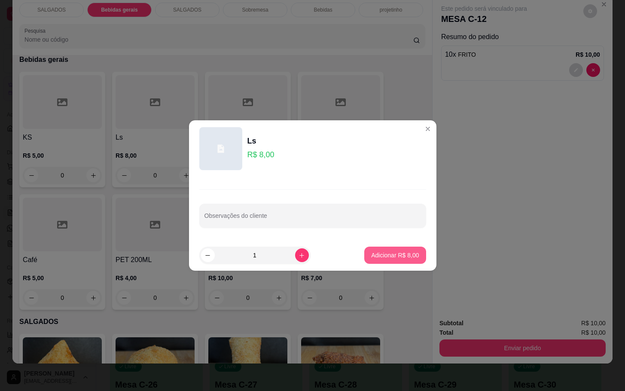
click at [371, 258] on p "Adicionar R$ 8,00" at bounding box center [395, 255] width 48 height 9
type input "1"
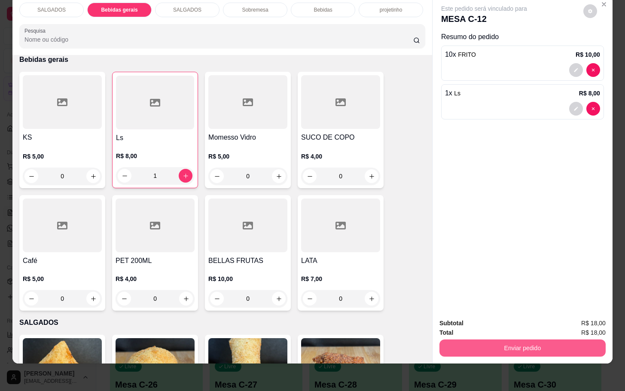
click at [500, 341] on button "Enviar pedido" at bounding box center [523, 348] width 166 height 17
click at [486, 312] on button "Não registrar e enviar pedido" at bounding box center [492, 317] width 89 height 16
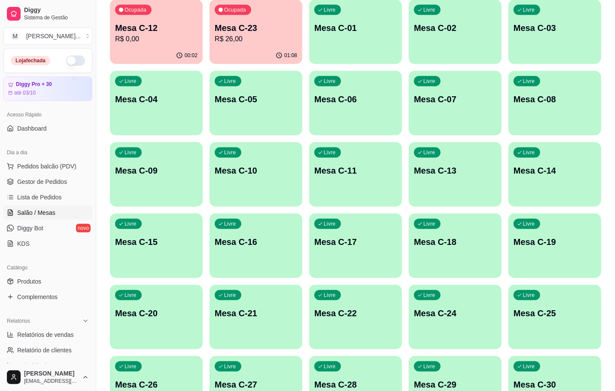
click at [297, 58] on div "01:08" at bounding box center [256, 55] width 93 height 17
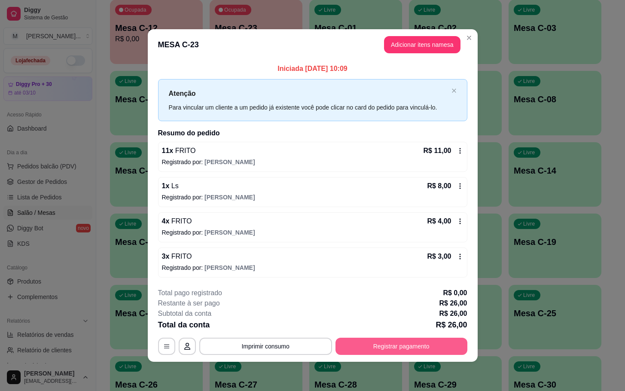
click at [402, 338] on button "Registrar pagamento" at bounding box center [402, 346] width 132 height 17
click at [404, 337] on div "**********" at bounding box center [312, 321] width 309 height 67
click at [403, 346] on button "Registrar pagamento" at bounding box center [402, 346] width 132 height 17
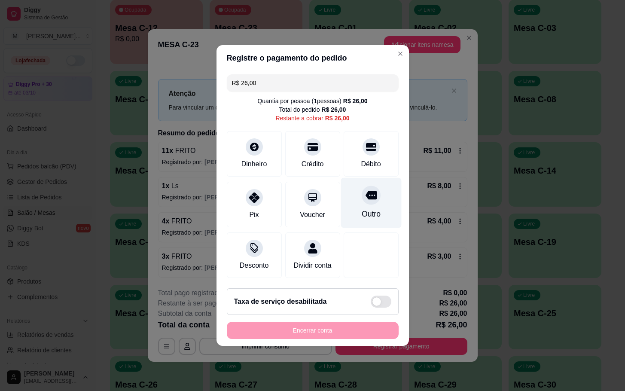
click at [370, 188] on div at bounding box center [371, 195] width 19 height 19
type input "R$ 0,00"
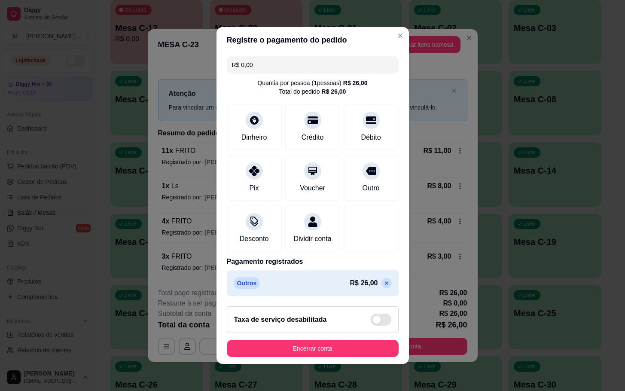
click at [358, 347] on button "Encerrar conta" at bounding box center [313, 348] width 172 height 17
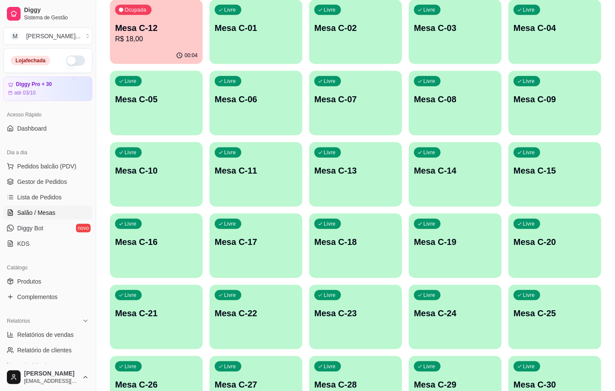
click at [279, 332] on div "Livre Mesa C-22" at bounding box center [256, 312] width 93 height 54
click at [338, 341] on div "button" at bounding box center [355, 344] width 93 height 10
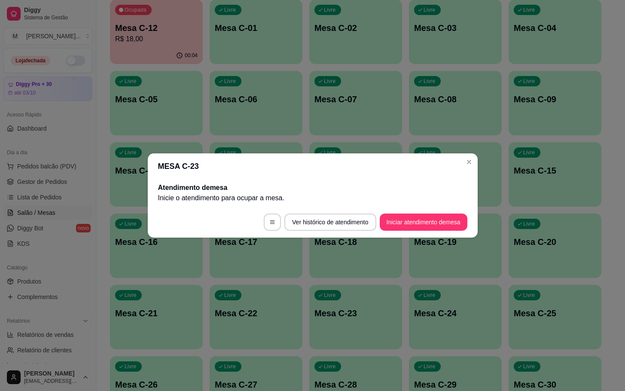
click at [412, 205] on div "Atendimento de mesa Inicie o atendimento para ocupar a mesa ." at bounding box center [313, 193] width 330 height 28
click at [413, 232] on footer "Ver histórico de atendimento Iniciar atendimento de mesa" at bounding box center [313, 222] width 330 height 31
click at [422, 226] on button "Iniciar atendimento de mesa" at bounding box center [424, 222] width 88 height 17
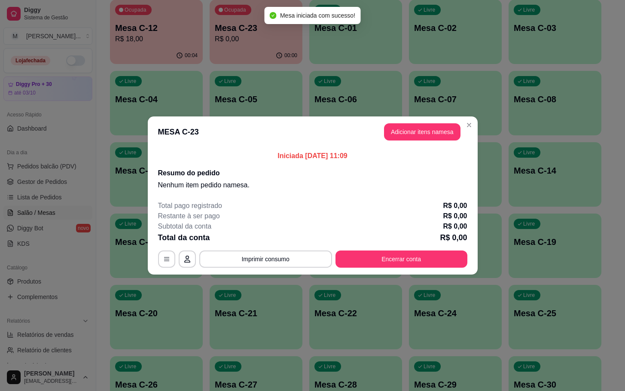
click at [428, 150] on div "Iniciada [DATE] 11:09 Resumo do pedido Nenhum item pedido na mesa ." at bounding box center [313, 170] width 330 height 46
click at [444, 135] on button "Adicionar itens na mesa" at bounding box center [423, 132] width 74 height 17
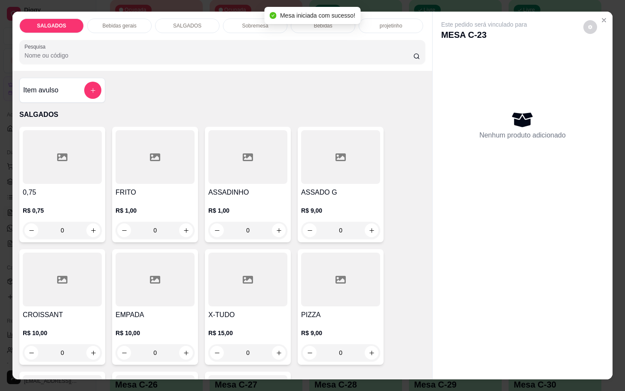
click at [77, 187] on h4 "0,75" at bounding box center [62, 192] width 79 height 10
click at [164, 158] on div at bounding box center [155, 157] width 79 height 54
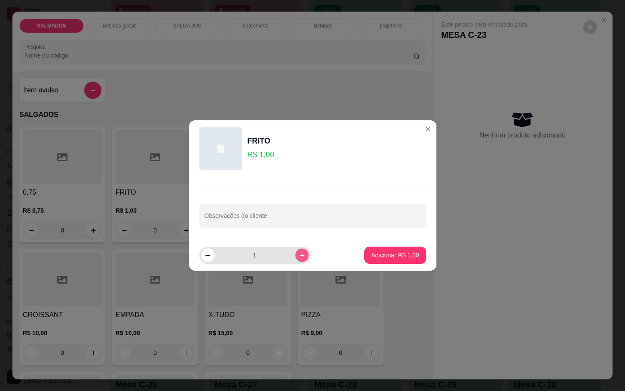
click at [295, 255] on button "increase-product-quantity" at bounding box center [301, 254] width 13 height 13
click at [299, 255] on icon "increase-product-quantity" at bounding box center [302, 255] width 6 height 6
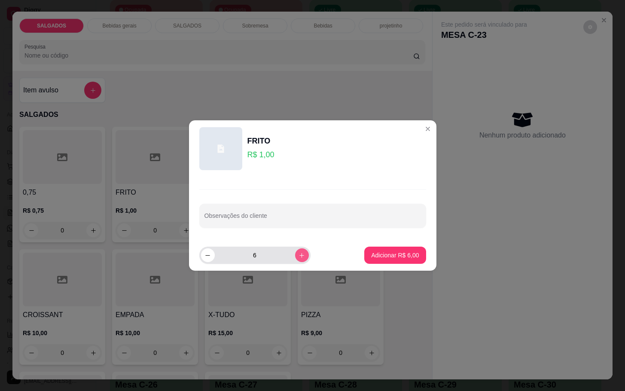
click at [299, 255] on icon "increase-product-quantity" at bounding box center [302, 255] width 6 height 6
click at [208, 254] on icon "decrease-product-quantity" at bounding box center [208, 255] width 6 height 6
type input "6"
click at [389, 254] on p "Adicionar R$ 6,00" at bounding box center [395, 255] width 48 height 9
type input "6"
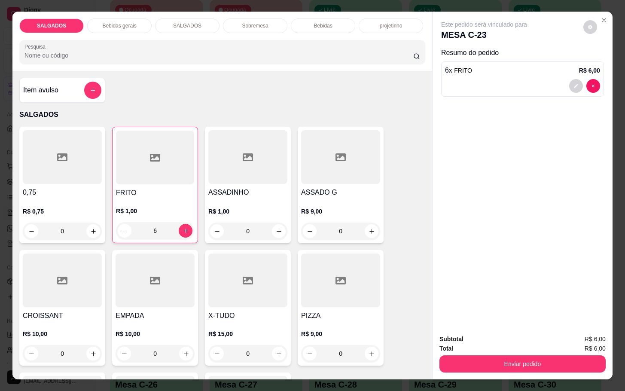
click at [340, 176] on div at bounding box center [340, 157] width 79 height 54
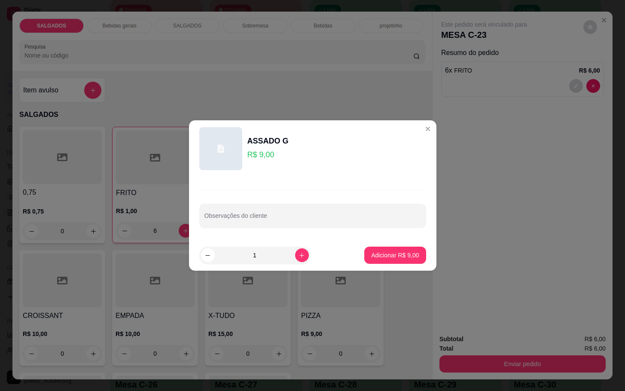
click at [376, 266] on footer "1 Adicionar R$ 9,00" at bounding box center [313, 255] width 248 height 31
click at [374, 254] on p "Adicionar R$ 9,00" at bounding box center [395, 255] width 48 height 9
type input "1"
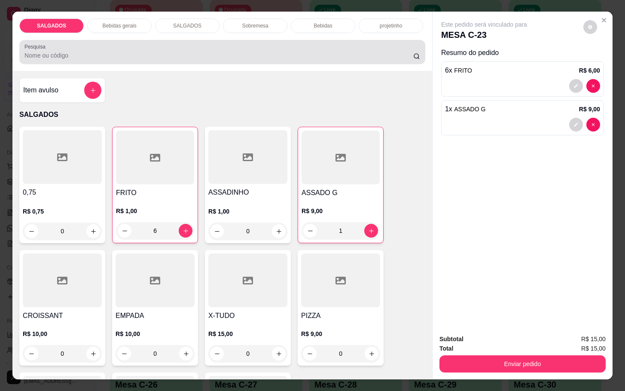
click at [129, 34] on div "SALGADOS Bebidas gerais SALGADOS Sobremesa Bebidas projetinho Pesquisa" at bounding box center [222, 41] width 420 height 59
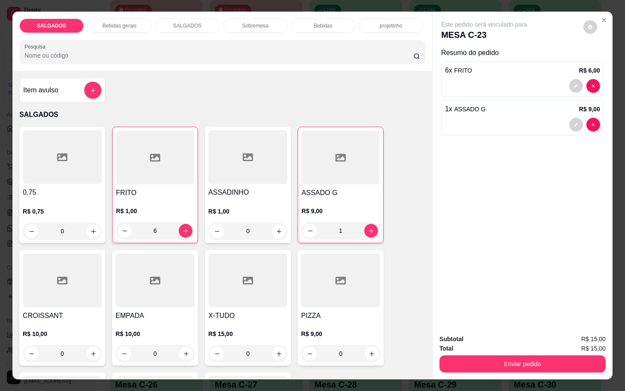
click at [337, 20] on div "Bebidas" at bounding box center [323, 25] width 64 height 15
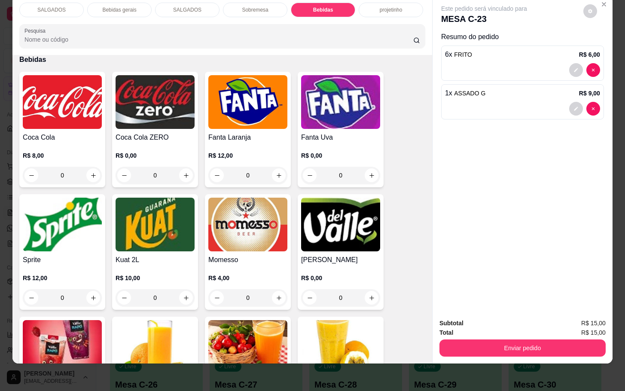
click at [45, 92] on img at bounding box center [62, 102] width 79 height 54
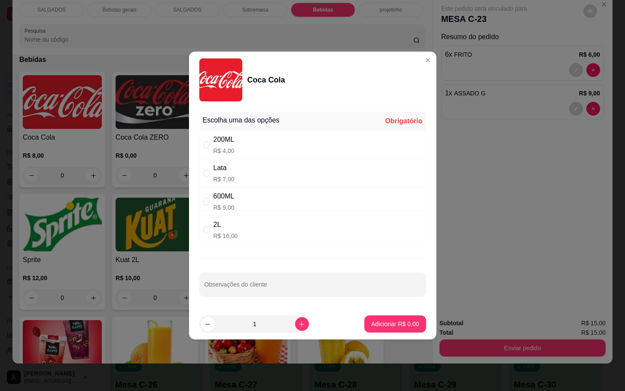
drag, startPoint x: 265, startPoint y: 144, endPoint x: 363, endPoint y: 298, distance: 182.1
click at [267, 144] on div "200ML R$ 4,00" at bounding box center [312, 145] width 227 height 28
radio input "true"
click at [397, 326] on p "Adicionar R$ 4,00" at bounding box center [395, 324] width 48 height 9
type input "1"
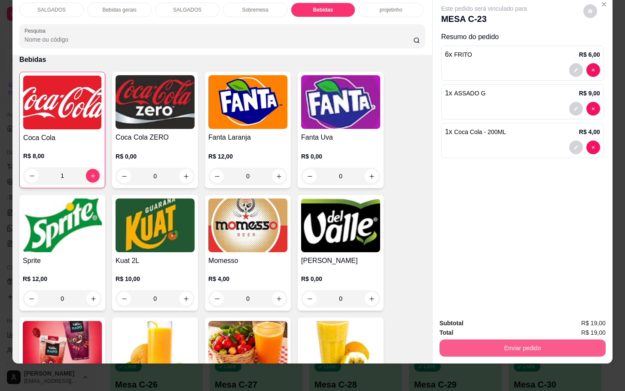
click at [557, 340] on button "Enviar pedido" at bounding box center [523, 348] width 166 height 17
click at [499, 312] on button "Não registrar e enviar pedido" at bounding box center [493, 317] width 87 height 16
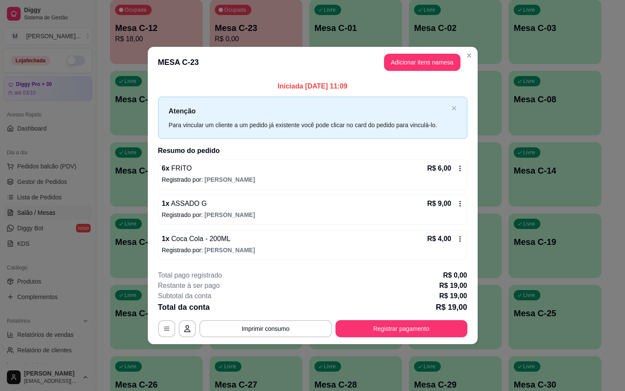
click at [436, 69] on button "Adicionar itens na mesa" at bounding box center [422, 62] width 77 height 17
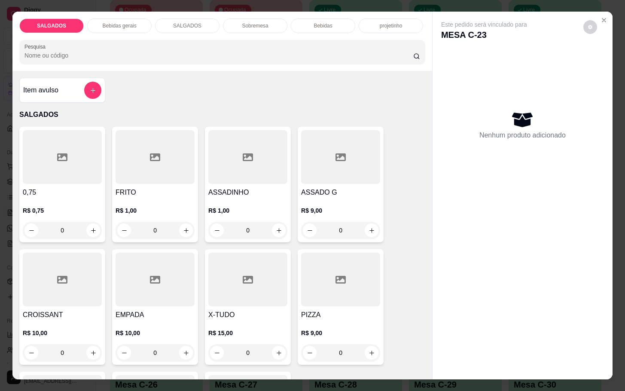
click at [296, 21] on div "Bebidas" at bounding box center [323, 25] width 64 height 15
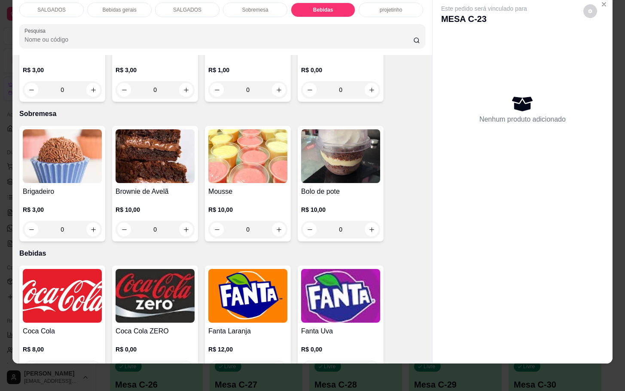
scroll to position [1153, 0]
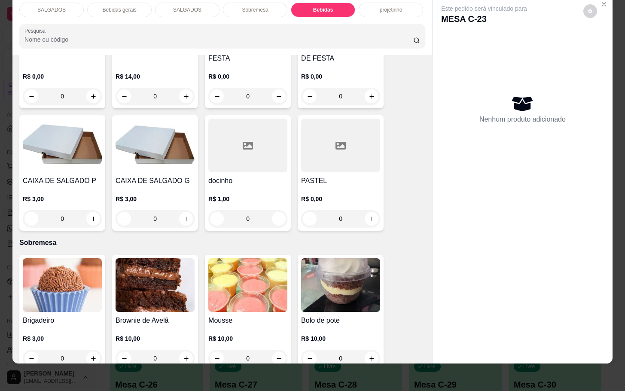
click at [128, 6] on p "Bebidas gerais" at bounding box center [119, 9] width 34 height 7
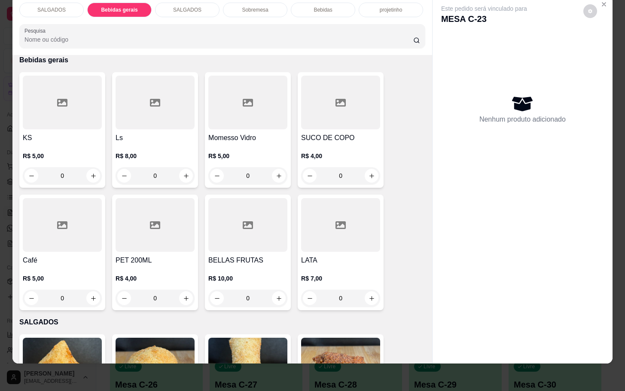
click at [70, 133] on h4 "KS" at bounding box center [62, 138] width 79 height 10
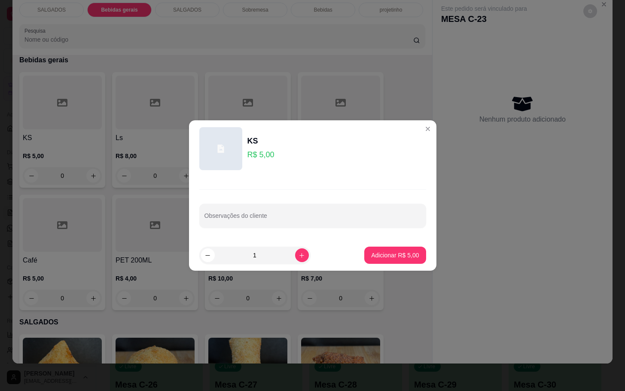
click at [352, 257] on footer "1 Adicionar R$ 5,00" at bounding box center [313, 255] width 248 height 31
click at [364, 254] on button "Adicionar R$ 5,00" at bounding box center [394, 255] width 61 height 17
type input "1"
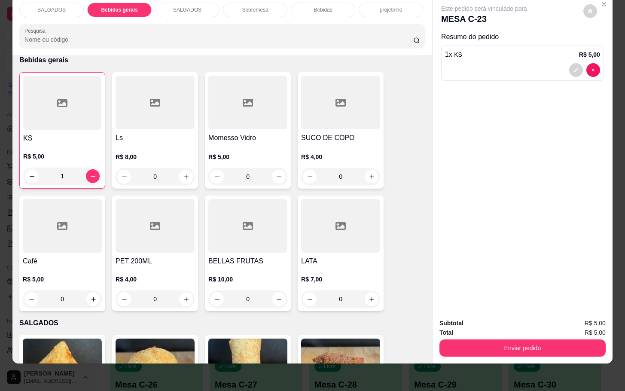
click at [480, 328] on div "Total R$ 5,00" at bounding box center [523, 332] width 166 height 9
click at [473, 318] on div "Subtotal R$ 5,00" at bounding box center [523, 322] width 166 height 9
click at [471, 328] on div "Total R$ 5,00" at bounding box center [523, 332] width 166 height 9
click at [462, 328] on div "Total R$ 5,00" at bounding box center [523, 332] width 166 height 9
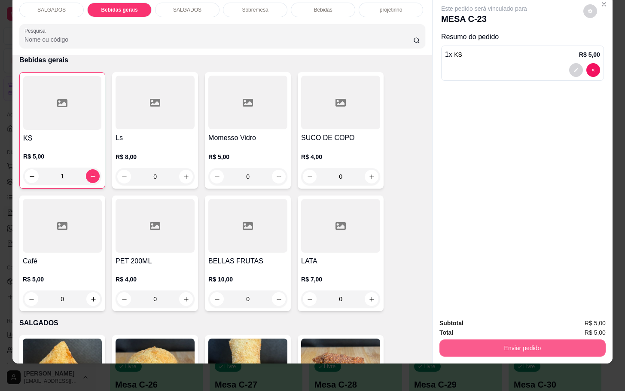
click at [454, 340] on button "Enviar pedido" at bounding box center [523, 348] width 166 height 17
click at [448, 312] on button "Não registrar e enviar pedido" at bounding box center [492, 317] width 89 height 16
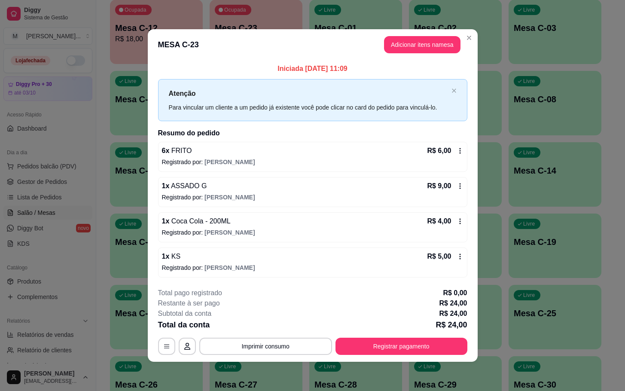
click at [462, 229] on p "Registrado por: [PERSON_NAME]" at bounding box center [313, 232] width 302 height 9
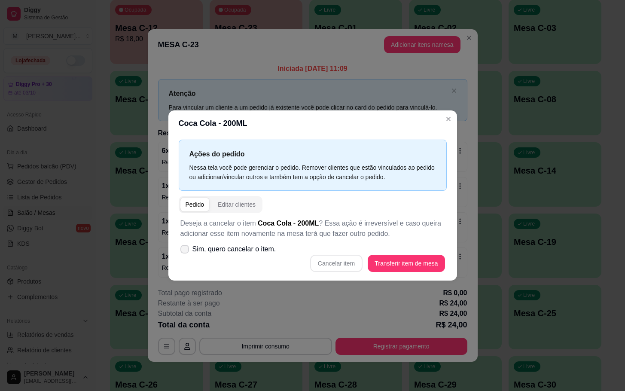
click at [217, 250] on span "Sim, quero cancelar o item." at bounding box center [235, 249] width 84 height 10
click at [186, 251] on input "Sim, quero cancelar o item." at bounding box center [183, 254] width 6 height 6
checkbox input "true"
click at [340, 258] on button "Cancelar item" at bounding box center [336, 263] width 51 height 17
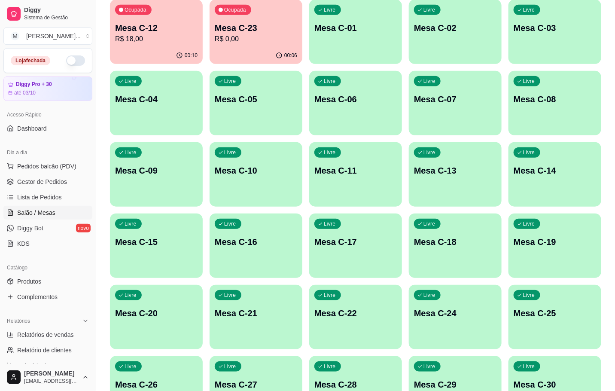
click at [159, 44] on div "Ocupada Mesa C-12 R$ 18,00" at bounding box center [156, 24] width 93 height 48
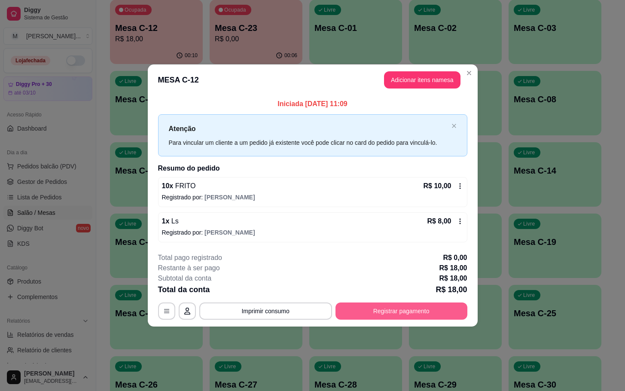
click at [405, 318] on button "Registrar pagamento" at bounding box center [402, 311] width 132 height 17
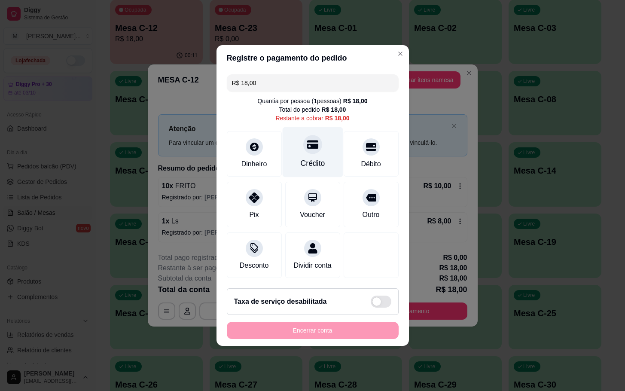
click at [336, 159] on div "Crédito" at bounding box center [312, 152] width 61 height 50
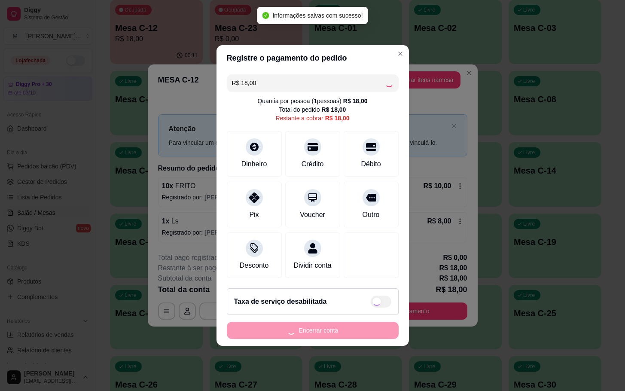
type input "R$ 0,00"
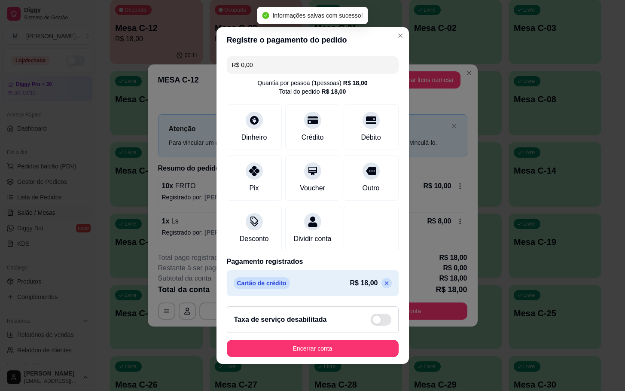
click at [387, 360] on footer "Taxa de serviço desabilitada Encerrar conta" at bounding box center [313, 332] width 193 height 64
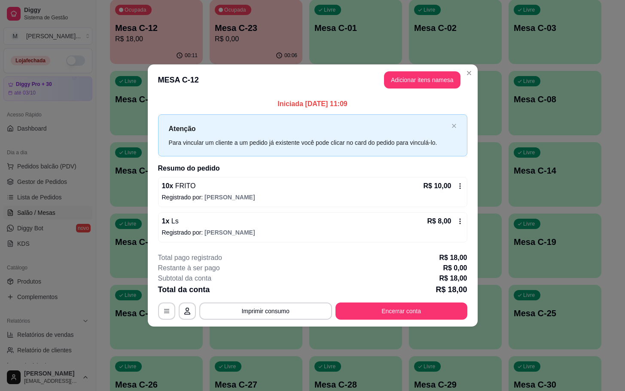
click at [379, 303] on button "Encerrar conta" at bounding box center [402, 311] width 132 height 17
click at [373, 323] on footer "**********" at bounding box center [313, 286] width 330 height 81
drag, startPoint x: 373, startPoint y: 323, endPoint x: 377, endPoint y: 321, distance: 4.5
click at [374, 322] on footer "**********" at bounding box center [313, 286] width 330 height 81
click at [378, 321] on footer "**********" at bounding box center [313, 286] width 330 height 81
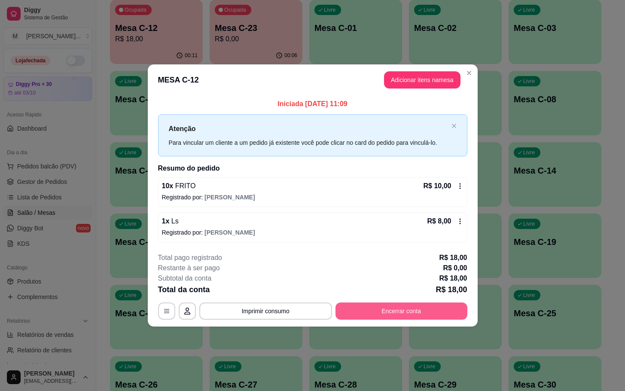
click at [387, 303] on button "Encerrar conta" at bounding box center [402, 311] width 132 height 17
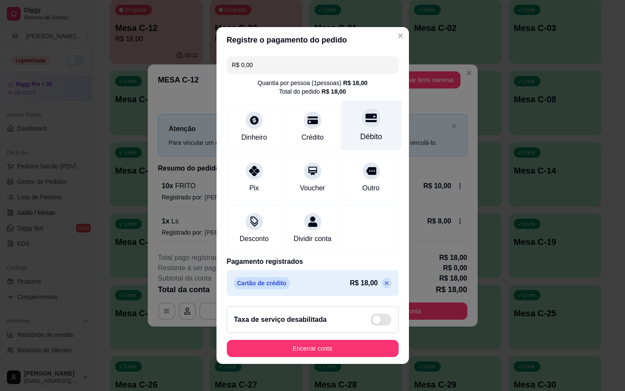
click at [370, 130] on div "Débito" at bounding box center [371, 126] width 61 height 50
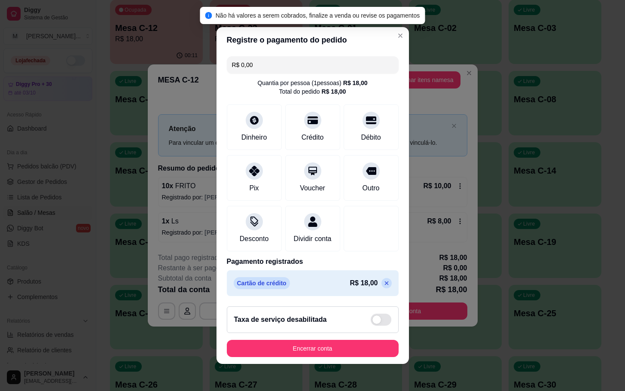
click at [339, 364] on footer "Taxa de serviço desabilitada Encerrar conta" at bounding box center [313, 332] width 193 height 64
click at [341, 357] on button "Encerrar conta" at bounding box center [313, 348] width 172 height 17
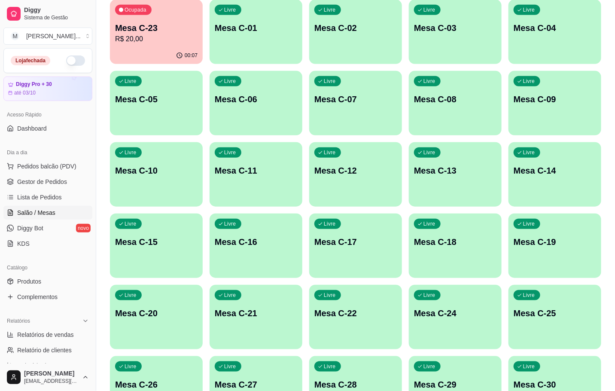
click at [338, 158] on div "Livre Mesa C-12" at bounding box center [355, 169] width 93 height 54
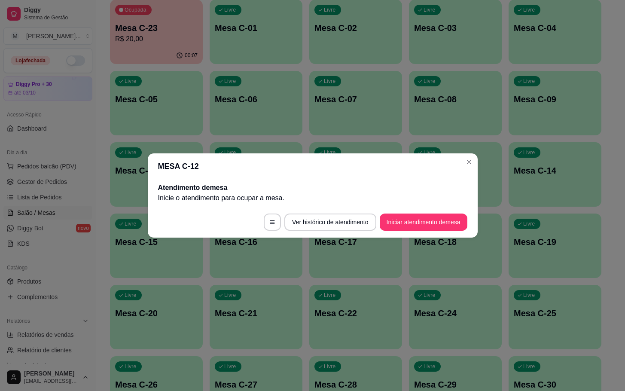
drag, startPoint x: 384, startPoint y: 202, endPoint x: 387, endPoint y: 210, distance: 8.2
click at [386, 202] on p "Inicie o atendimento para ocupar a mesa ." at bounding box center [312, 198] width 309 height 10
click at [387, 210] on footer "Ver histórico de atendimento Iniciar atendimento de mesa" at bounding box center [313, 222] width 330 height 31
click at [391, 217] on button "Iniciar atendimento de mesa" at bounding box center [424, 222] width 88 height 17
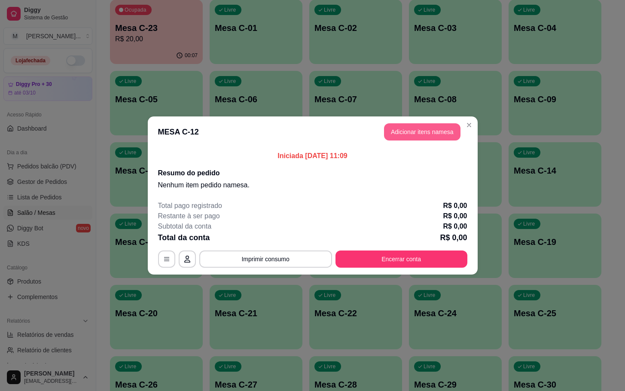
click at [413, 122] on header "MESA C-12 Adicionar itens na mesa" at bounding box center [313, 131] width 330 height 31
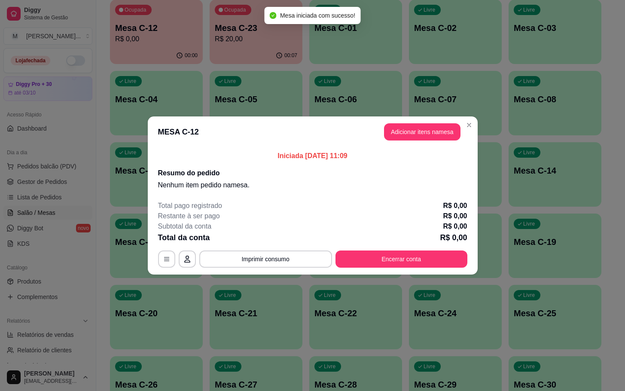
click at [415, 122] on header "MESA C-12 Adicionar itens na mesa" at bounding box center [313, 131] width 330 height 31
click at [378, 148] on div "Iniciada [DATE] 11:09 Resumo do pedido Nenhum item pedido na mesa ." at bounding box center [313, 170] width 330 height 46
click at [396, 137] on button "Adicionar itens na mesa" at bounding box center [422, 131] width 77 height 17
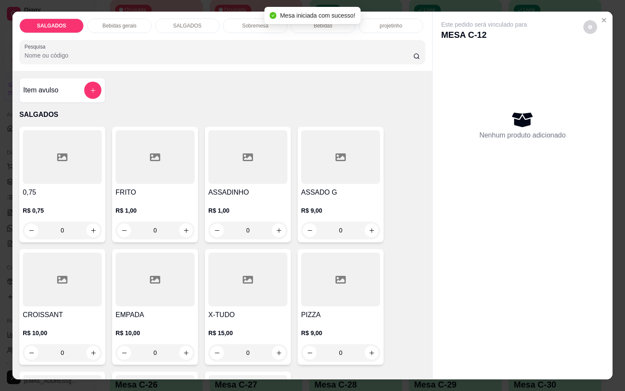
click at [135, 151] on div at bounding box center [155, 157] width 79 height 54
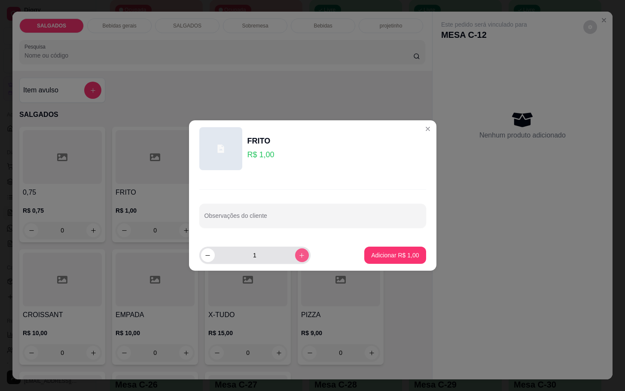
click at [296, 260] on button "increase-product-quantity" at bounding box center [302, 255] width 14 height 14
click at [297, 260] on button "increase-product-quantity" at bounding box center [302, 255] width 14 height 14
click at [296, 260] on button "increase-product-quantity" at bounding box center [301, 254] width 13 height 13
click at [297, 260] on button "increase-product-quantity" at bounding box center [302, 255] width 14 height 14
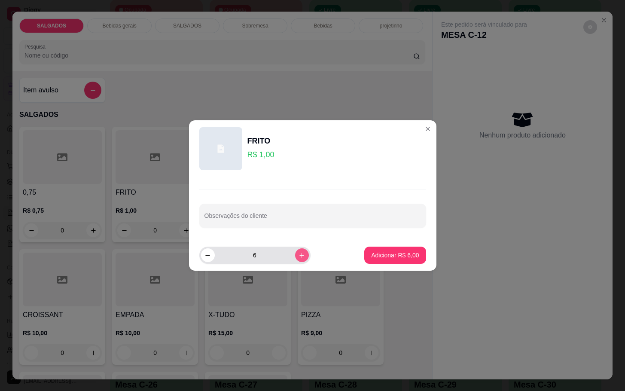
click at [297, 260] on button "increase-product-quantity" at bounding box center [302, 255] width 14 height 14
click at [297, 260] on button "increase-product-quantity" at bounding box center [301, 254] width 13 height 13
click at [296, 260] on button "increase-product-quantity" at bounding box center [301, 254] width 13 height 13
click at [296, 260] on button "increase-product-quantity" at bounding box center [302, 255] width 14 height 14
click at [295, 260] on button "increase-product-quantity" at bounding box center [302, 255] width 14 height 14
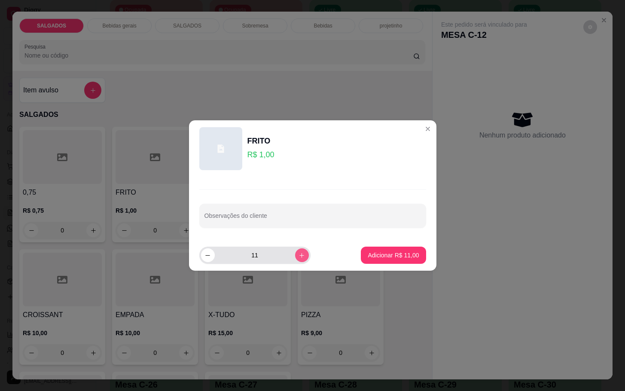
click at [295, 260] on button "increase-product-quantity" at bounding box center [302, 255] width 14 height 14
type input "12"
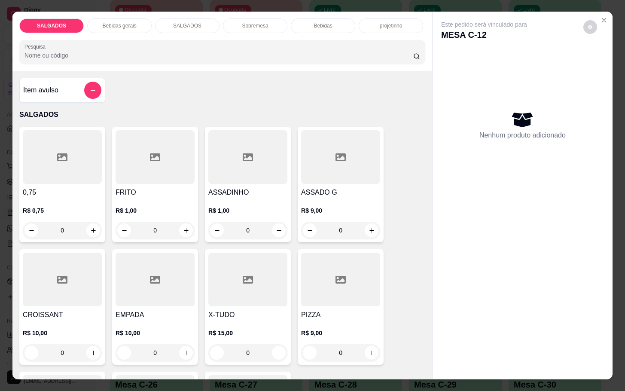
click at [147, 182] on div "FRITO R$ 1,00 0" at bounding box center [155, 185] width 86 height 116
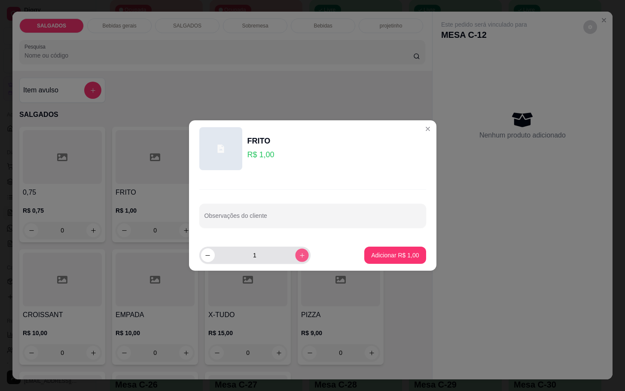
click at [299, 253] on icon "increase-product-quantity" at bounding box center [302, 255] width 6 height 6
click at [299, 252] on icon "increase-product-quantity" at bounding box center [302, 255] width 6 height 6
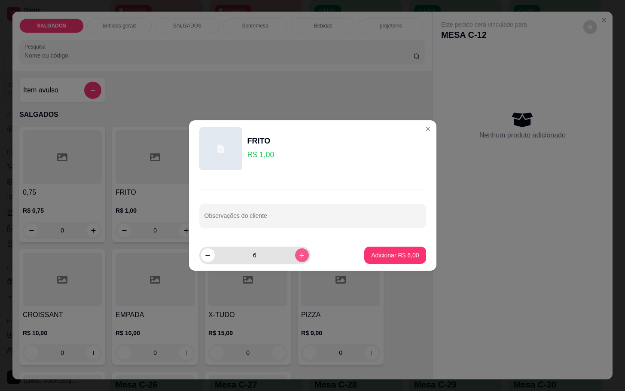
click at [297, 251] on button "increase-product-quantity" at bounding box center [302, 255] width 14 height 14
click at [298, 251] on button "increase-product-quantity" at bounding box center [301, 254] width 13 height 13
click at [297, 251] on button "increase-product-quantity" at bounding box center [302, 255] width 14 height 14
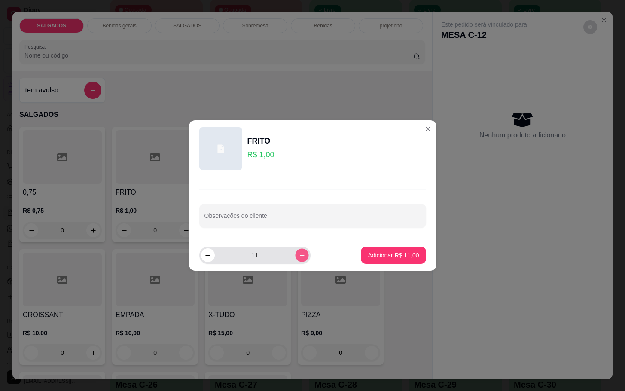
click at [299, 257] on icon "increase-product-quantity" at bounding box center [302, 255] width 6 height 6
type input "12"
click at [407, 253] on p "Adicionar R$ 12,00" at bounding box center [393, 255] width 51 height 9
type input "12"
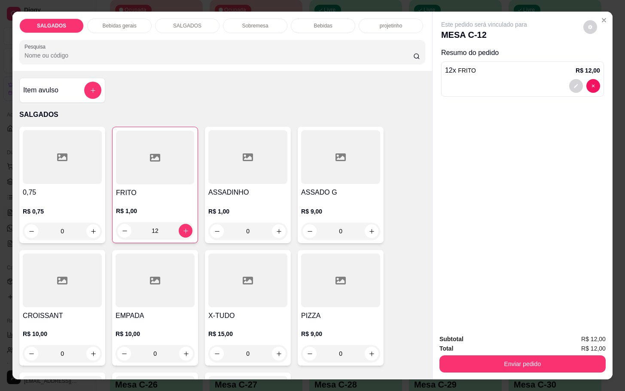
click at [137, 28] on div "Bebidas gerais" at bounding box center [119, 25] width 64 height 15
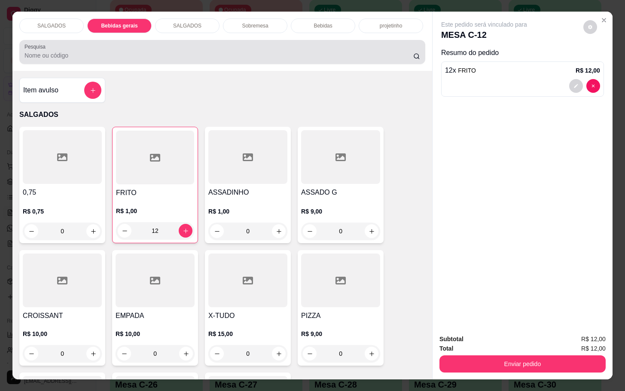
scroll to position [21, 0]
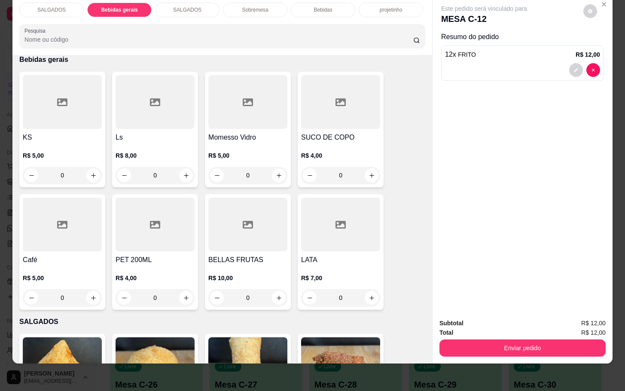
click at [324, 143] on div "R$ 4,00 0" at bounding box center [340, 163] width 79 height 41
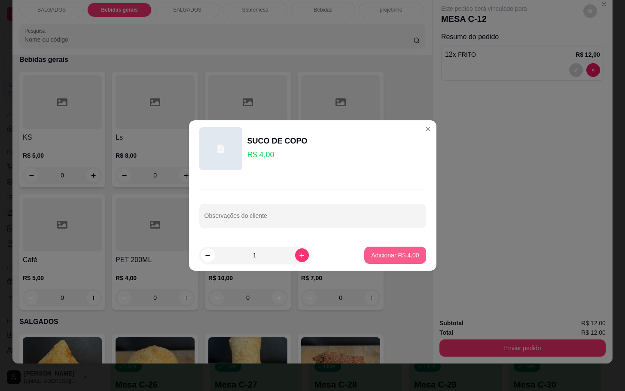
click at [394, 249] on button "Adicionar R$ 4,00" at bounding box center [394, 255] width 61 height 17
type input "1"
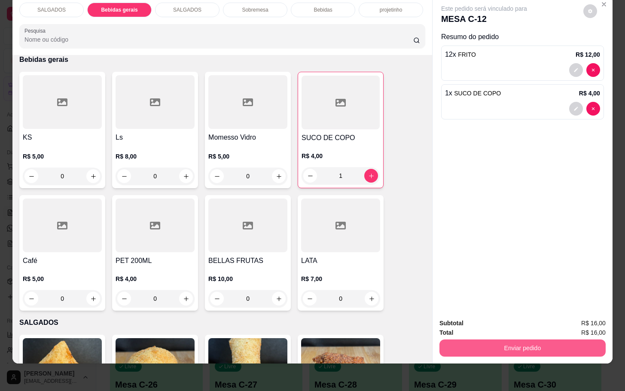
click at [503, 346] on button "Enviar pedido" at bounding box center [523, 348] width 166 height 17
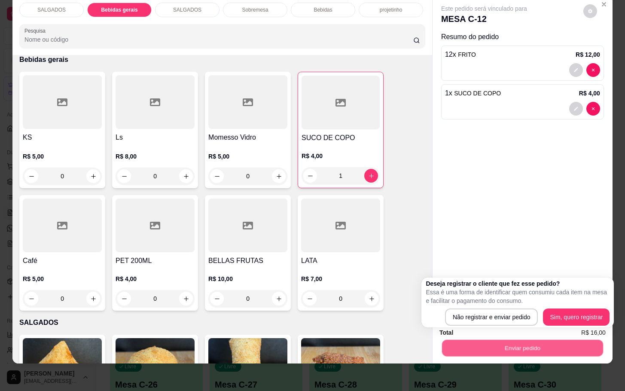
click at [499, 340] on button "Enviar pedido" at bounding box center [522, 348] width 161 height 17
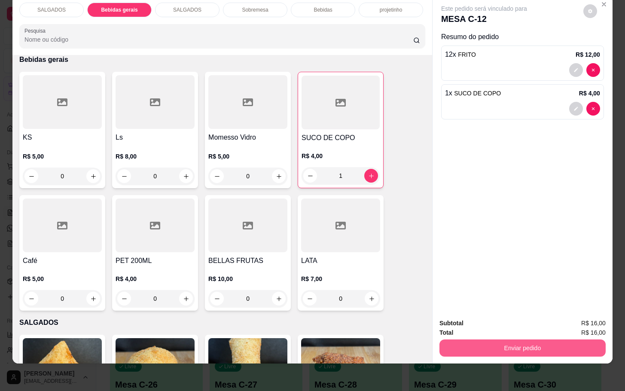
click at [502, 340] on button "Enviar pedido" at bounding box center [523, 348] width 166 height 17
click at [493, 318] on button "Não registrar e enviar pedido" at bounding box center [492, 317] width 89 height 16
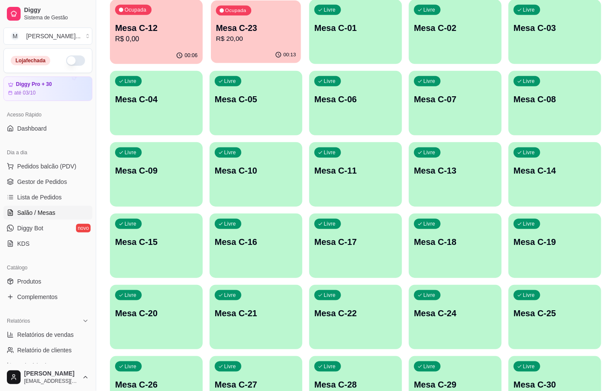
click at [286, 33] on p "Mesa C-23" at bounding box center [256, 28] width 80 height 12
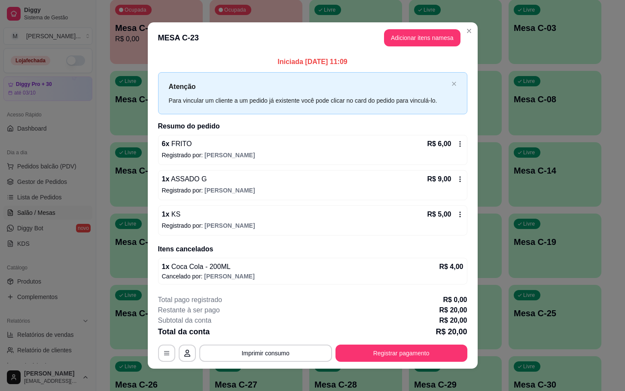
drag, startPoint x: 405, startPoint y: 343, endPoint x: 398, endPoint y: 347, distance: 8.5
click at [404, 343] on div "**********" at bounding box center [312, 328] width 309 height 67
click at [398, 347] on button "Registrar pagamento" at bounding box center [401, 353] width 128 height 17
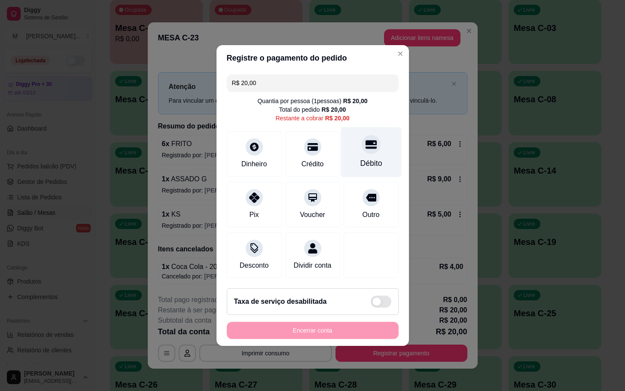
click at [367, 150] on div "Débito" at bounding box center [371, 152] width 61 height 50
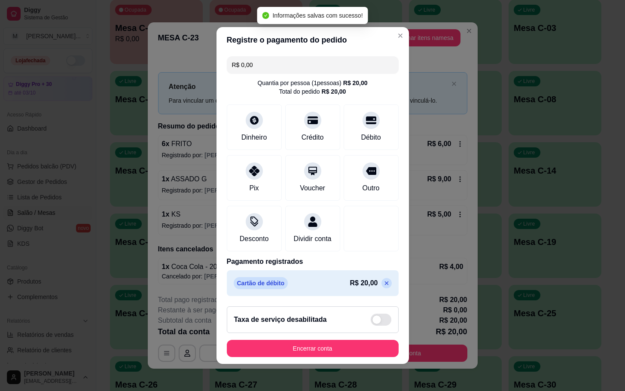
type input "R$ 0,00"
click at [333, 352] on button "Encerrar conta" at bounding box center [313, 348] width 172 height 17
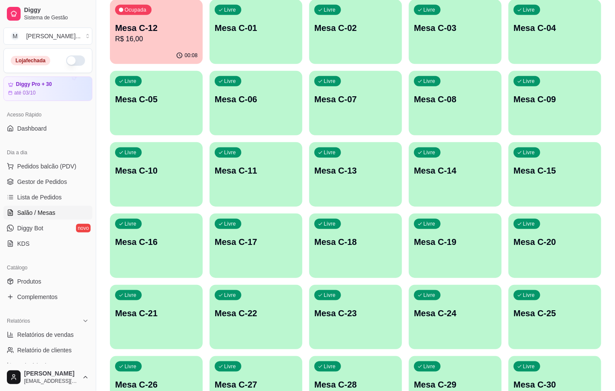
click at [138, 61] on div "00:08" at bounding box center [156, 55] width 93 height 17
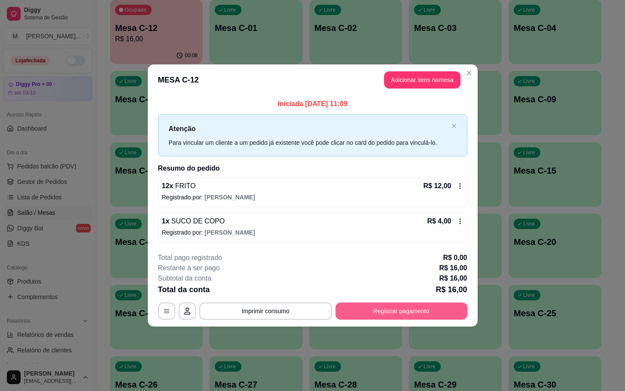
click at [388, 316] on button "Registrar pagamento" at bounding box center [402, 311] width 132 height 17
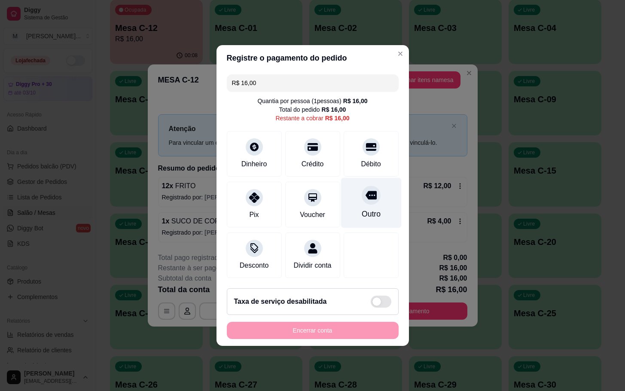
click at [369, 186] on div at bounding box center [371, 195] width 19 height 19
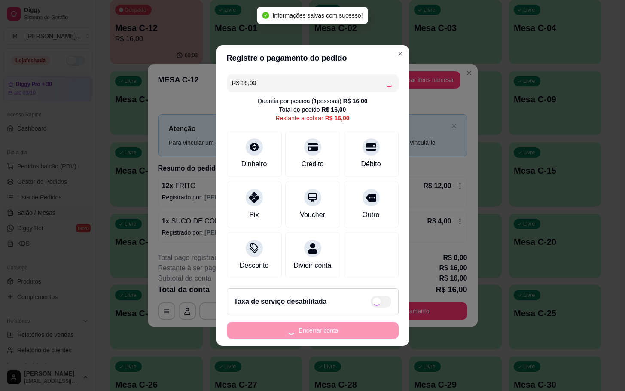
type input "R$ 0,00"
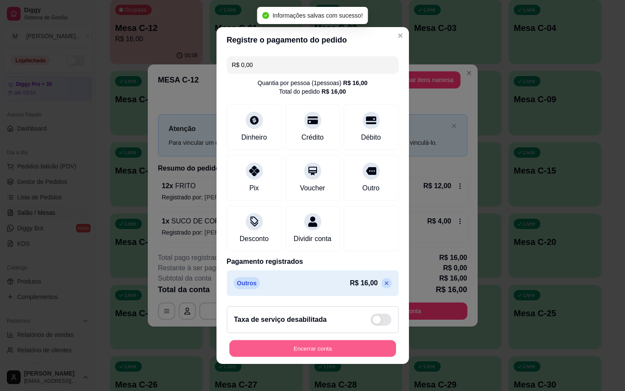
click at [361, 352] on button "Encerrar conta" at bounding box center [313, 348] width 167 height 17
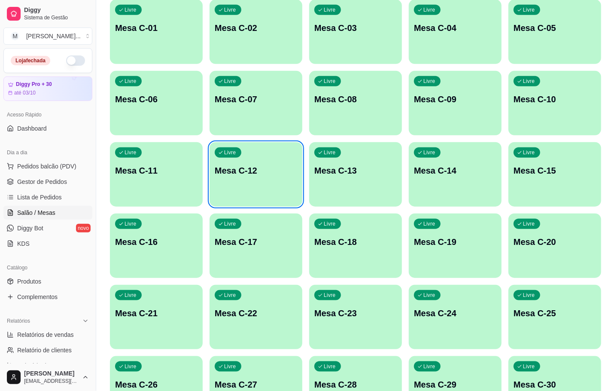
click at [451, 279] on div "Livre Mesa C-01 Livre Mesa C-02 Livre Mesa C-03 Livre Mesa C-04 Livre Mesa C-05…" at bounding box center [356, 210] width 492 height 421
click at [389, 307] on div "Livre Mesa C-23" at bounding box center [355, 312] width 93 height 54
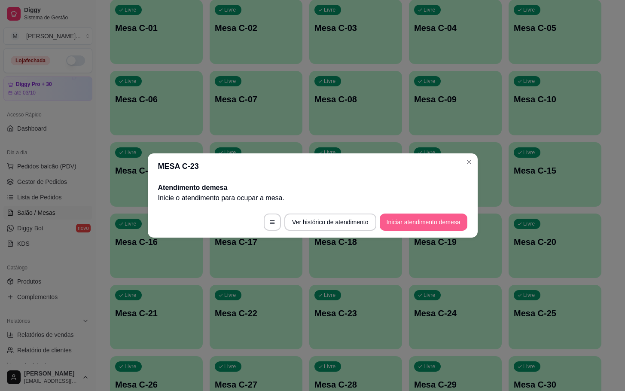
click at [438, 202] on p "Inicie o atendimento para ocupar a mesa ." at bounding box center [312, 198] width 309 height 10
drag, startPoint x: 438, startPoint y: 206, endPoint x: 437, endPoint y: 213, distance: 6.5
click at [438, 207] on footer "Ver histórico de atendimento Iniciar atendimento de mesa" at bounding box center [313, 222] width 330 height 31
click at [438, 222] on button "Iniciar atendimento de mesa" at bounding box center [424, 222] width 88 height 17
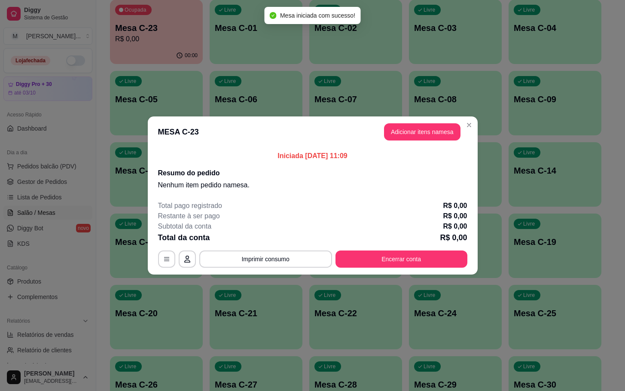
click at [398, 139] on button "Adicionar itens na mesa" at bounding box center [422, 131] width 77 height 17
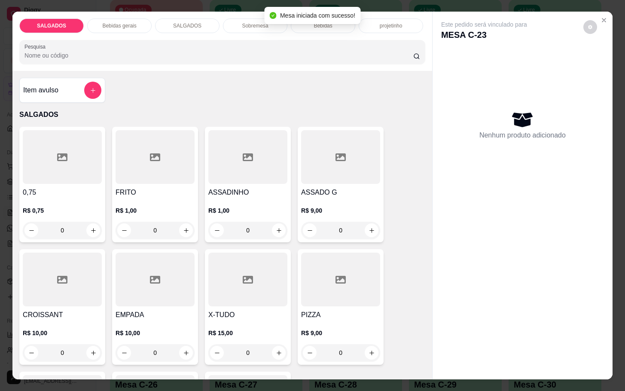
click at [163, 150] on div at bounding box center [155, 157] width 79 height 54
click at [338, 157] on icon at bounding box center [341, 157] width 10 height 10
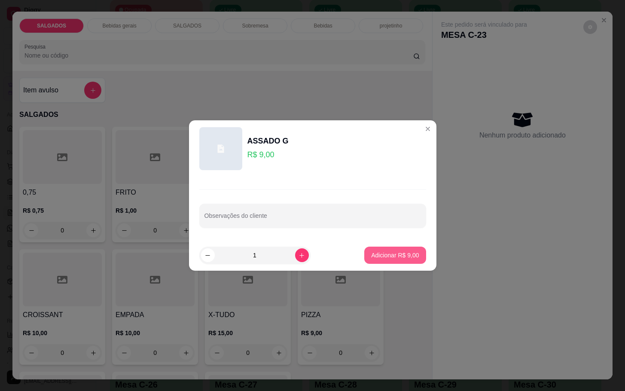
click at [380, 253] on p "Adicionar R$ 9,00" at bounding box center [395, 255] width 48 height 9
type input "1"
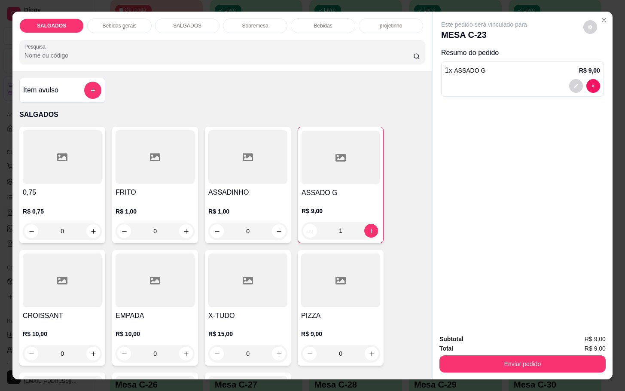
click at [378, 253] on div "PIZZA R$ 9,00 0" at bounding box center [341, 308] width 86 height 116
click at [108, 22] on p "Bebidas gerais" at bounding box center [119, 25] width 34 height 7
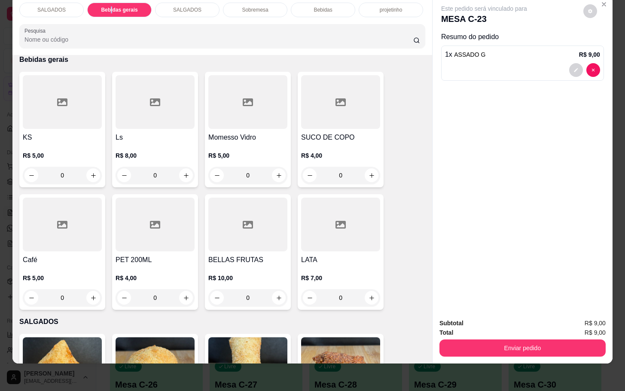
click at [311, 104] on div at bounding box center [340, 102] width 79 height 54
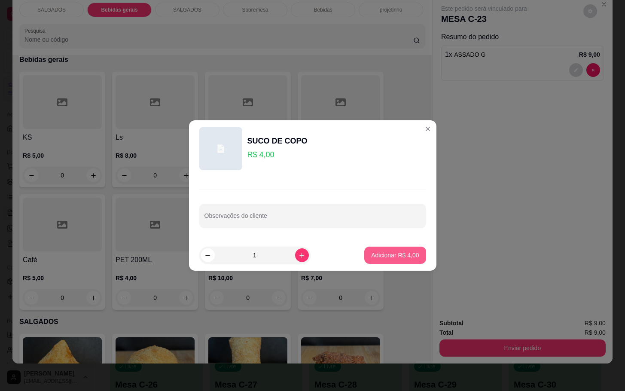
click at [375, 254] on p "Adicionar R$ 4,00" at bounding box center [395, 255] width 48 height 9
type input "1"
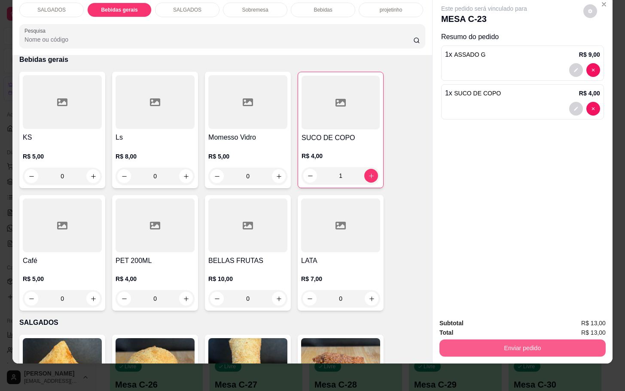
click at [469, 340] on button "Enviar pedido" at bounding box center [523, 348] width 166 height 17
click at [476, 317] on button "Não registrar e enviar pedido" at bounding box center [492, 317] width 89 height 16
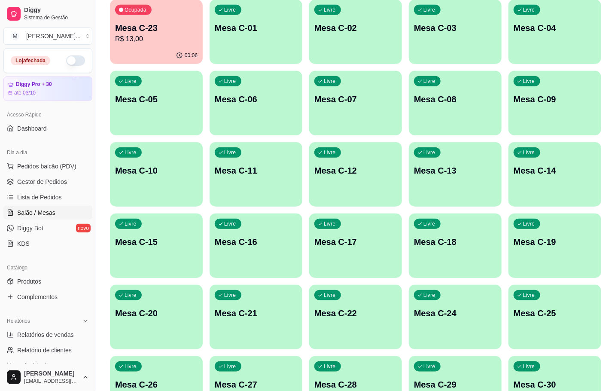
click at [180, 17] on div "Ocupada Mesa C-23 R$ 13,00" at bounding box center [156, 24] width 93 height 48
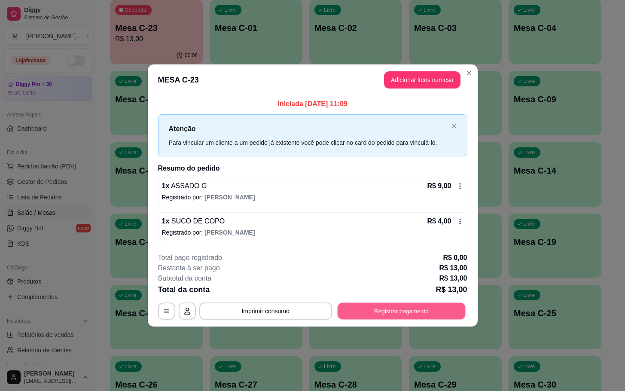
click at [391, 303] on button "Registrar pagamento" at bounding box center [401, 311] width 128 height 17
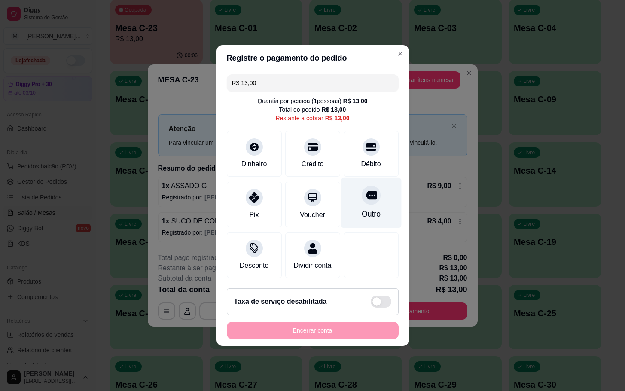
click at [349, 206] on div "Outro" at bounding box center [371, 203] width 61 height 50
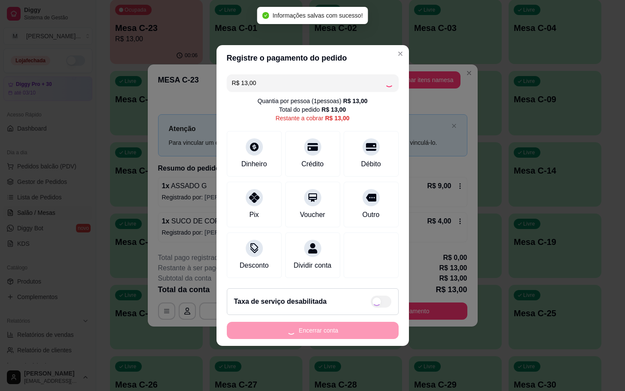
type input "R$ 0,00"
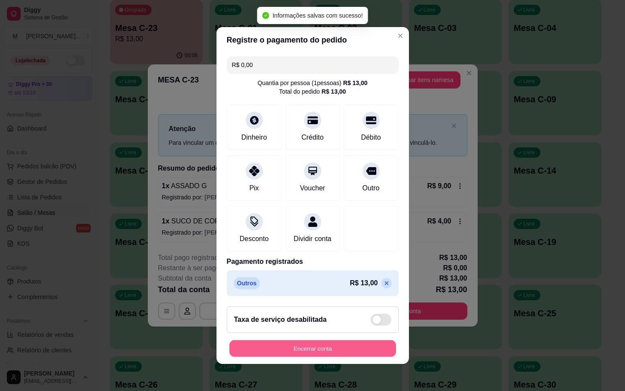
click at [369, 352] on button "Encerrar conta" at bounding box center [313, 348] width 167 height 17
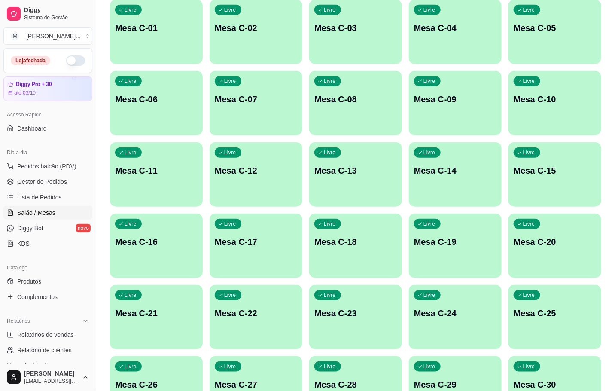
click at [266, 298] on div "Livre Mesa C-22" at bounding box center [256, 312] width 93 height 54
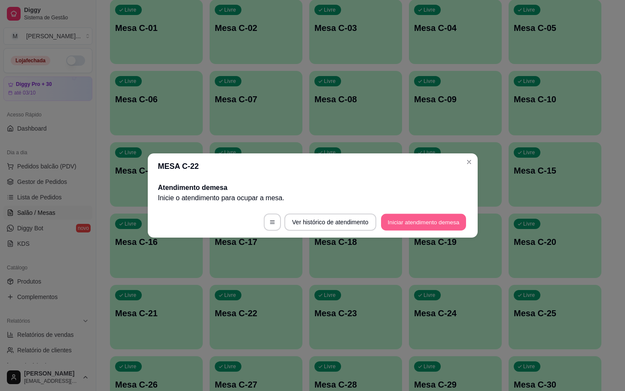
click at [448, 230] on button "Iniciar atendimento de mesa" at bounding box center [423, 222] width 85 height 17
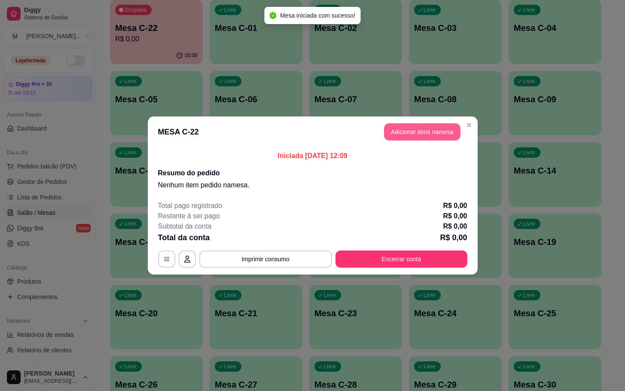
click at [433, 130] on button "Adicionar itens na mesa" at bounding box center [422, 131] width 77 height 17
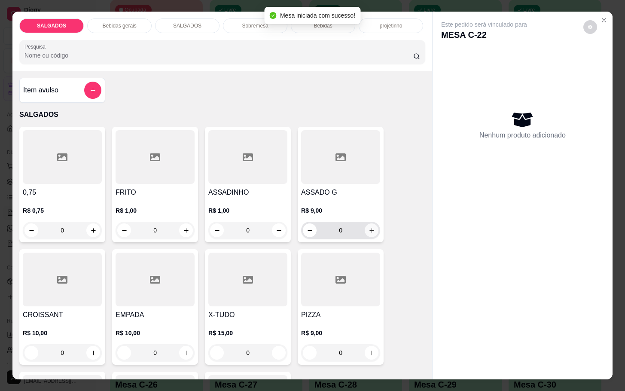
click at [369, 227] on icon "increase-product-quantity" at bounding box center [372, 230] width 6 height 6
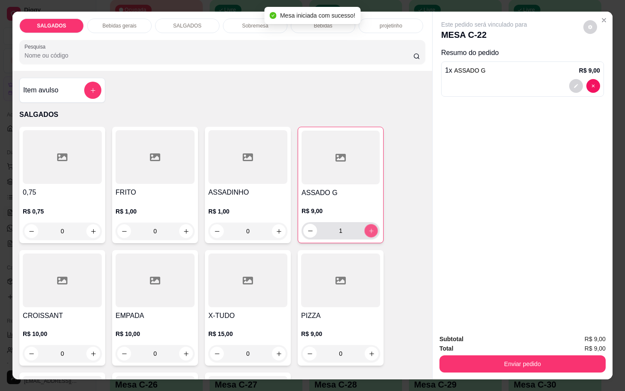
click at [369, 228] on icon "increase-product-quantity" at bounding box center [371, 231] width 6 height 6
type input "2"
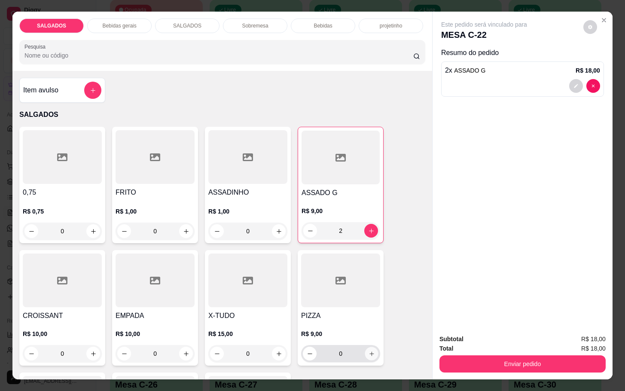
click at [369, 351] on icon "increase-product-quantity" at bounding box center [372, 354] width 6 height 6
type input "1"
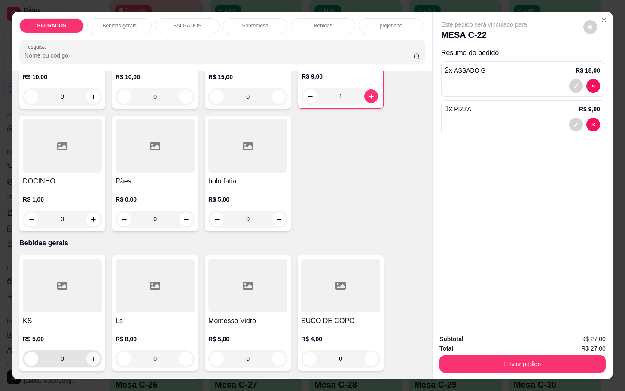
click at [87, 360] on button "increase-product-quantity" at bounding box center [93, 359] width 14 height 14
type input "2"
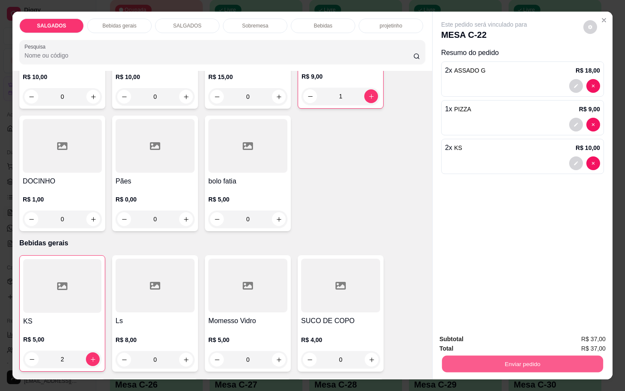
click at [502, 358] on button "Enviar pedido" at bounding box center [522, 363] width 161 height 17
click at [495, 337] on button "Não registrar e enviar pedido" at bounding box center [492, 338] width 89 height 16
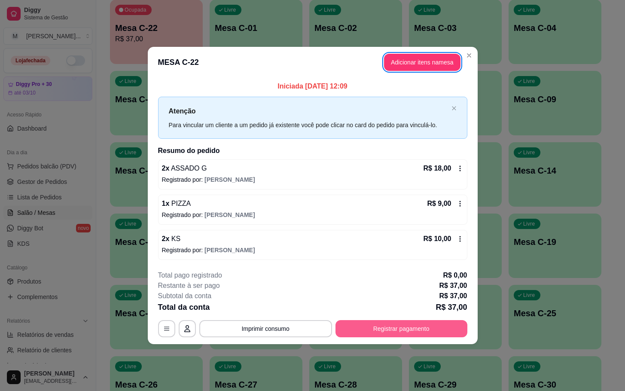
click at [423, 330] on button "Registrar pagamento" at bounding box center [402, 328] width 132 height 17
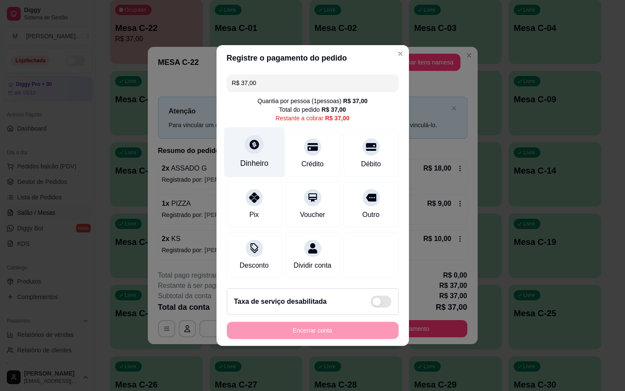
click at [267, 140] on div "Dinheiro" at bounding box center [254, 152] width 61 height 50
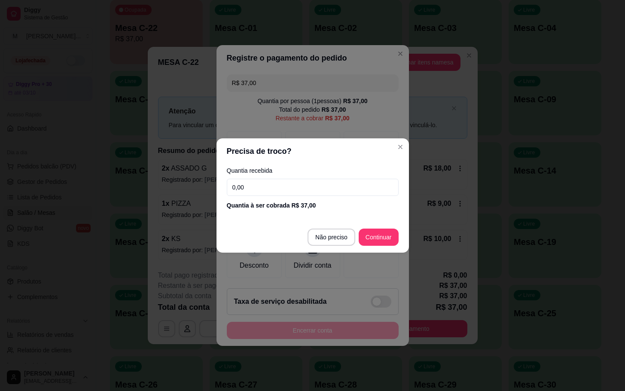
drag, startPoint x: 320, startPoint y: 196, endPoint x: 318, endPoint y: 191, distance: 5.8
click at [320, 195] on div "Quantia recebida 0,00 Quantia à ser cobrada R$ 37,00" at bounding box center [313, 188] width 193 height 49
click at [318, 189] on input "0,00" at bounding box center [313, 187] width 172 height 17
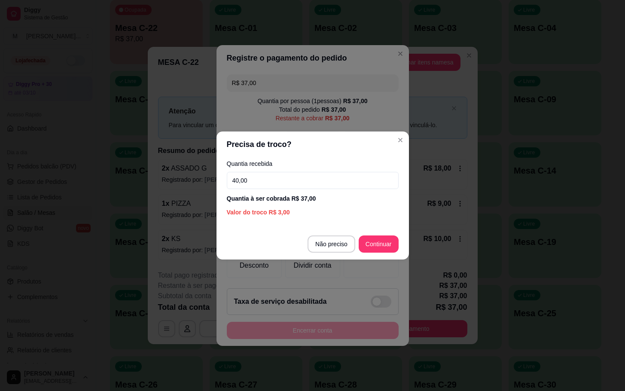
type input "40,00"
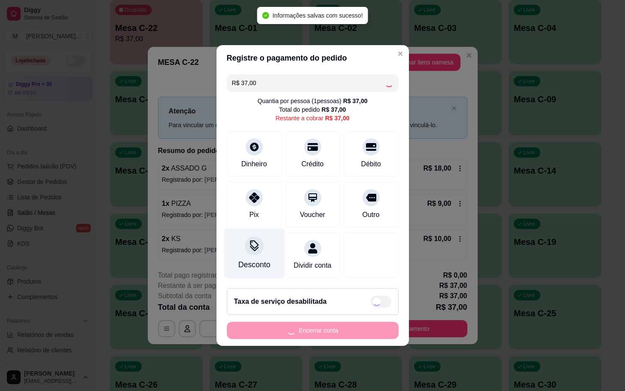
type input "R$ 0,00"
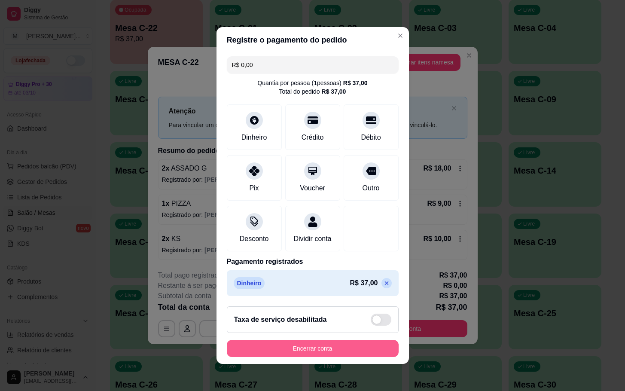
click at [325, 350] on button "Encerrar conta" at bounding box center [313, 348] width 172 height 17
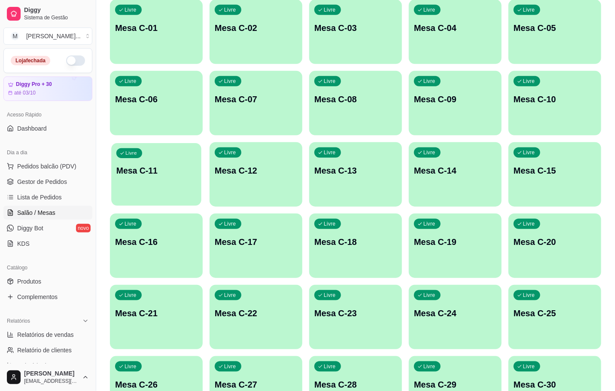
click at [174, 171] on p "Mesa C-11" at bounding box center [156, 171] width 80 height 12
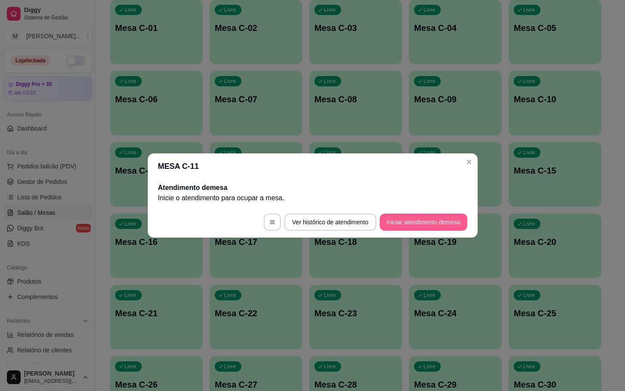
click at [431, 220] on button "Iniciar atendimento de mesa" at bounding box center [424, 222] width 88 height 17
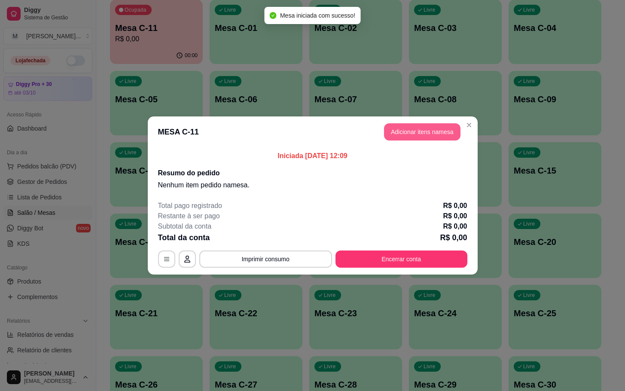
click at [408, 133] on button "Adicionar itens na mesa" at bounding box center [422, 131] width 77 height 17
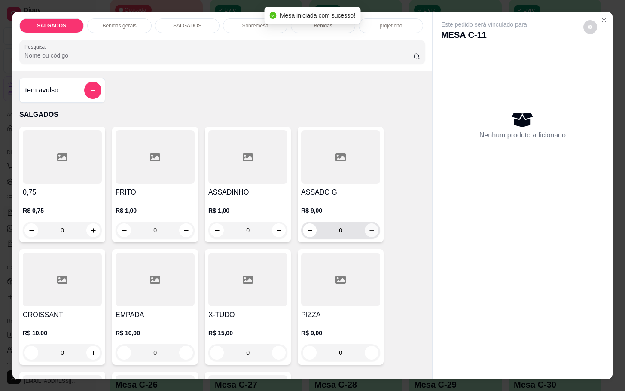
click at [369, 227] on icon "increase-product-quantity" at bounding box center [372, 230] width 6 height 6
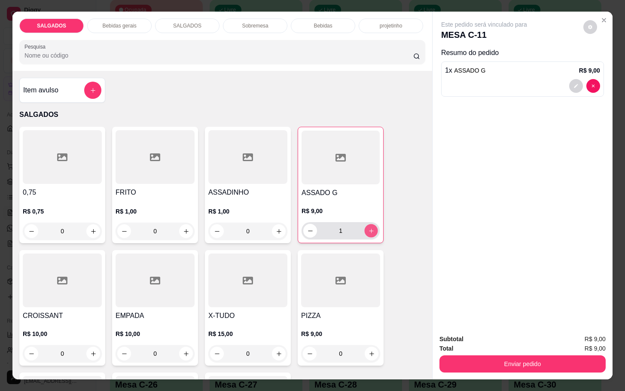
click at [368, 228] on icon "increase-product-quantity" at bounding box center [371, 231] width 6 height 6
type input "2"
click at [181, 224] on button "increase-product-quantity" at bounding box center [186, 231] width 14 height 14
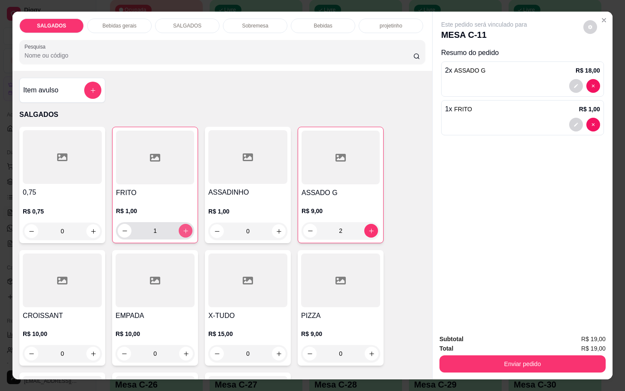
click at [181, 224] on button "increase-product-quantity" at bounding box center [186, 231] width 14 height 14
click at [181, 224] on button "increase-product-quantity" at bounding box center [185, 230] width 13 height 13
click at [181, 224] on button "increase-product-quantity" at bounding box center [186, 231] width 14 height 14
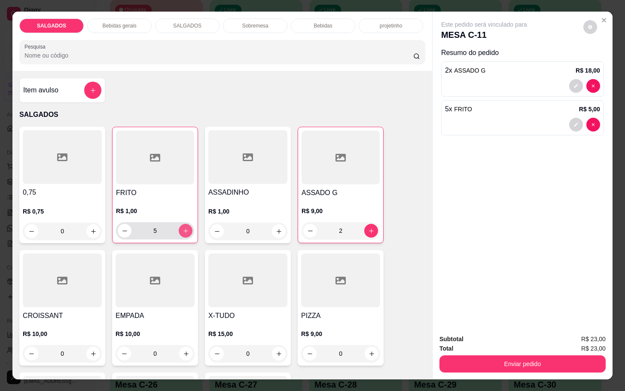
type input "6"
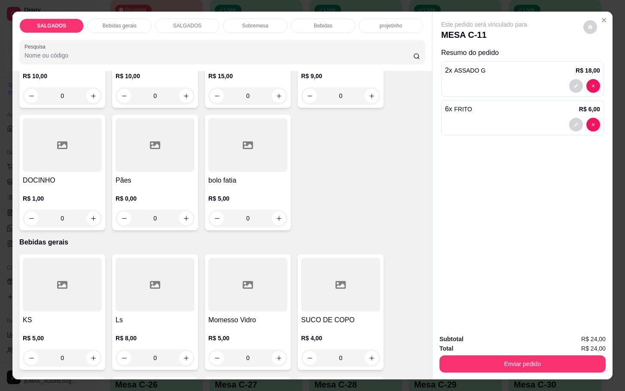
scroll to position [322, 0]
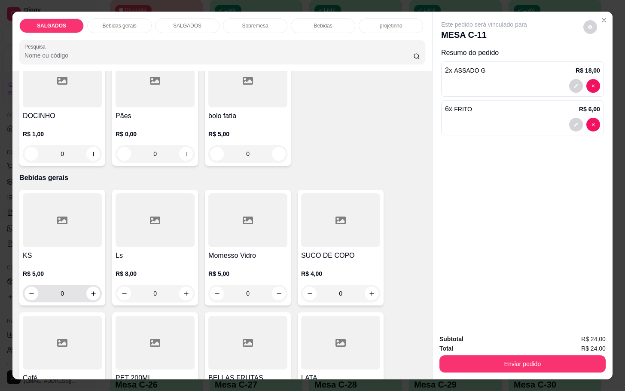
click at [95, 276] on div "R$ 5,00 0" at bounding box center [62, 285] width 79 height 33
click at [90, 292] on icon "increase-product-quantity" at bounding box center [93, 294] width 6 height 6
type input "1"
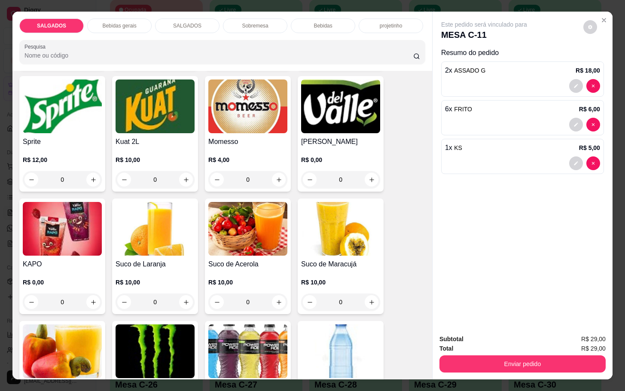
scroll to position [1741, 0]
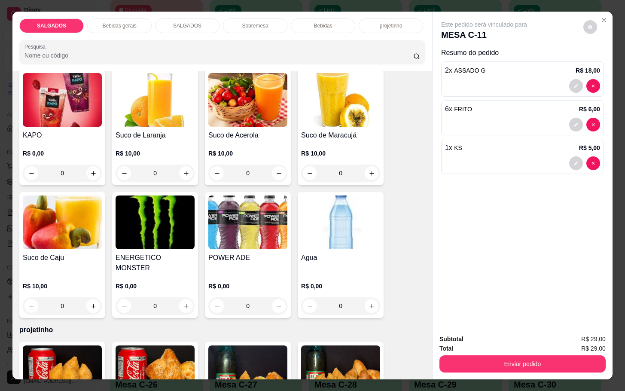
click at [318, 273] on div "R$ 0,00 0" at bounding box center [340, 293] width 79 height 41
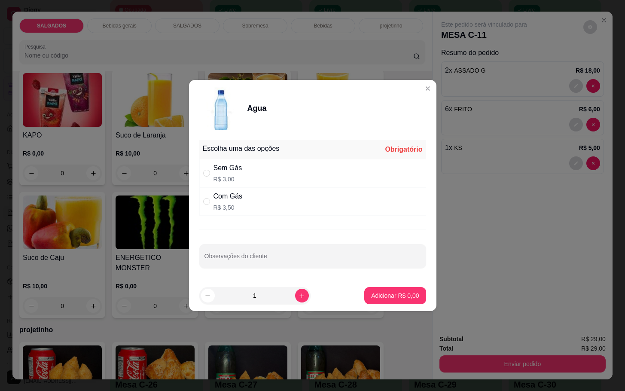
click at [236, 195] on div "Com Gás" at bounding box center [228, 196] width 29 height 10
radio input "true"
click at [364, 292] on button "Adicionar R$ 3,50" at bounding box center [394, 295] width 61 height 17
type input "1"
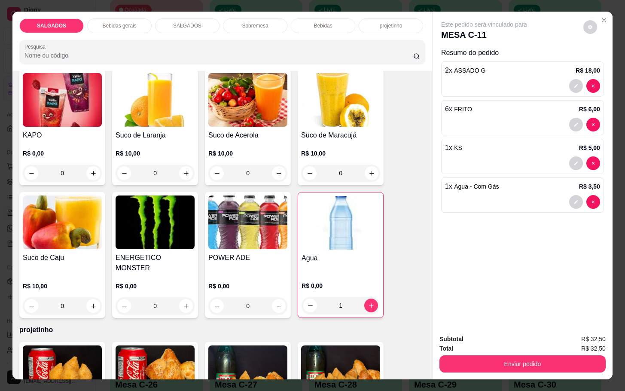
click at [84, 130] on h4 "KAPO" at bounding box center [62, 135] width 79 height 10
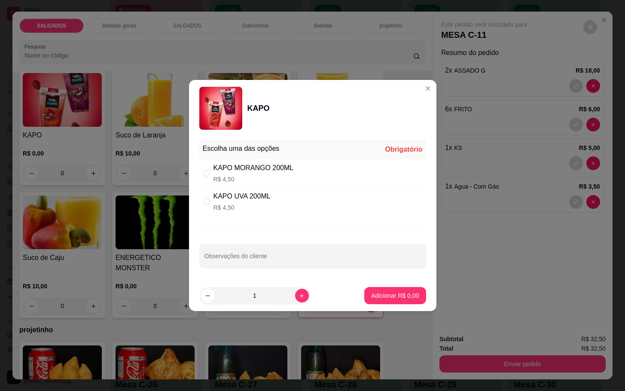
click at [220, 170] on div "KAPO MORANGO 200ML" at bounding box center [254, 168] width 80 height 10
radio input "true"
click at [398, 294] on p "Adicionar R$ 4,50" at bounding box center [395, 295] width 48 height 9
type input "1"
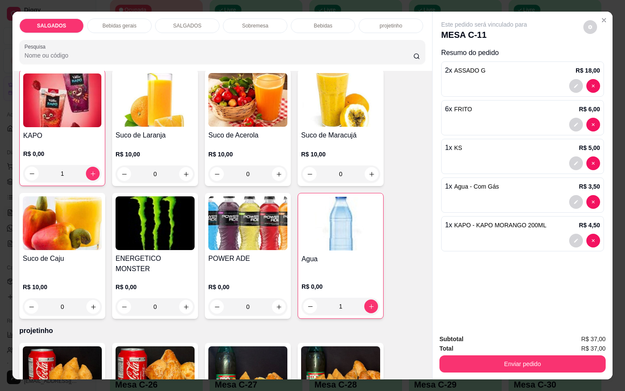
scroll to position [1741, 0]
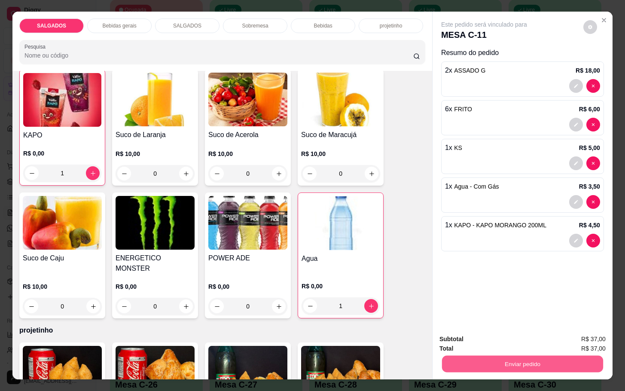
click at [487, 355] on button "Enviar pedido" at bounding box center [522, 363] width 161 height 17
click at [483, 332] on button "Não registrar e enviar pedido" at bounding box center [493, 338] width 87 height 16
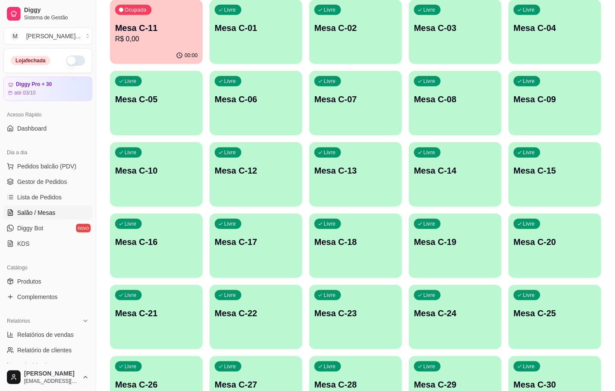
click at [467, 390] on p "Mesa C-29" at bounding box center [455, 385] width 83 height 12
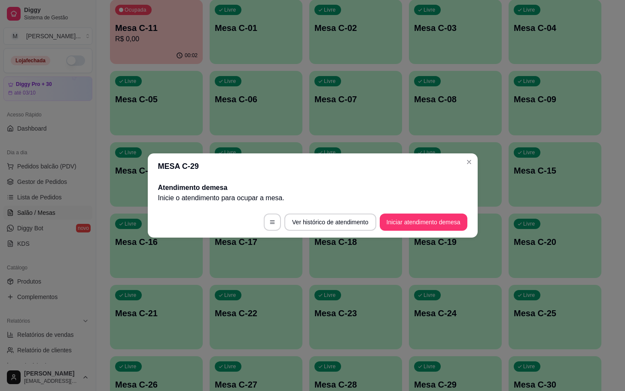
click at [403, 209] on footer "Ver histórico de atendimento Iniciar atendimento de mesa" at bounding box center [313, 222] width 330 height 31
click at [420, 223] on button "Iniciar atendimento de mesa" at bounding box center [424, 222] width 88 height 17
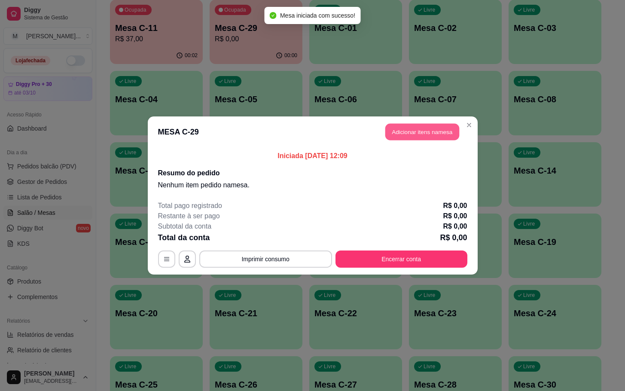
click at [404, 135] on button "Adicionar itens na mesa" at bounding box center [423, 132] width 74 height 17
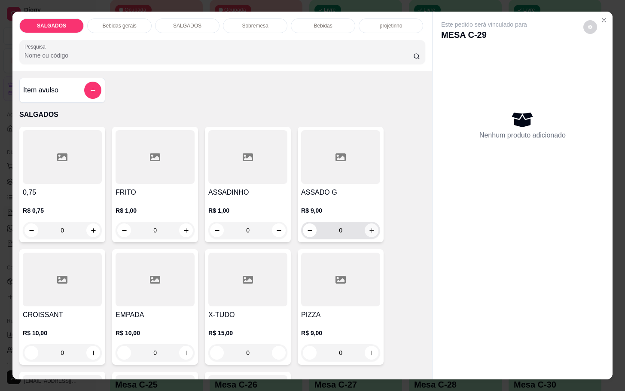
click at [365, 230] on button "increase-product-quantity" at bounding box center [372, 230] width 14 height 14
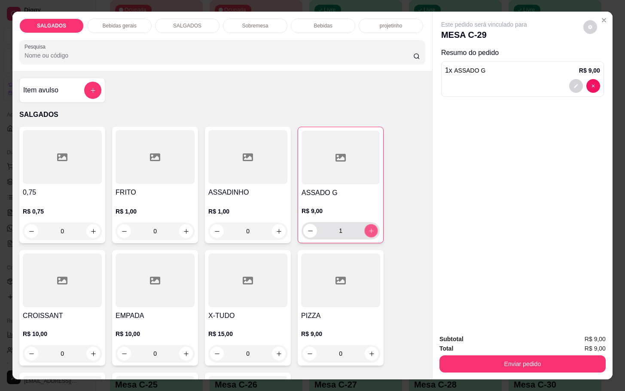
click at [365, 230] on button "increase-product-quantity" at bounding box center [371, 230] width 13 height 13
type input "2"
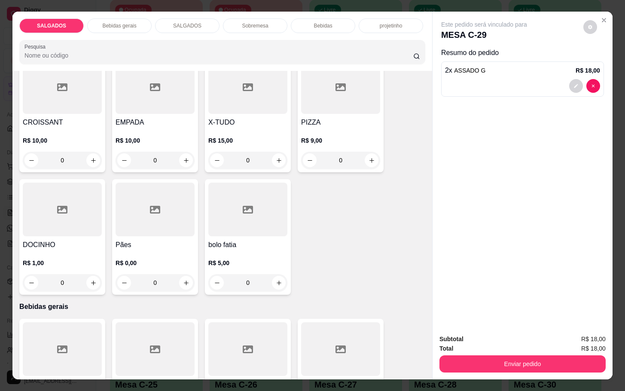
scroll to position [322, 0]
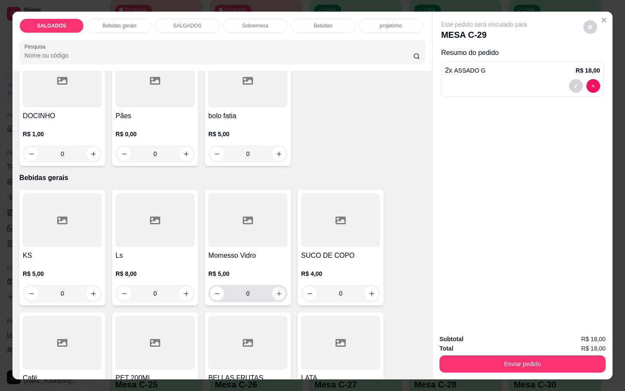
click at [272, 289] on button "increase-product-quantity" at bounding box center [278, 293] width 13 height 13
type input "1"
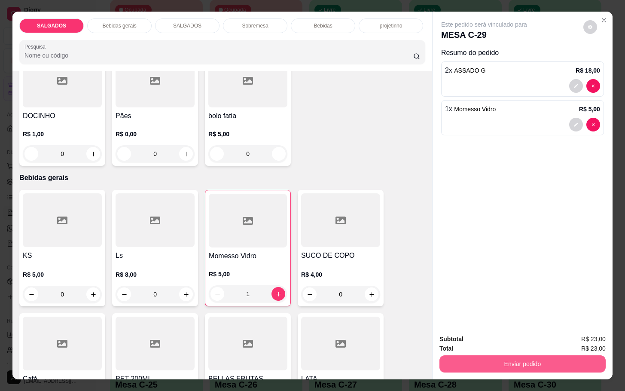
click at [525, 355] on button "Enviar pedido" at bounding box center [523, 363] width 166 height 17
click at [518, 342] on button "Não registrar e enviar pedido" at bounding box center [493, 338] width 87 height 16
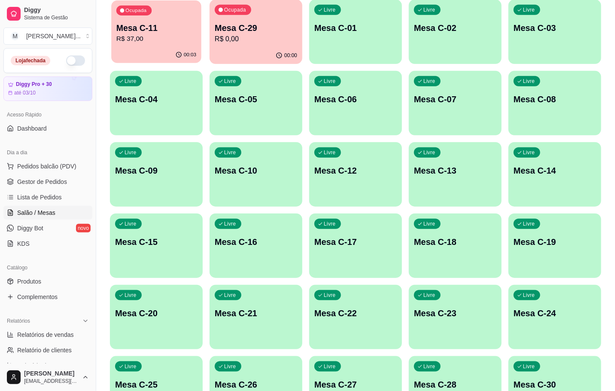
click at [150, 24] on p "Mesa C-11" at bounding box center [156, 28] width 80 height 12
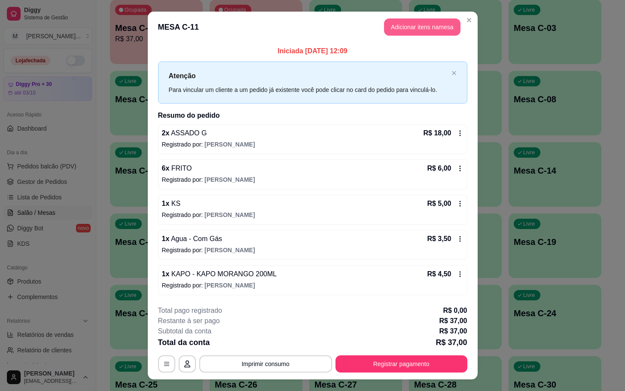
click at [408, 29] on button "Adicionar itens na mesa" at bounding box center [422, 26] width 77 height 17
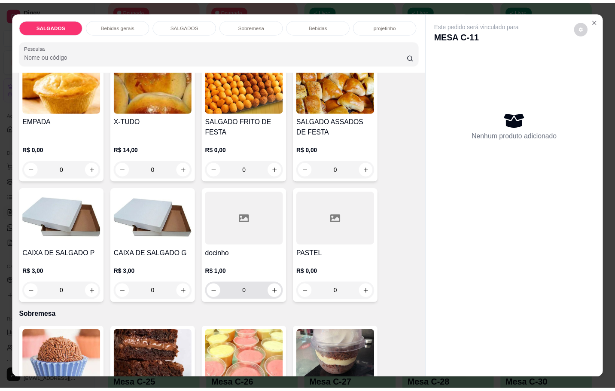
scroll to position [1225, 0]
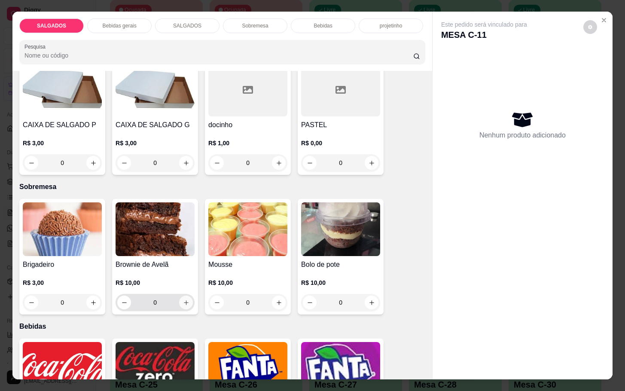
click at [183, 300] on icon "increase-product-quantity" at bounding box center [186, 303] width 6 height 6
type input "1"
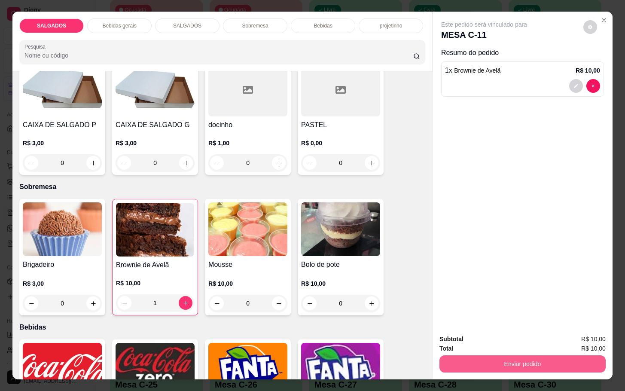
click at [507, 363] on button "Enviar pedido" at bounding box center [523, 363] width 166 height 17
click at [471, 341] on button "Não registrar e enviar pedido" at bounding box center [492, 338] width 89 height 16
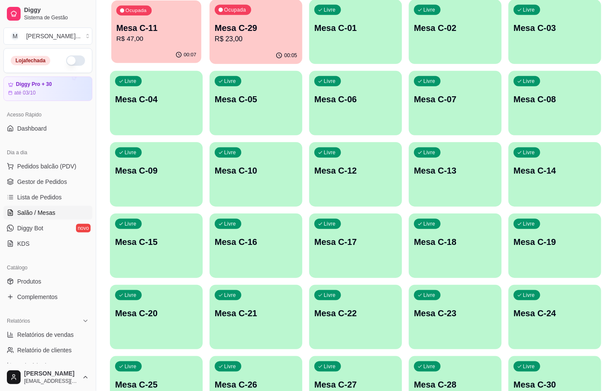
click at [159, 49] on div "00:07" at bounding box center [156, 55] width 90 height 16
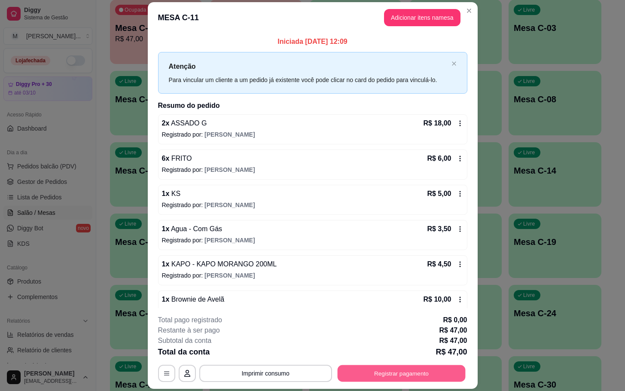
click at [408, 375] on button "Registrar pagamento" at bounding box center [401, 373] width 128 height 17
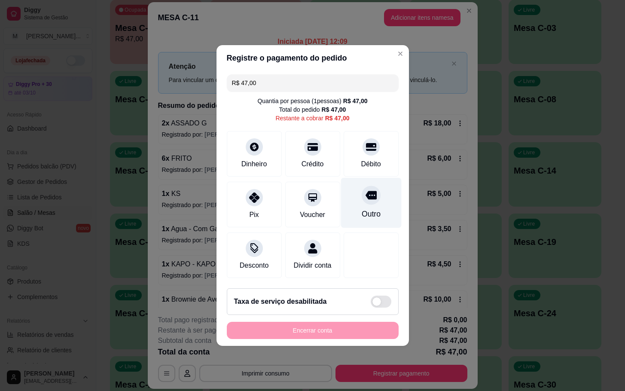
click at [363, 208] on div "Outro" at bounding box center [370, 213] width 19 height 11
type input "R$ 0,00"
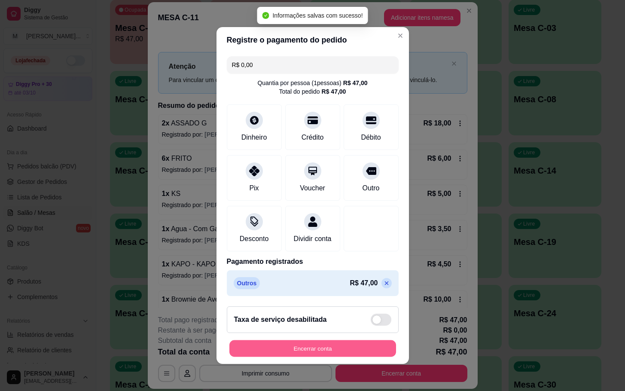
click at [349, 351] on button "Encerrar conta" at bounding box center [313, 348] width 167 height 17
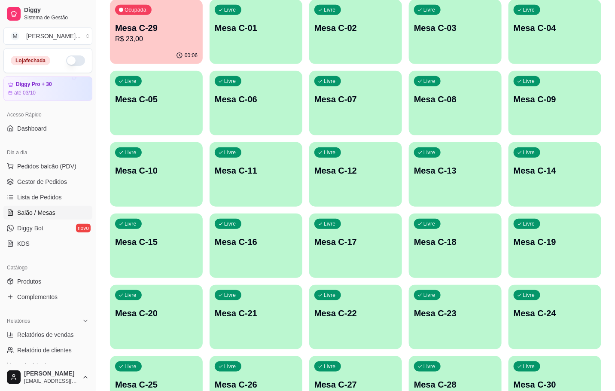
click at [178, 13] on div "Ocupada Mesa C-29 R$ 23,00" at bounding box center [156, 24] width 93 height 48
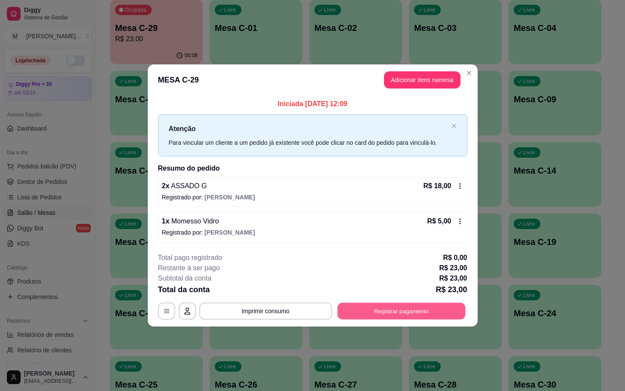
click at [366, 318] on button "Registrar pagamento" at bounding box center [401, 311] width 128 height 17
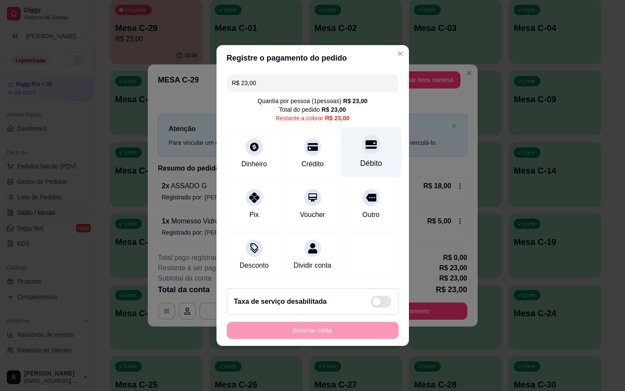
drag, startPoint x: 356, startPoint y: 160, endPoint x: 361, endPoint y: 170, distance: 11.4
click at [360, 160] on div "Débito" at bounding box center [371, 163] width 22 height 11
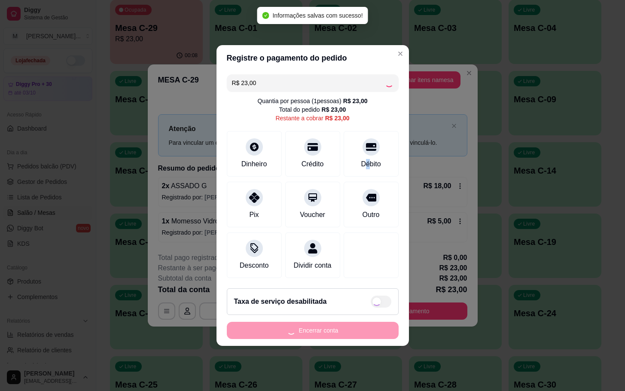
type input "R$ 0,00"
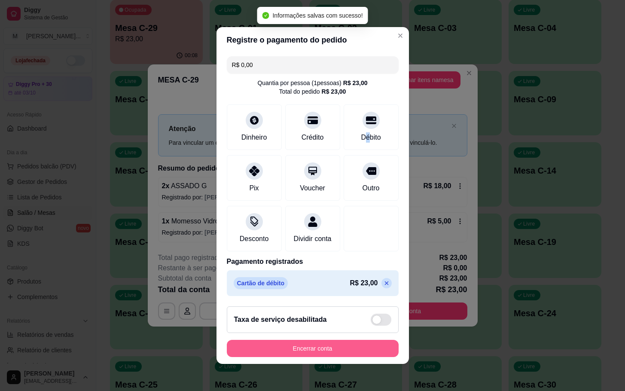
click at [356, 351] on button "Encerrar conta" at bounding box center [313, 348] width 172 height 17
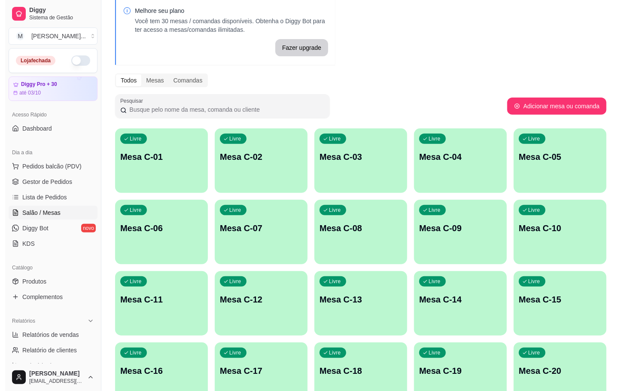
scroll to position [233, 0]
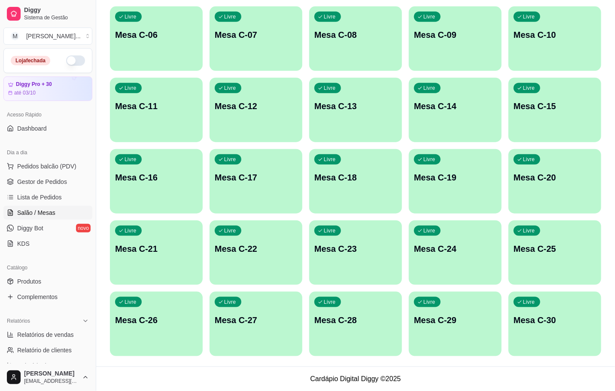
click at [463, 307] on div "Livre Mesa C-29" at bounding box center [455, 319] width 93 height 54
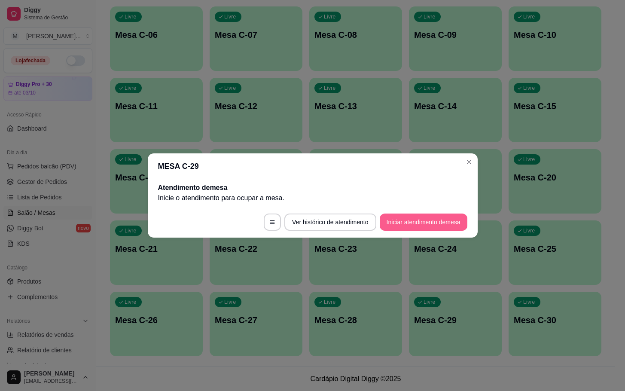
click at [436, 225] on button "Iniciar atendimento de mesa" at bounding box center [424, 222] width 88 height 17
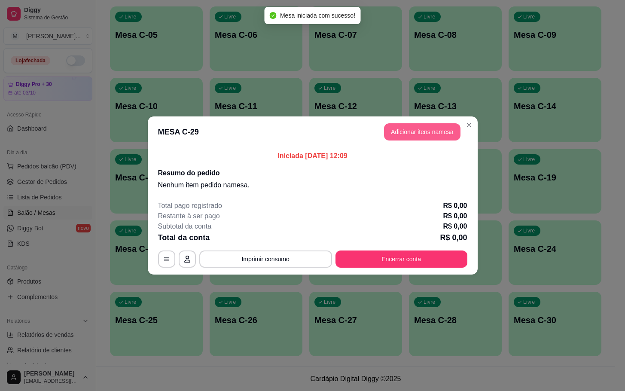
click at [431, 125] on button "Adicionar itens na mesa" at bounding box center [422, 131] width 77 height 17
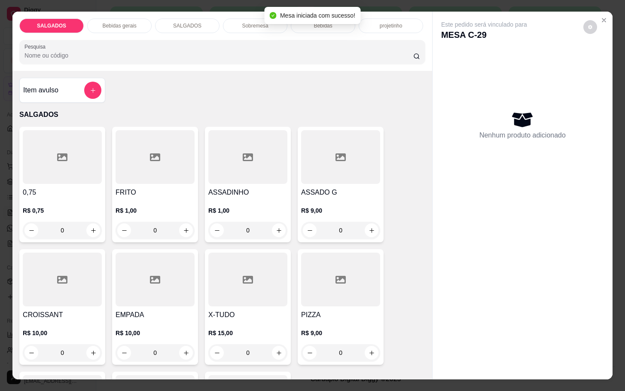
click at [373, 187] on h4 "ASSADO G" at bounding box center [340, 192] width 79 height 10
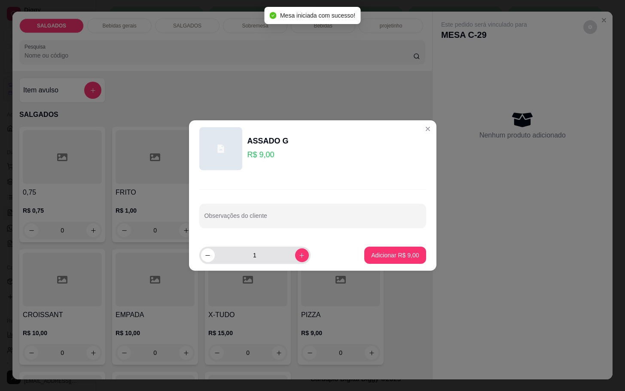
click at [295, 261] on button "increase-product-quantity" at bounding box center [302, 255] width 14 height 14
type input "2"
click at [372, 259] on p "Adicionar R$ 18,00" at bounding box center [393, 255] width 51 height 9
type input "2"
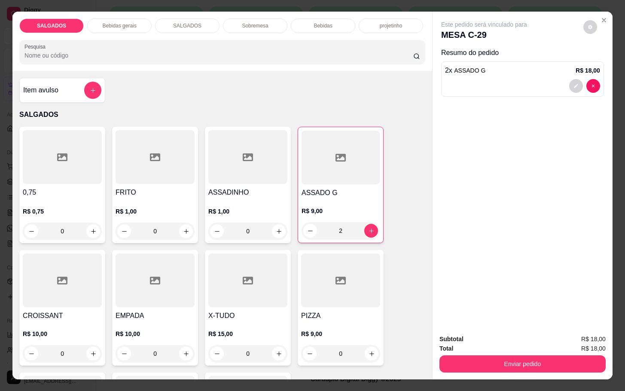
click at [124, 28] on div "Bebidas gerais" at bounding box center [119, 25] width 64 height 15
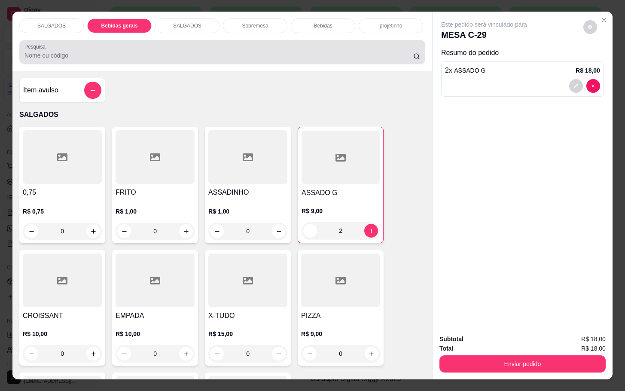
scroll to position [21, 0]
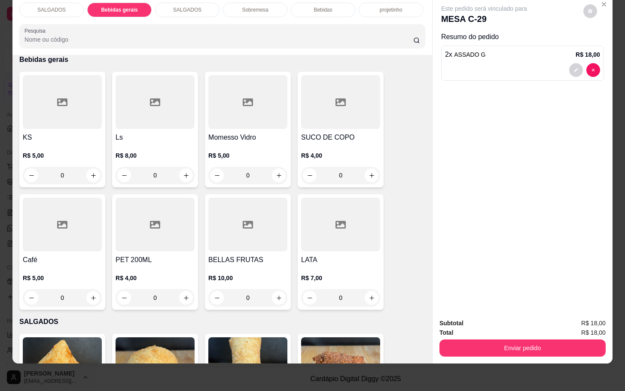
click at [243, 113] on div at bounding box center [247, 102] width 79 height 54
click at [125, 83] on div at bounding box center [155, 102] width 79 height 54
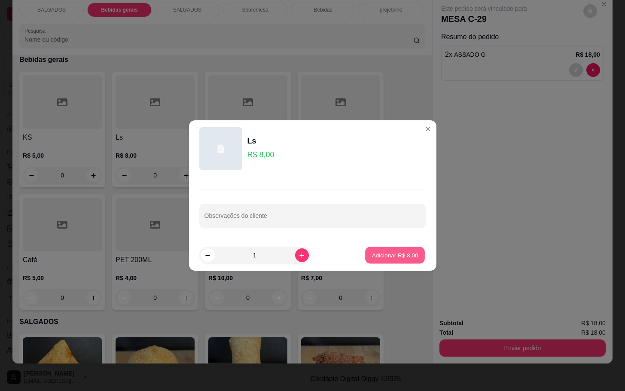
click at [372, 251] on p "Adicionar R$ 8,00" at bounding box center [395, 255] width 46 height 8
type input "1"
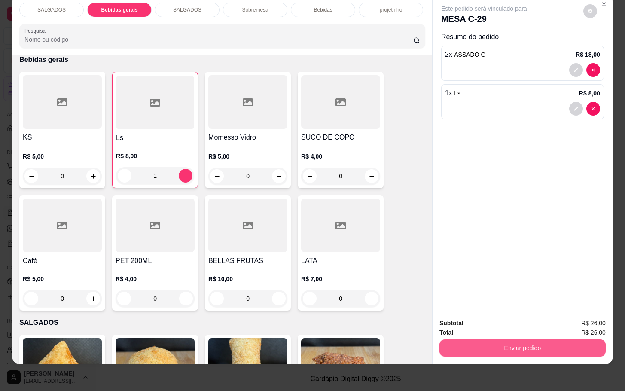
click at [480, 342] on button "Enviar pedido" at bounding box center [523, 348] width 166 height 17
click at [484, 316] on button "Não registrar e enviar pedido" at bounding box center [492, 317] width 89 height 16
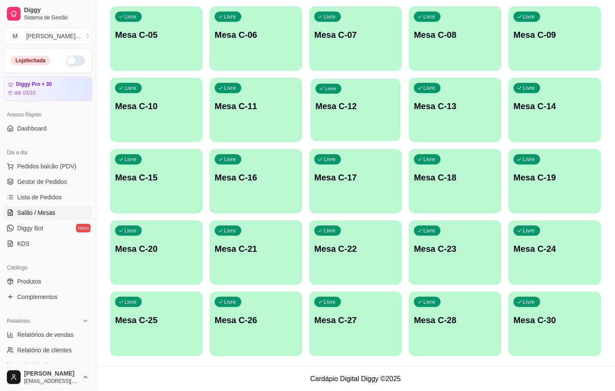
click at [340, 117] on div "Livre Mesa C-12" at bounding box center [356, 105] width 90 height 52
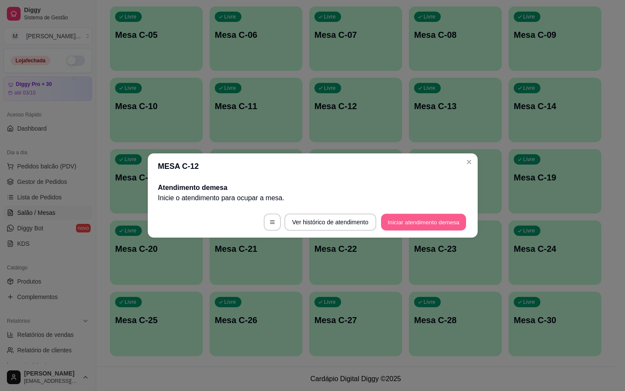
click at [445, 214] on button "Iniciar atendimento de mesa" at bounding box center [423, 222] width 85 height 17
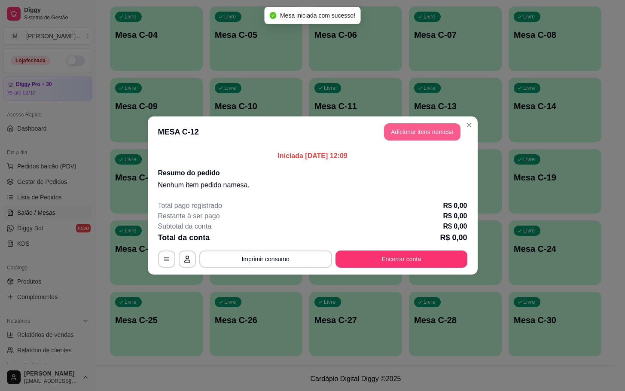
click at [414, 137] on button "Adicionar itens na mesa" at bounding box center [422, 131] width 77 height 17
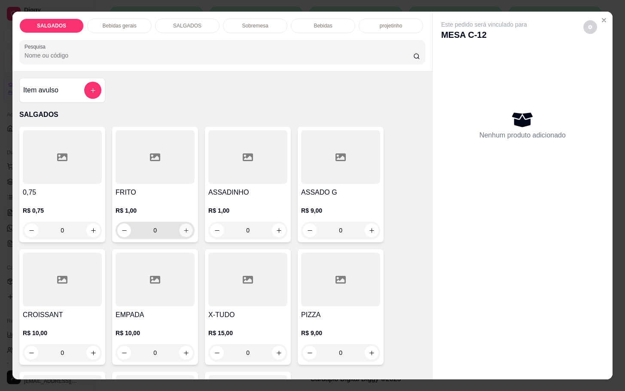
click at [180, 224] on button "increase-product-quantity" at bounding box center [186, 230] width 13 height 13
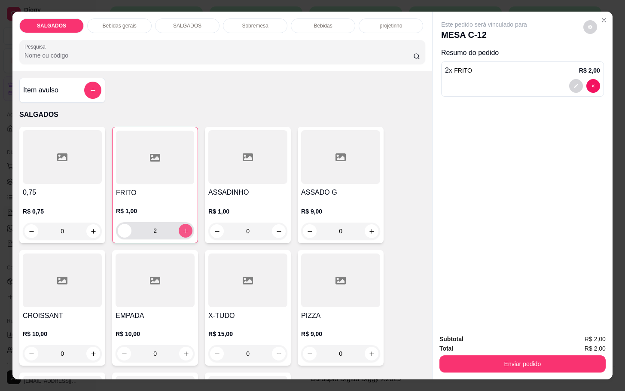
click at [179, 224] on button "increase-product-quantity" at bounding box center [186, 231] width 14 height 14
click at [179, 224] on button "increase-product-quantity" at bounding box center [185, 230] width 13 height 13
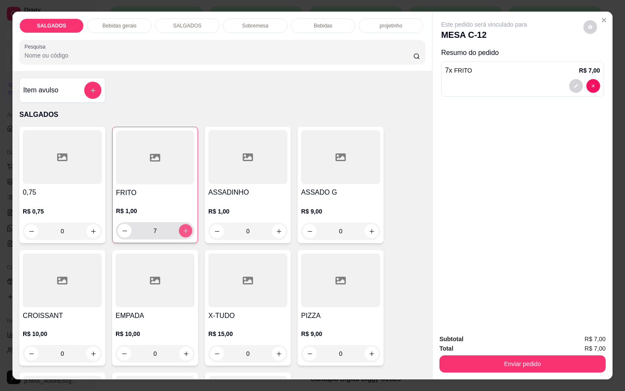
click at [179, 224] on button "increase-product-quantity" at bounding box center [185, 230] width 13 height 13
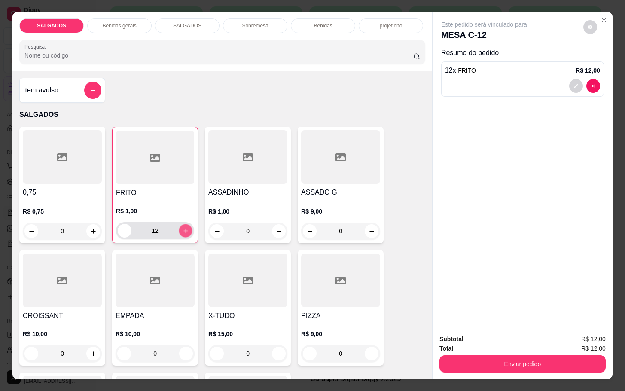
click at [179, 224] on button "increase-product-quantity" at bounding box center [185, 230] width 13 height 13
click at [179, 224] on button "increase-product-quantity" at bounding box center [186, 231] width 14 height 14
type input "15"
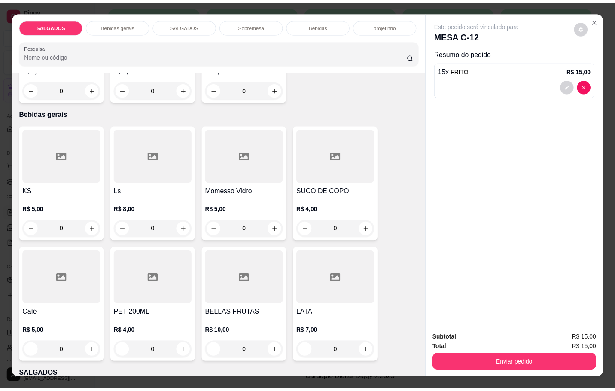
scroll to position [451, 0]
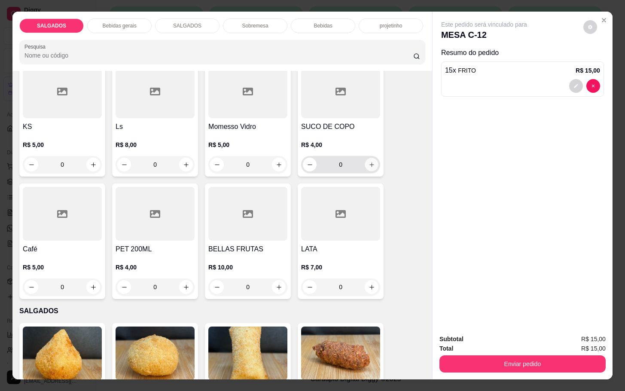
click at [373, 159] on button "increase-product-quantity" at bounding box center [371, 164] width 13 height 13
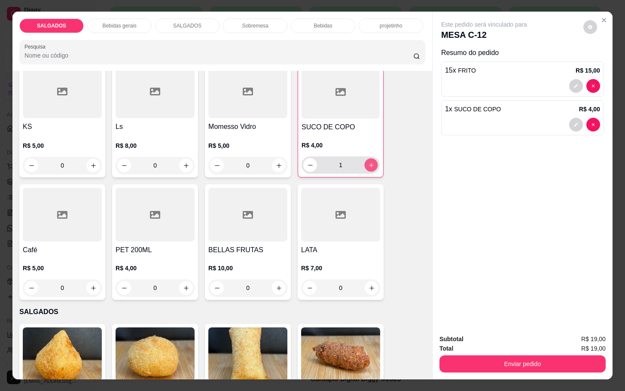
click at [368, 162] on icon "increase-product-quantity" at bounding box center [371, 165] width 6 height 6
type input "2"
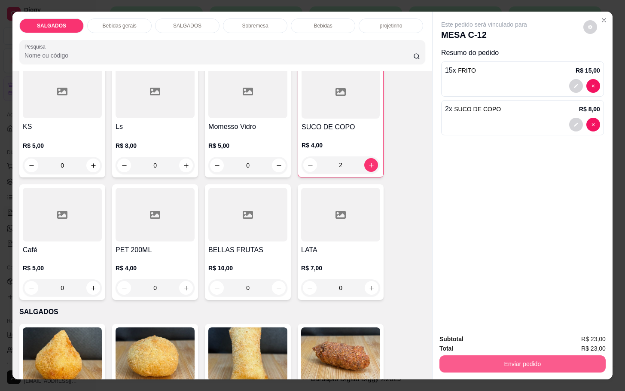
click at [511, 358] on button "Enviar pedido" at bounding box center [523, 363] width 166 height 17
click at [503, 337] on button "Não registrar e enviar pedido" at bounding box center [492, 338] width 89 height 16
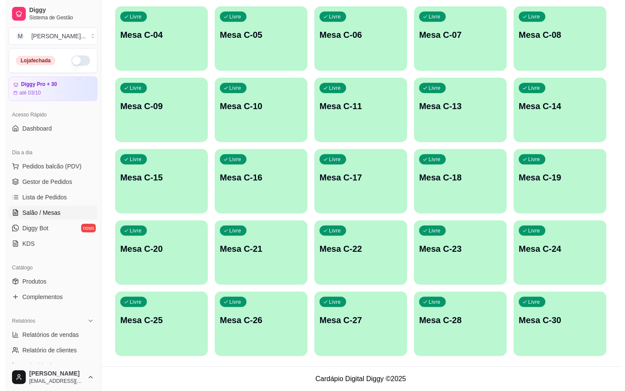
scroll to position [40, 0]
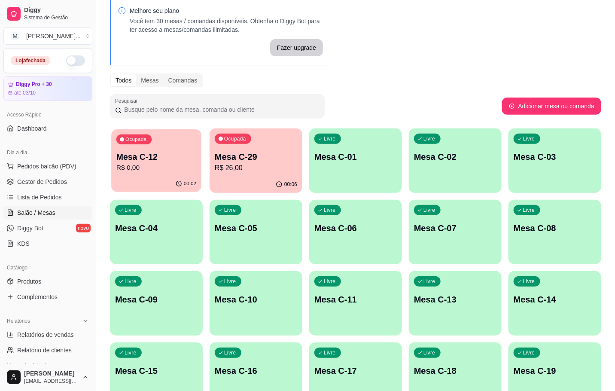
click at [162, 166] on p "R$ 0,00" at bounding box center [156, 168] width 80 height 10
click at [251, 150] on div "Ocupada Mesa C-29 R$ 26,00" at bounding box center [256, 153] width 93 height 48
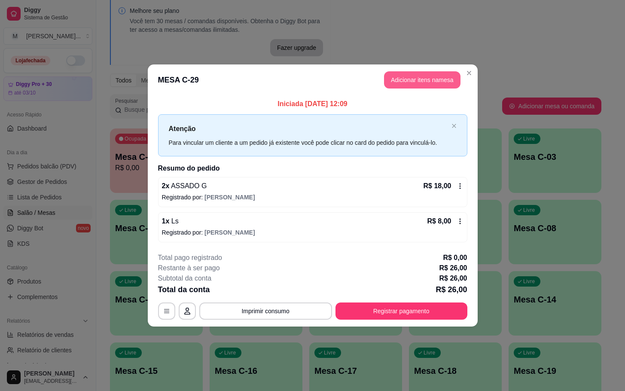
click at [404, 73] on button "Adicionar itens na mesa" at bounding box center [422, 79] width 77 height 17
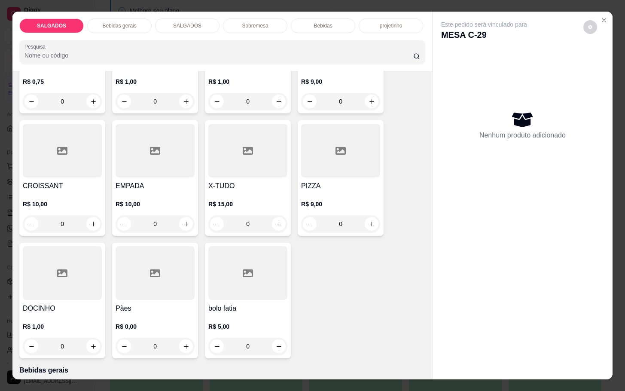
scroll to position [258, 0]
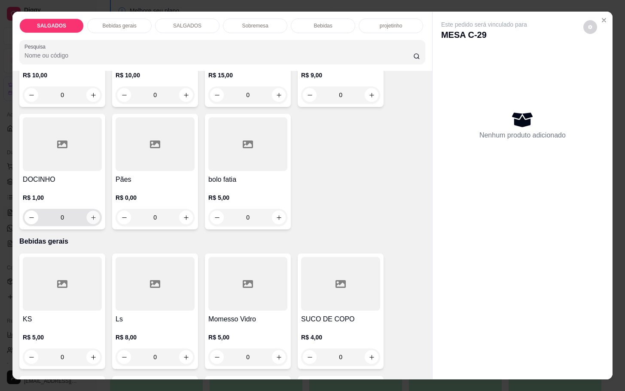
click at [87, 217] on button "increase-product-quantity" at bounding box center [93, 217] width 13 height 13
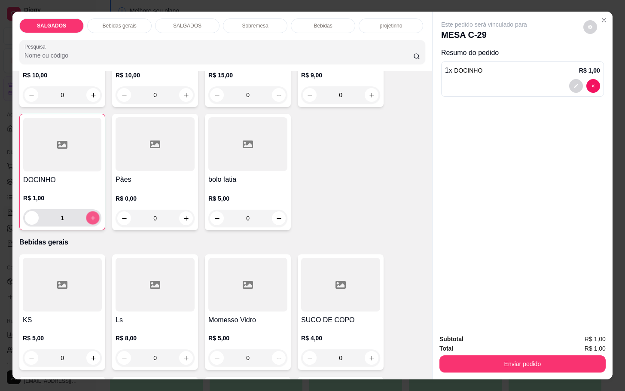
click at [86, 217] on button "increase-product-quantity" at bounding box center [92, 217] width 13 height 13
click at [86, 217] on button "increase-product-quantity" at bounding box center [93, 218] width 14 height 14
type input "5"
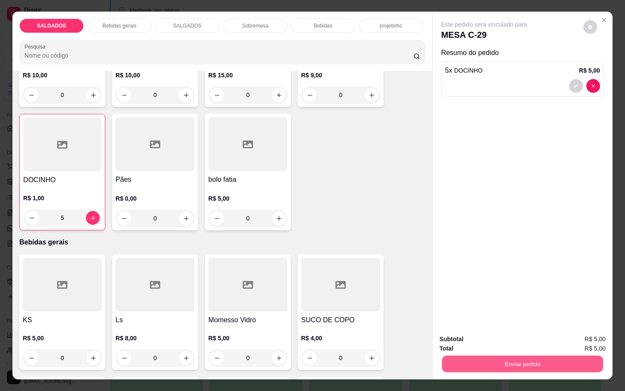
click at [547, 356] on button "Enviar pedido" at bounding box center [522, 363] width 161 height 17
click at [514, 340] on button "Não registrar e enviar pedido" at bounding box center [493, 338] width 87 height 16
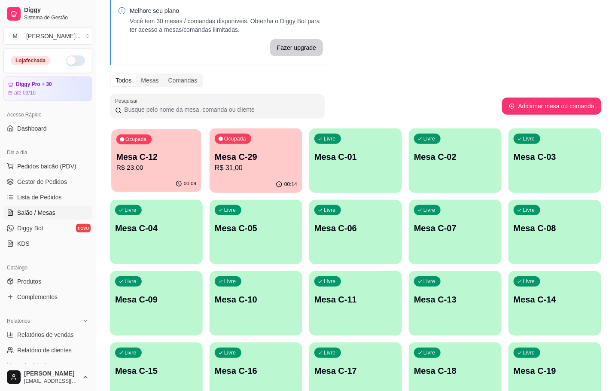
click at [174, 147] on div "Ocupada Mesa C-12 R$ 23,00" at bounding box center [156, 152] width 90 height 46
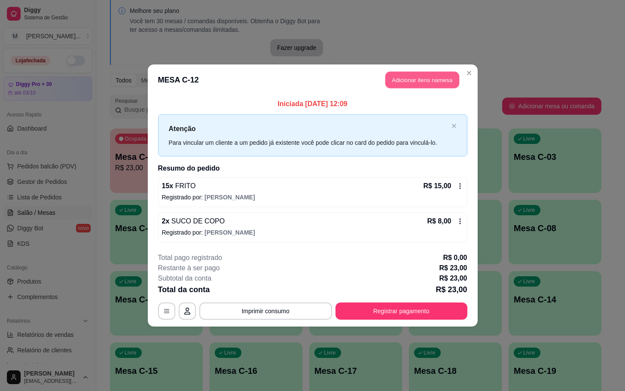
click at [409, 87] on button "Adicionar itens na mesa" at bounding box center [423, 80] width 74 height 17
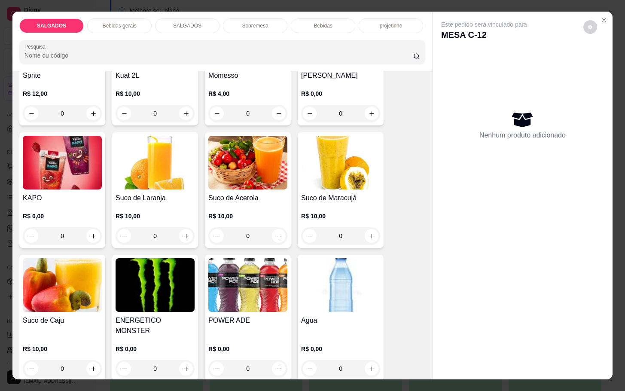
scroll to position [1805, 0]
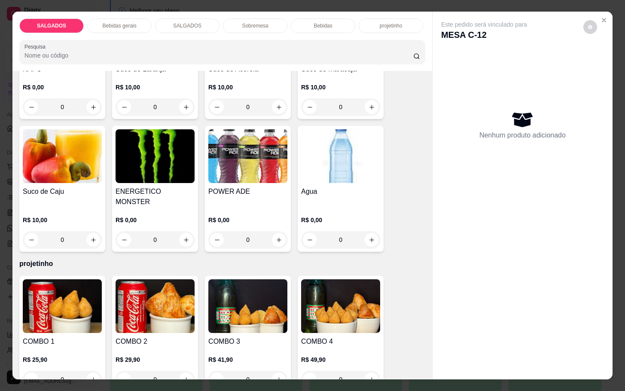
click at [176, 231] on div "0" at bounding box center [155, 239] width 79 height 17
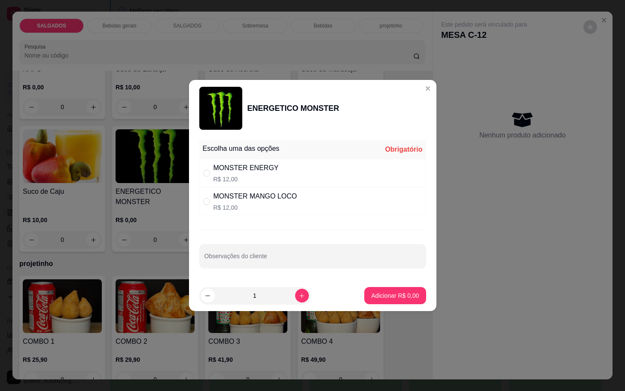
click at [208, 213] on div "MONSTER MANGO LOCO R$ 12,00" at bounding box center [312, 201] width 227 height 28
radio input "true"
click at [369, 300] on button "Adicionar R$ 12,00" at bounding box center [393, 295] width 65 height 17
type input "1"
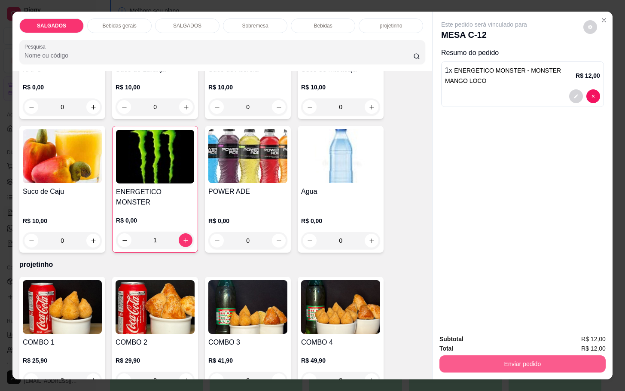
click at [487, 360] on button "Enviar pedido" at bounding box center [523, 363] width 166 height 17
click at [496, 333] on button "Não registrar e enviar pedido" at bounding box center [492, 338] width 89 height 16
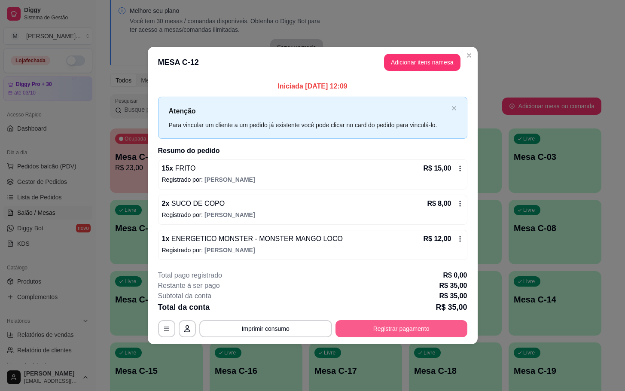
click at [379, 332] on button "Registrar pagamento" at bounding box center [402, 328] width 132 height 17
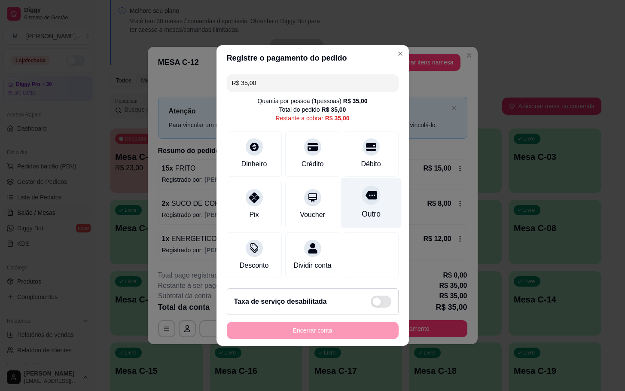
click at [355, 178] on div "Outro" at bounding box center [371, 203] width 61 height 50
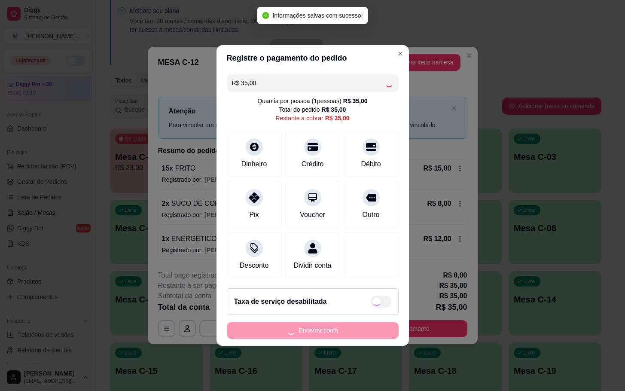
type input "R$ 0,00"
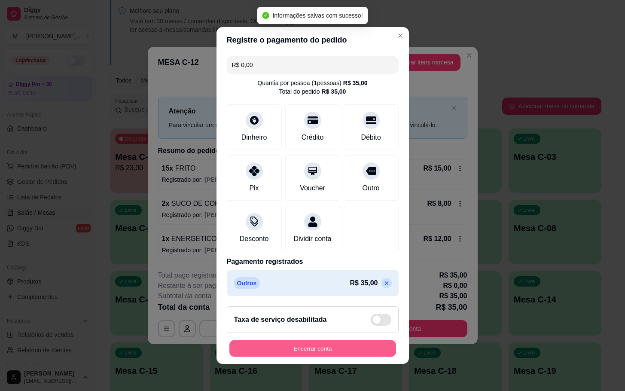
click at [302, 357] on button "Encerrar conta" at bounding box center [313, 348] width 167 height 17
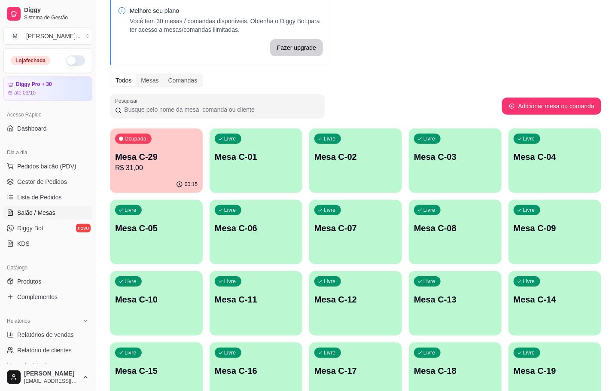
click at [147, 155] on p "Mesa C-29" at bounding box center [156, 157] width 83 height 12
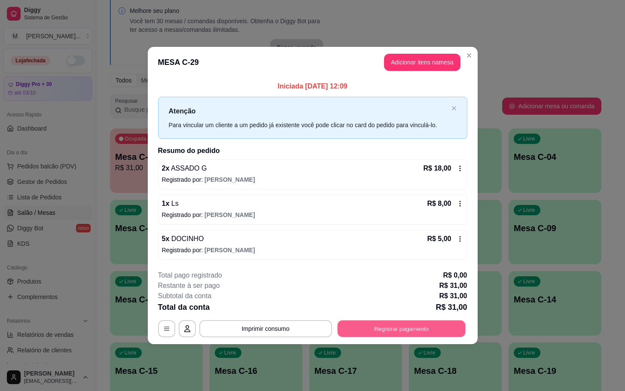
click at [428, 330] on button "Registrar pagamento" at bounding box center [401, 328] width 128 height 17
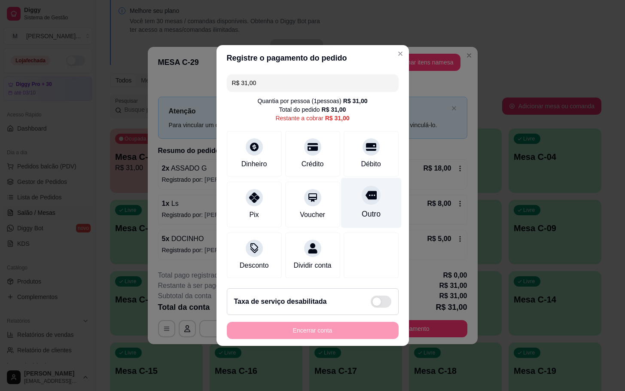
click at [369, 209] on div "Outro" at bounding box center [370, 213] width 19 height 11
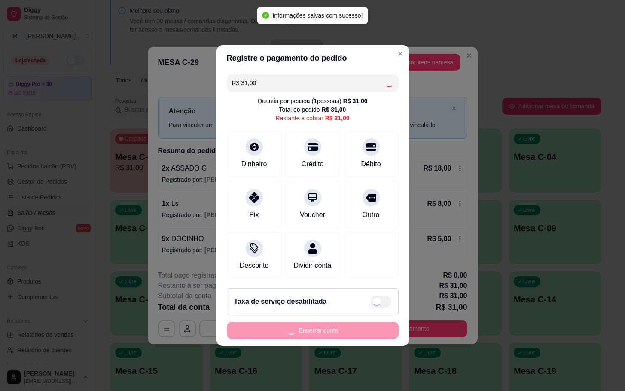
type input "R$ 0,00"
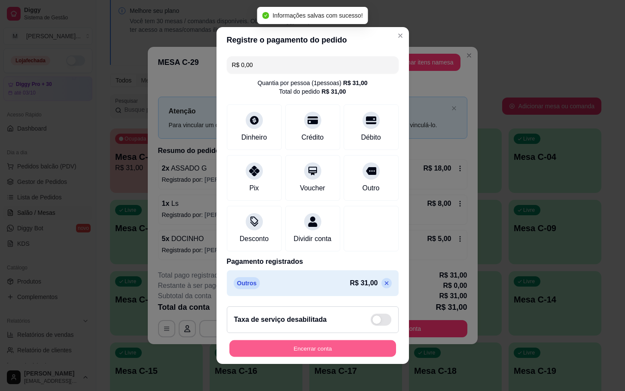
click at [311, 356] on button "Encerrar conta" at bounding box center [313, 348] width 167 height 17
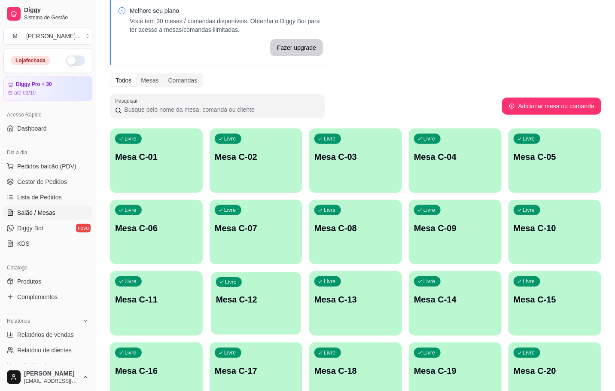
click at [225, 284] on p "Livre" at bounding box center [231, 282] width 12 height 7
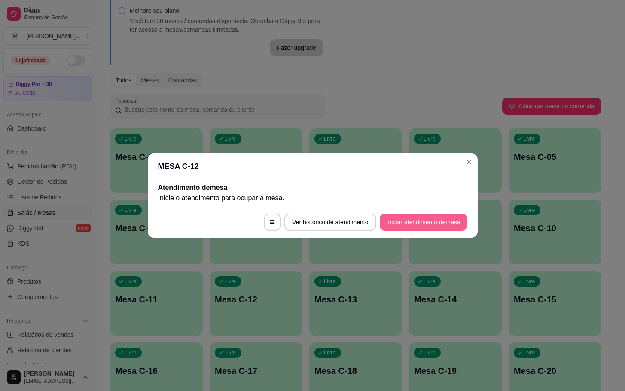
click at [401, 223] on button "Iniciar atendimento de mesa" at bounding box center [424, 222] width 88 height 17
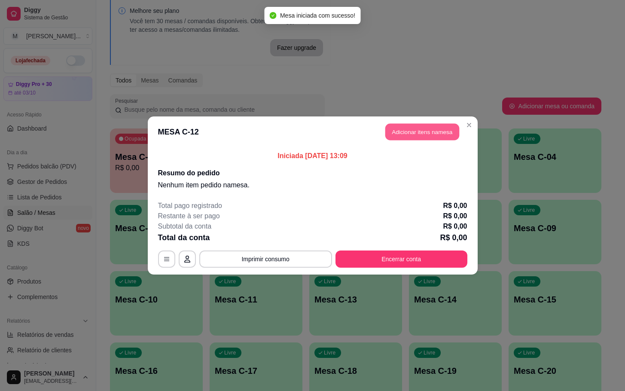
click at [428, 137] on button "Adicionar itens na mesa" at bounding box center [423, 132] width 74 height 17
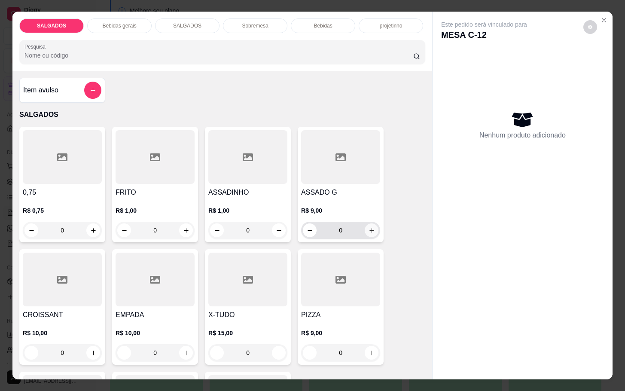
click at [365, 223] on button "increase-product-quantity" at bounding box center [372, 230] width 14 height 14
type input "1"
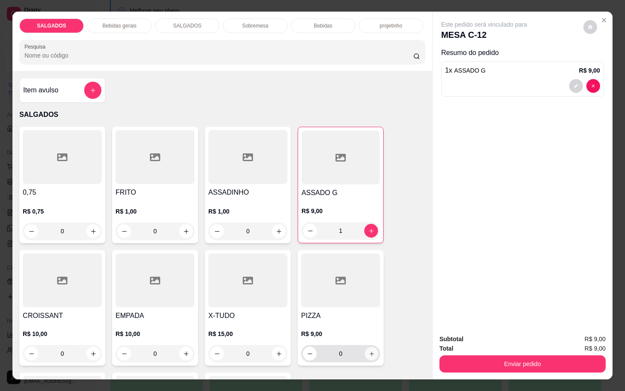
click at [369, 354] on button "increase-product-quantity" at bounding box center [371, 353] width 13 height 13
type input "1"
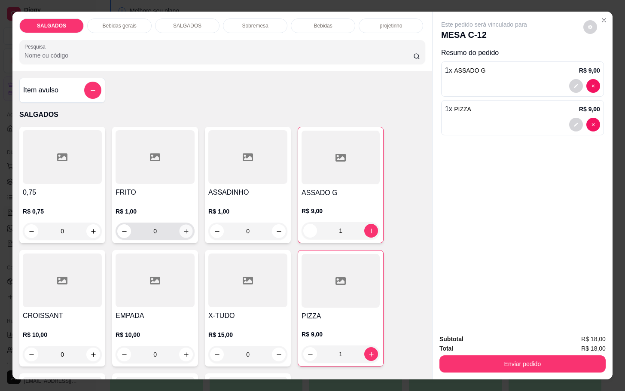
click at [183, 228] on icon "increase-product-quantity" at bounding box center [186, 231] width 6 height 6
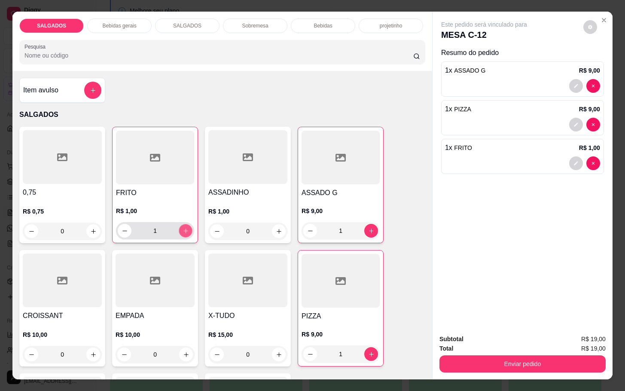
click at [183, 228] on icon "increase-product-quantity" at bounding box center [186, 231] width 6 height 6
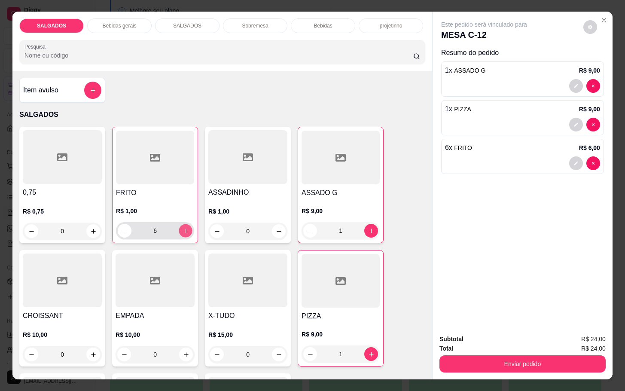
click at [183, 228] on icon "increase-product-quantity" at bounding box center [186, 231] width 6 height 6
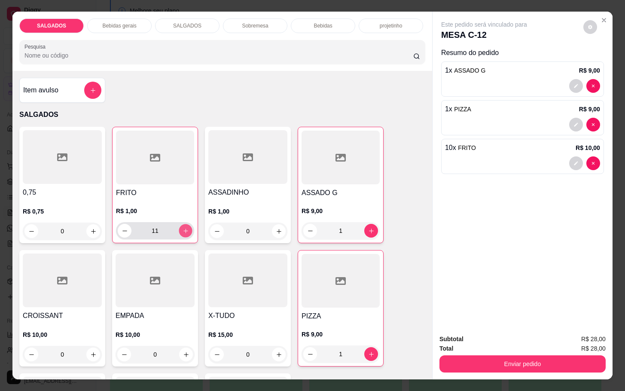
click at [183, 228] on icon "increase-product-quantity" at bounding box center [186, 231] width 6 height 6
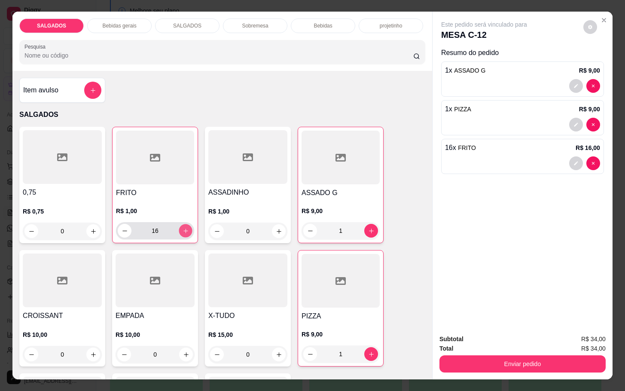
click at [183, 228] on icon "increase-product-quantity" at bounding box center [186, 231] width 6 height 6
type input "20"
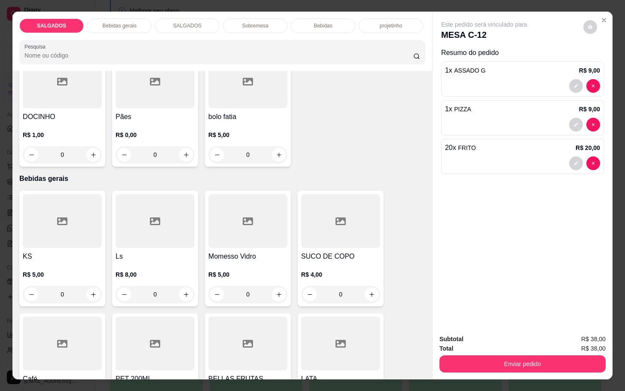
scroll to position [451, 0]
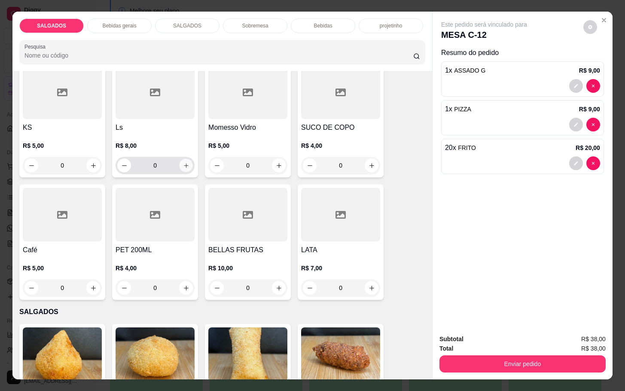
click at [180, 165] on button "increase-product-quantity" at bounding box center [186, 165] width 13 height 13
type input "1"
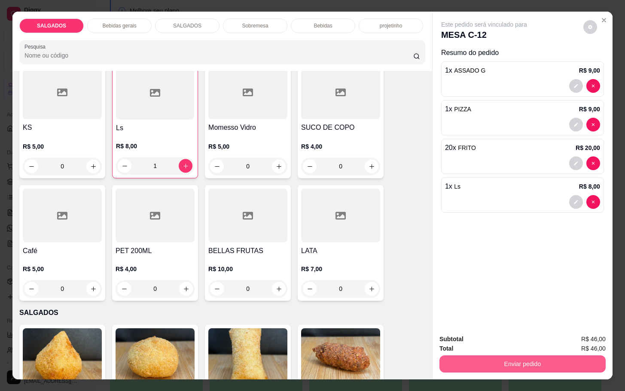
click at [489, 361] on button "Enviar pedido" at bounding box center [523, 363] width 166 height 17
click at [487, 333] on button "Não registrar e enviar pedido" at bounding box center [492, 338] width 89 height 16
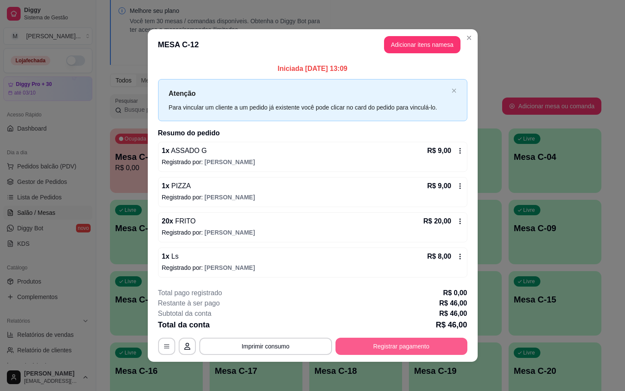
click at [382, 345] on button "Registrar pagamento" at bounding box center [402, 346] width 132 height 17
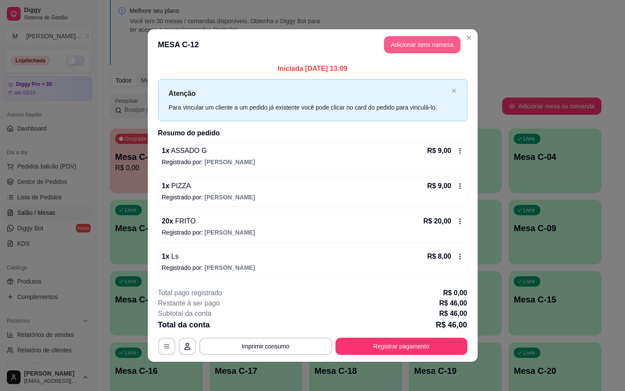
click at [410, 45] on button "Adicionar itens na mesa" at bounding box center [422, 44] width 77 height 17
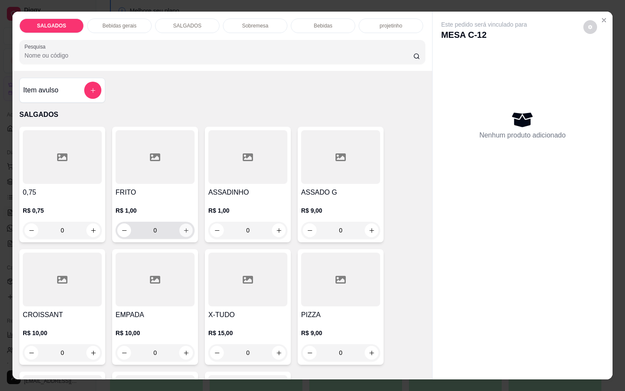
click at [183, 227] on icon "increase-product-quantity" at bounding box center [186, 230] width 6 height 6
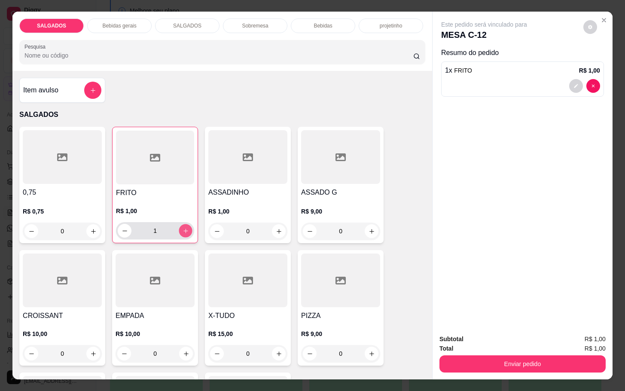
click at [183, 228] on icon "increase-product-quantity" at bounding box center [186, 231] width 6 height 6
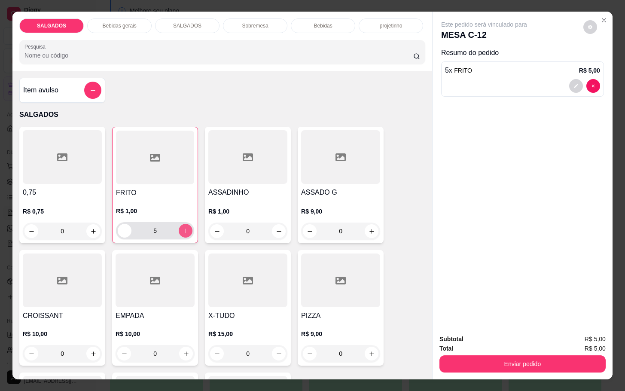
type input "6"
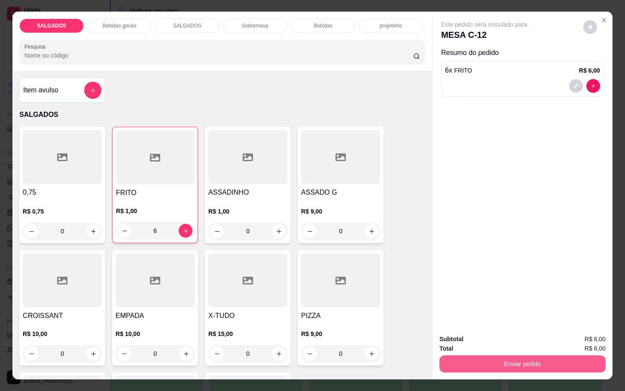
click at [475, 359] on button "Enviar pedido" at bounding box center [523, 363] width 166 height 17
click at [507, 341] on button "Não registrar e enviar pedido" at bounding box center [492, 338] width 89 height 16
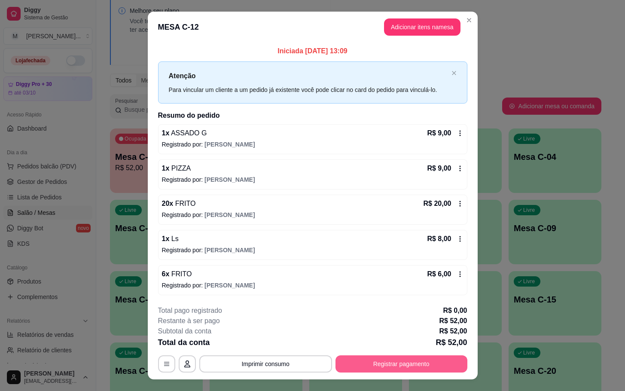
click at [376, 373] on button "Registrar pagamento" at bounding box center [402, 363] width 132 height 17
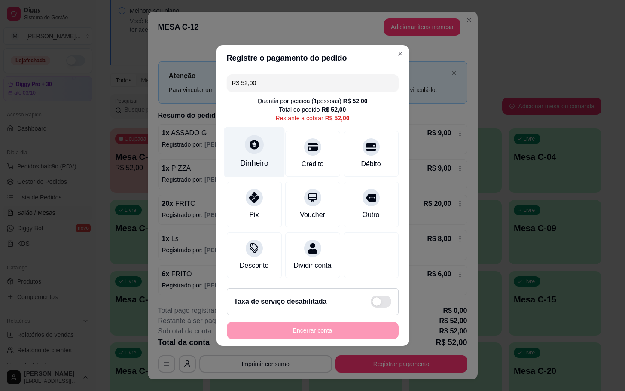
click at [259, 158] on div "Dinheiro" at bounding box center [254, 163] width 28 height 11
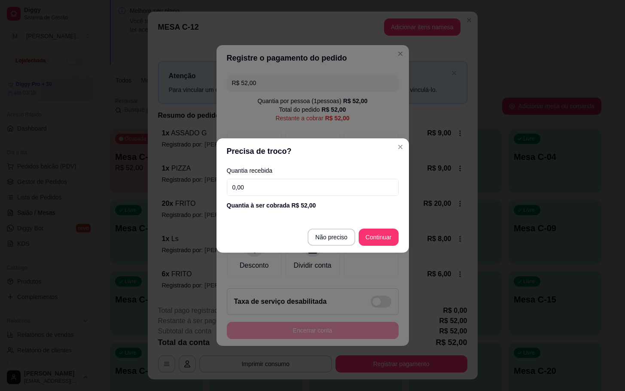
click at [267, 191] on input "0,00" at bounding box center [313, 187] width 172 height 17
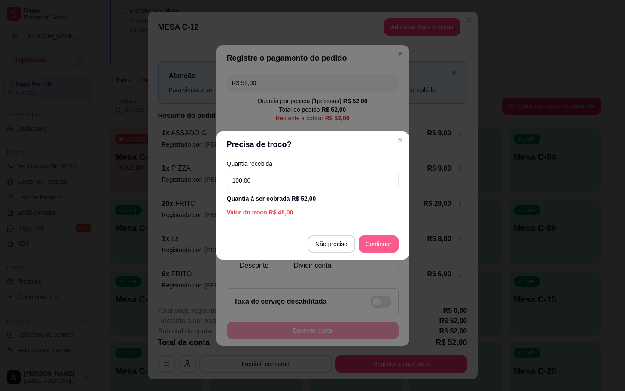
type input "100,00"
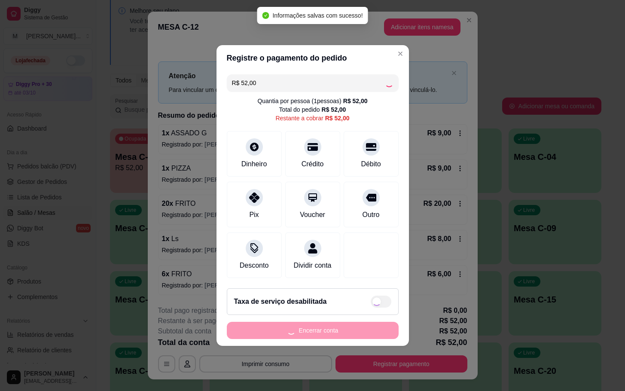
type input "R$ 0,00"
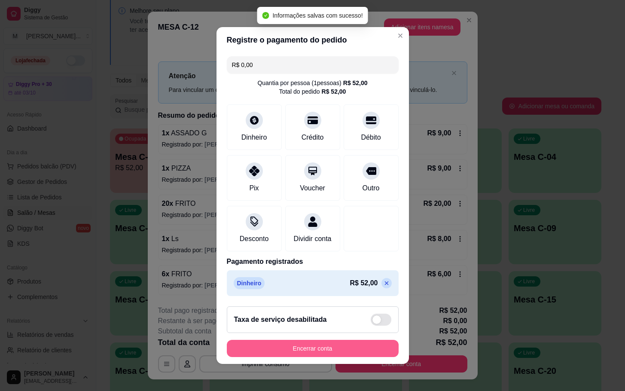
click at [326, 351] on button "Encerrar conta" at bounding box center [313, 348] width 172 height 17
